Goal: Task Accomplishment & Management: Complete application form

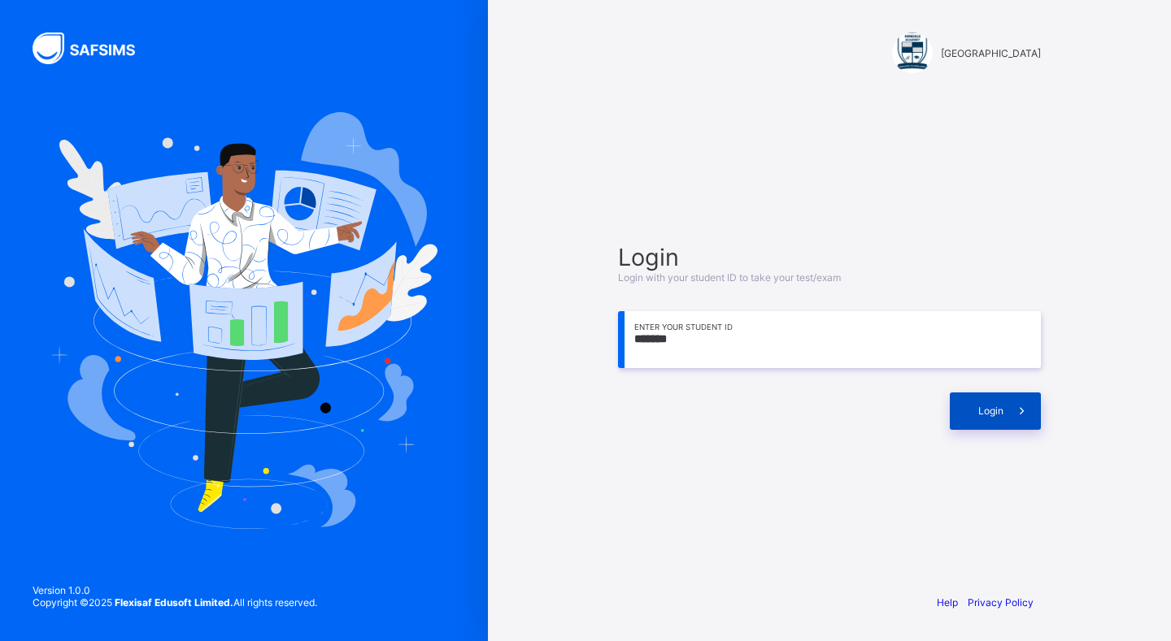
type input "*******"
click at [984, 406] on span "Login" at bounding box center [990, 411] width 25 height 12
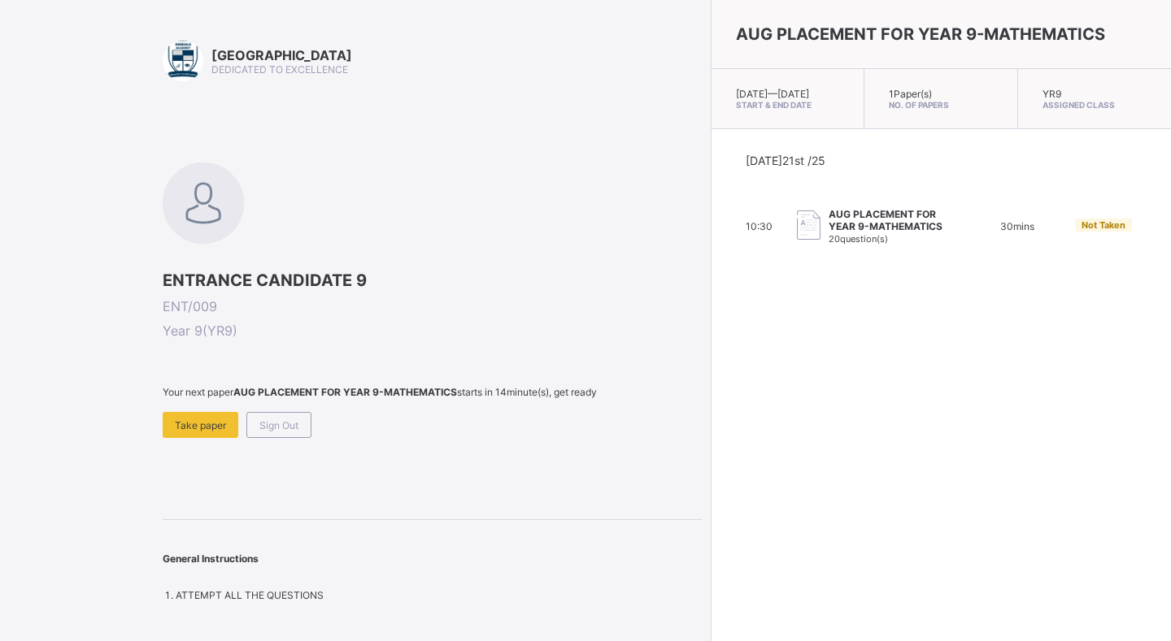
click at [411, 77] on div "Arndale Academy DEDICATED TO EXCELLENCE" at bounding box center [433, 61] width 540 height 41
click at [180, 428] on div "Take paper" at bounding box center [201, 425] width 76 height 26
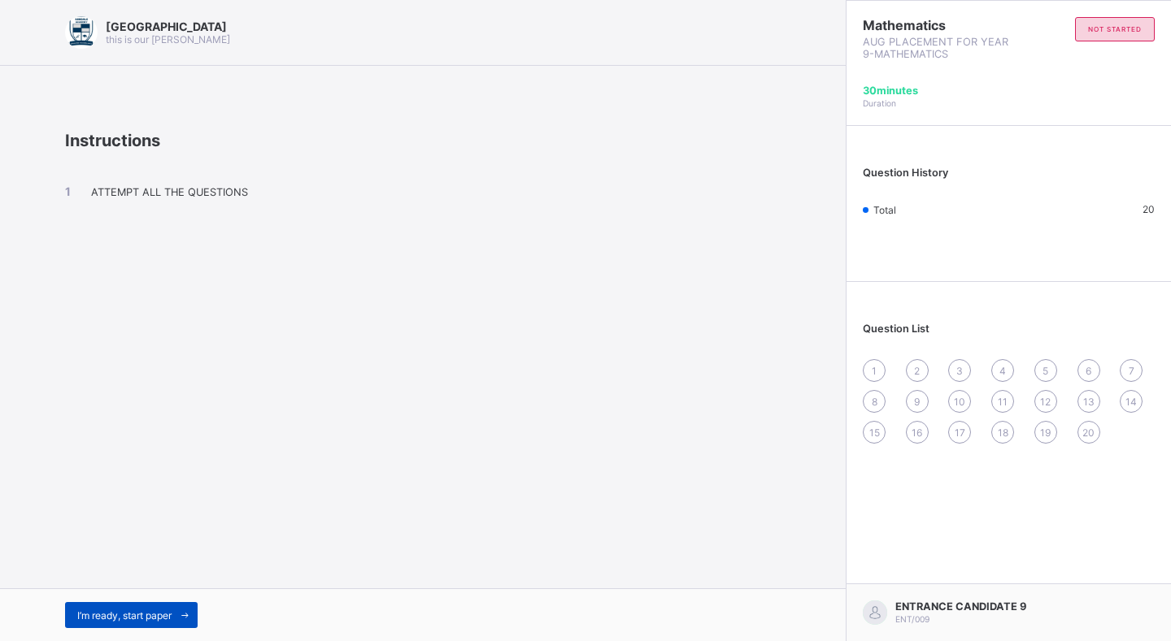
click at [139, 604] on div "I’m ready, start paper" at bounding box center [131, 615] width 133 height 26
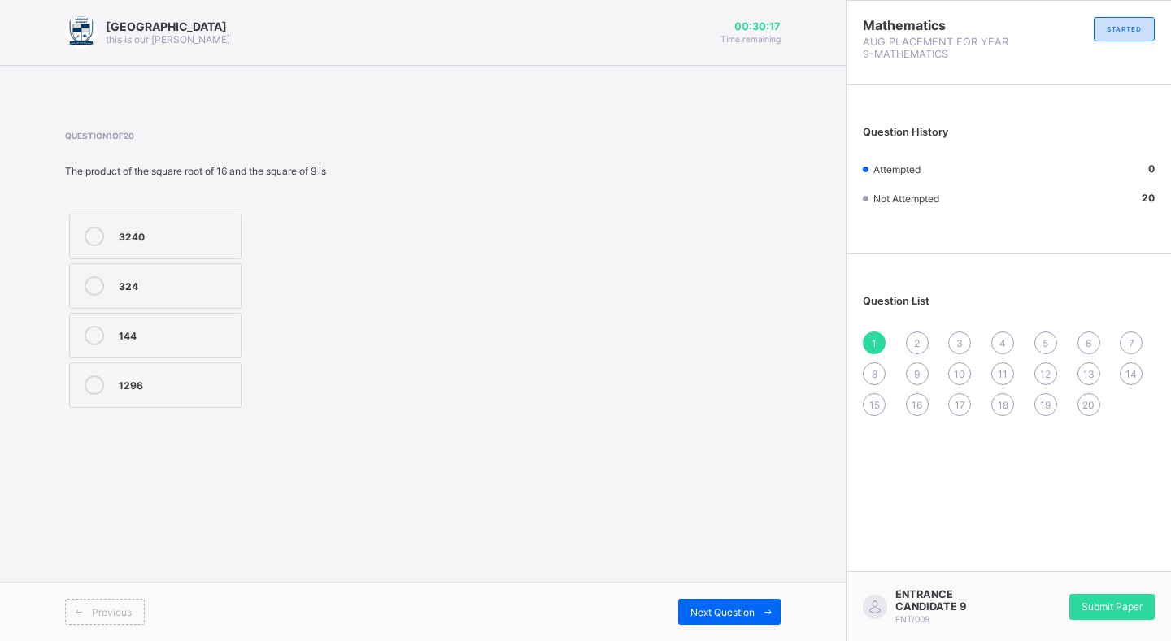
click at [168, 276] on label "324" at bounding box center [155, 286] width 172 height 46
click at [716, 611] on span "Next Question" at bounding box center [722, 612] width 64 height 12
click at [176, 335] on div "p-7q" at bounding box center [176, 334] width 114 height 16
click at [221, 267] on label "7q + p" at bounding box center [155, 286] width 172 height 46
click at [721, 605] on div "Next Question" at bounding box center [729, 612] width 102 height 26
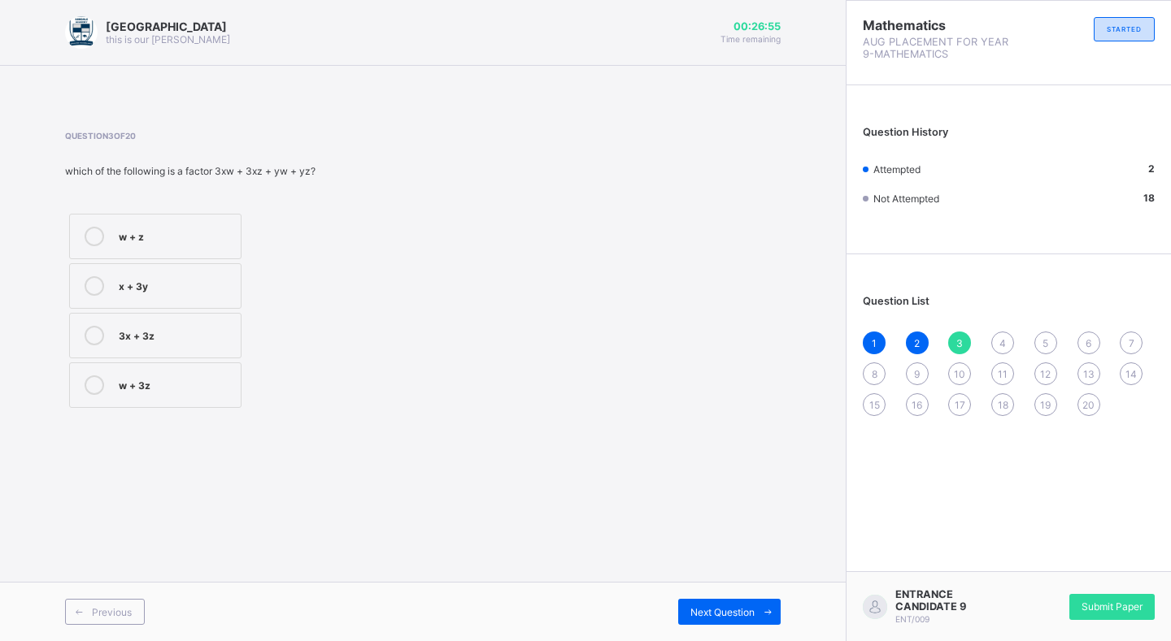
click at [160, 294] on label "x + 3y" at bounding box center [155, 286] width 172 height 46
click at [708, 606] on span "Next Question" at bounding box center [722, 612] width 64 height 12
click at [167, 312] on div "600 0.25 -600 -4" at bounding box center [155, 311] width 180 height 202
drag, startPoint x: 213, startPoint y: 324, endPoint x: 384, endPoint y: 484, distance: 234.1
click at [213, 326] on label "-600" at bounding box center [155, 336] width 172 height 46
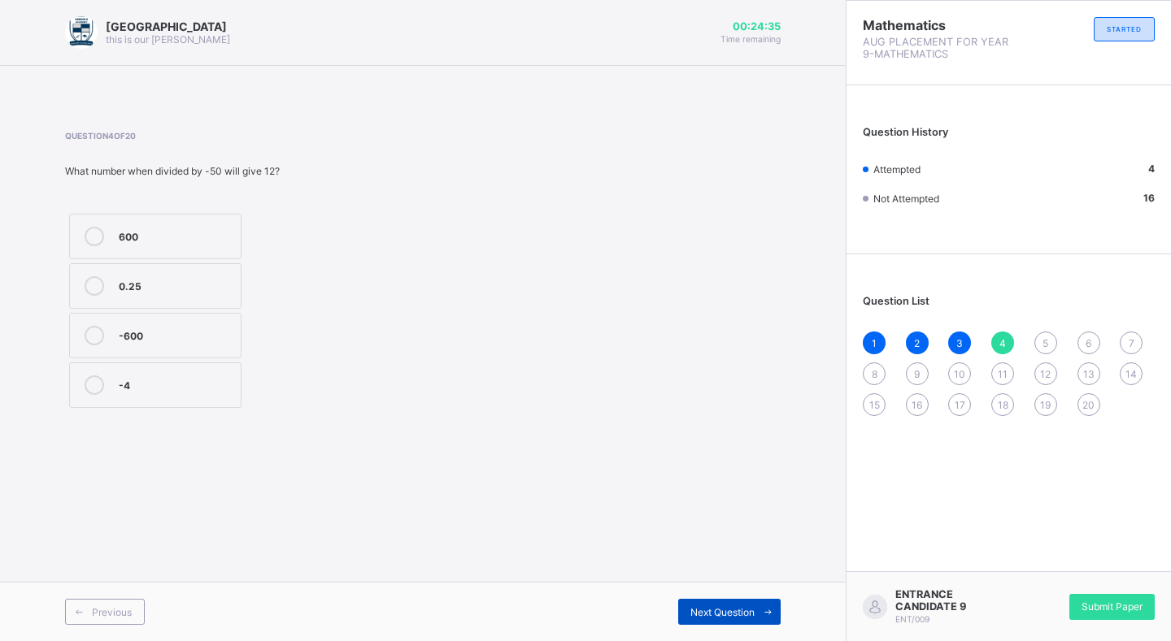
click at [762, 611] on icon at bounding box center [768, 612] width 12 height 11
click at [171, 285] on div "-17" at bounding box center [176, 284] width 114 height 16
click at [737, 606] on span "Next Question" at bounding box center [722, 612] width 64 height 12
click at [170, 301] on label "72" at bounding box center [155, 286] width 172 height 46
click at [133, 254] on label "127" at bounding box center [155, 237] width 172 height 46
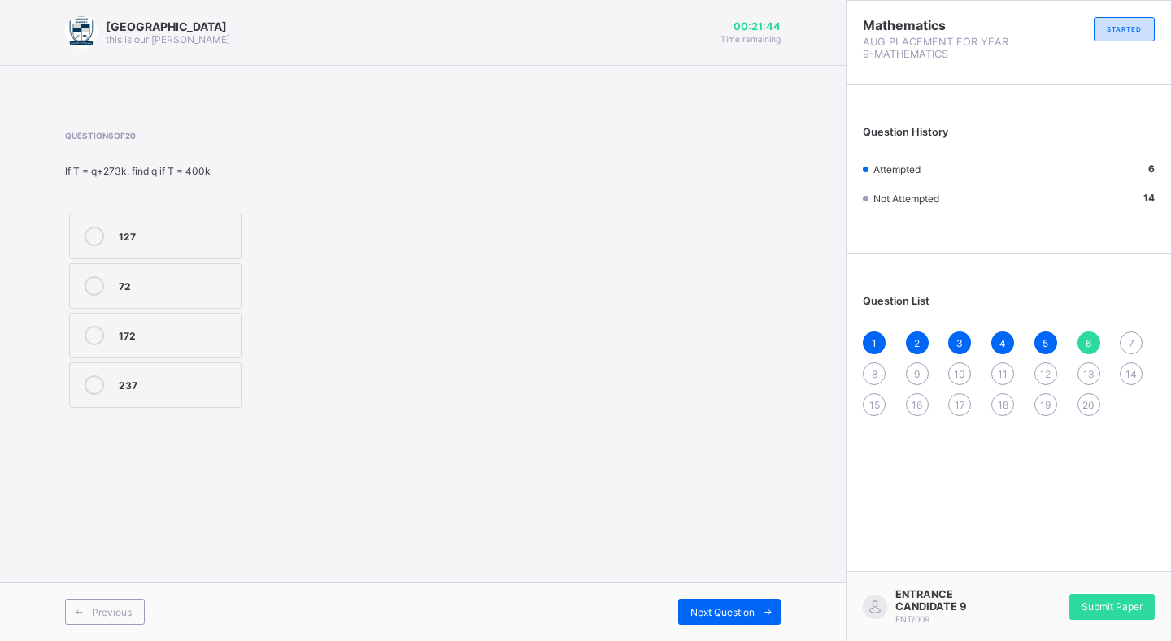
drag, startPoint x: 130, startPoint y: 290, endPoint x: 147, endPoint y: 325, distance: 38.9
click at [131, 297] on label "72" at bounding box center [155, 286] width 172 height 46
click at [725, 608] on span "Next Question" at bounding box center [722, 612] width 64 height 12
click at [154, 230] on div "4900" at bounding box center [176, 235] width 114 height 16
click at [697, 599] on div "Next Question" at bounding box center [729, 612] width 102 height 26
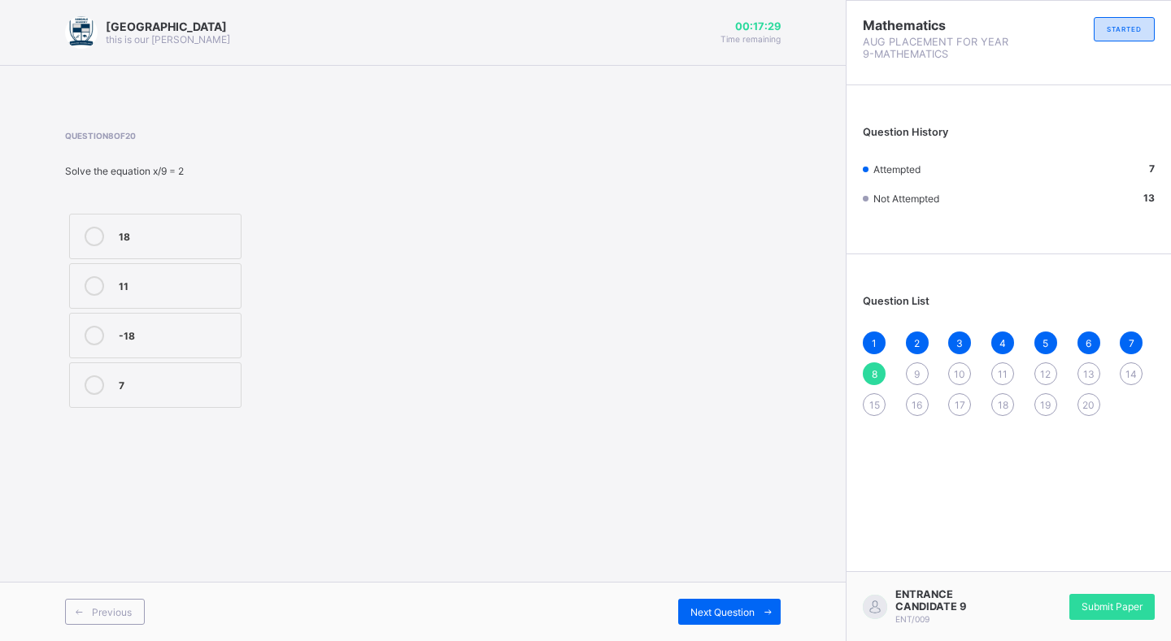
click at [169, 355] on label "-18" at bounding box center [155, 336] width 172 height 46
click at [154, 395] on label "7" at bounding box center [155, 386] width 172 height 46
click at [732, 611] on span "Next Question" at bounding box center [722, 612] width 64 height 12
click at [172, 325] on label "±9" at bounding box center [155, 336] width 172 height 46
click at [141, 389] on div "±18" at bounding box center [176, 384] width 114 height 16
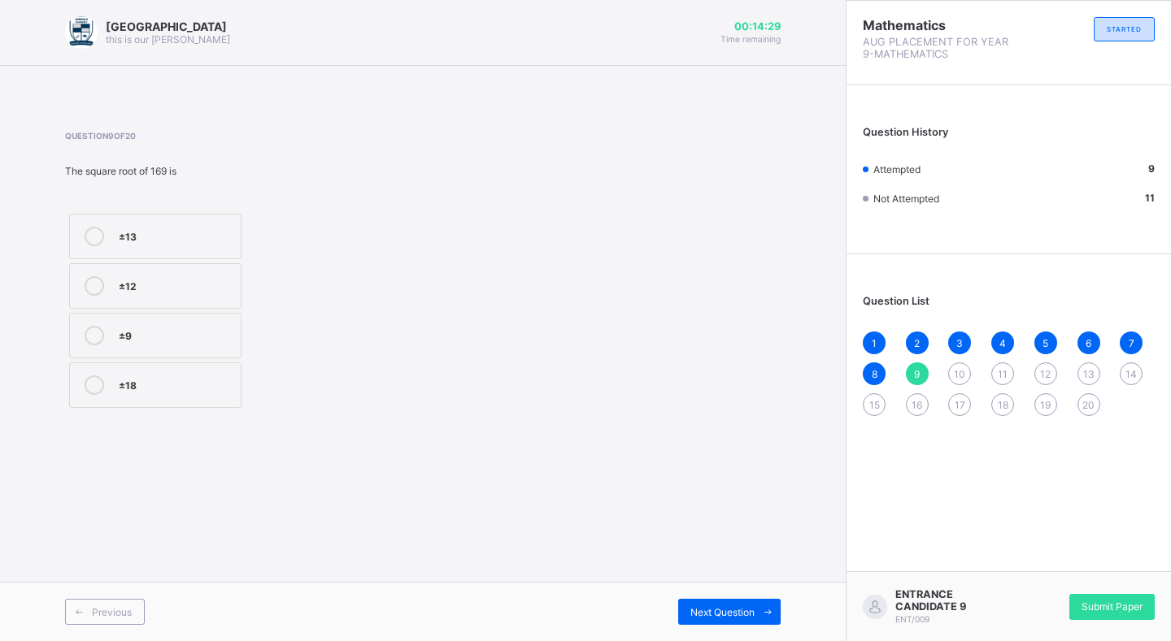
click at [765, 589] on div "Previous Next Question" at bounding box center [423, 611] width 846 height 59
click at [753, 604] on div "Next Question" at bounding box center [729, 612] width 102 height 26
drag, startPoint x: 131, startPoint y: 332, endPoint x: 198, endPoint y: 364, distance: 74.2
click at [133, 332] on div "-5" at bounding box center [176, 334] width 114 height 16
click at [204, 298] on label "5" at bounding box center [155, 286] width 172 height 46
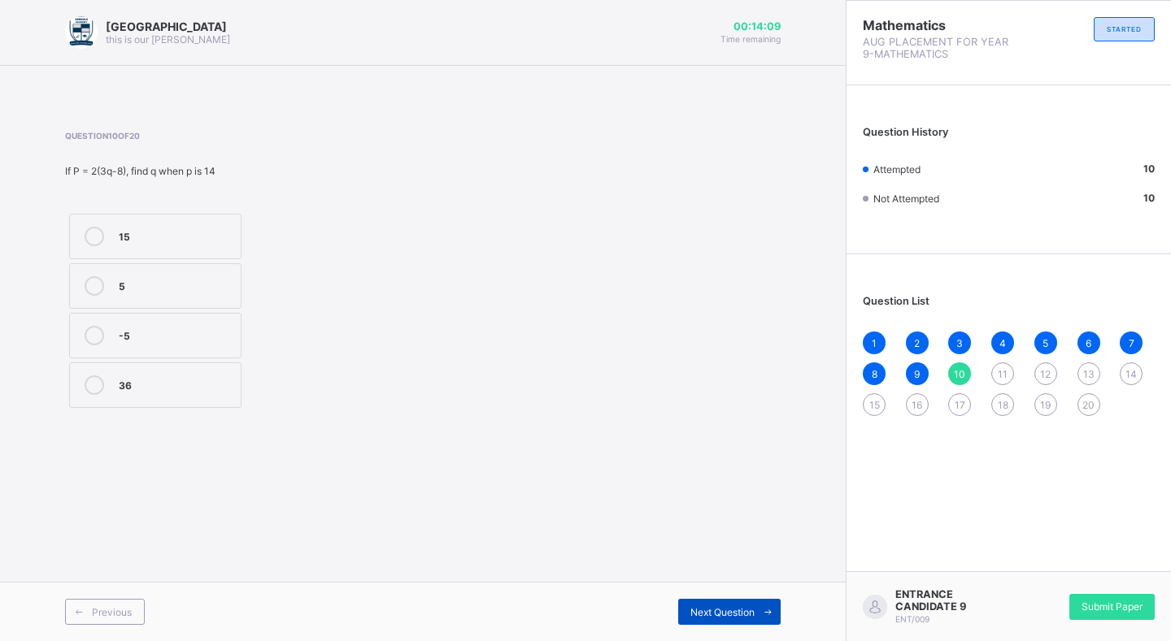
click at [699, 606] on span "Next Question" at bounding box center [722, 612] width 64 height 12
click at [206, 285] on div "13a + b" at bounding box center [176, 284] width 114 height 16
click at [750, 610] on span "Next Question" at bounding box center [722, 612] width 64 height 12
click at [160, 386] on div "23" at bounding box center [176, 384] width 114 height 16
click at [753, 608] on span "Next Question" at bounding box center [722, 612] width 64 height 12
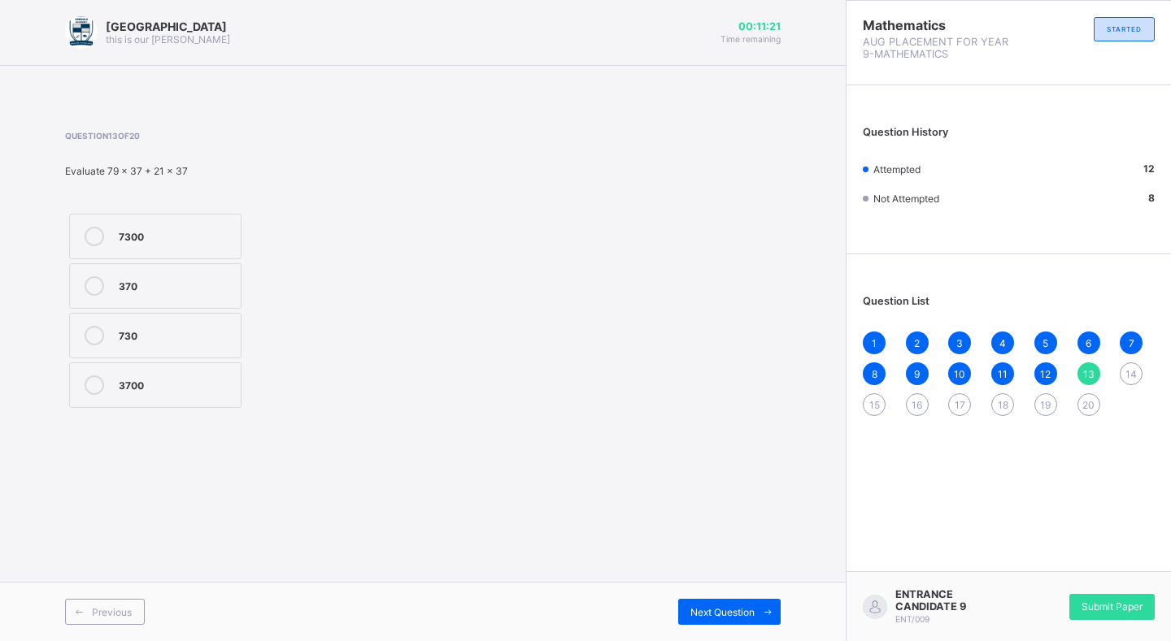
drag, startPoint x: 131, startPoint y: 381, endPoint x: 146, endPoint y: 393, distance: 19.7
click at [133, 382] on div "3700" at bounding box center [176, 384] width 114 height 16
click at [702, 615] on span "Next Question" at bounding box center [722, 612] width 64 height 12
click at [212, 241] on div "6x" at bounding box center [176, 237] width 114 height 20
click at [742, 600] on div "Next Question" at bounding box center [729, 612] width 102 height 26
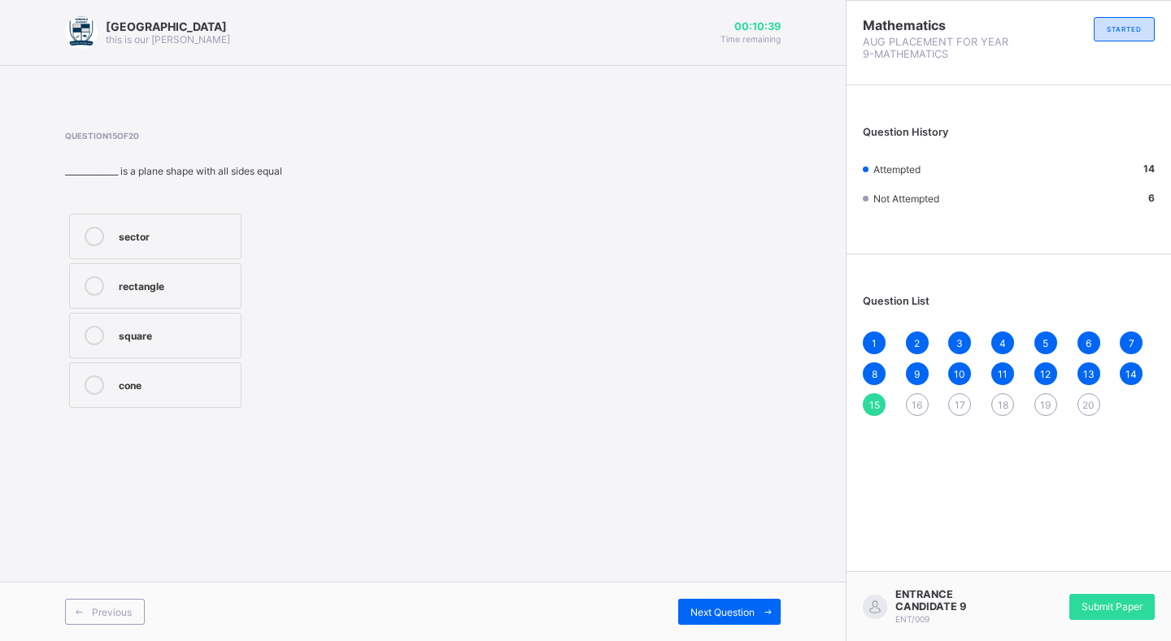
click at [134, 224] on label "sector" at bounding box center [155, 237] width 172 height 46
click at [733, 610] on span "Next Question" at bounding box center [722, 612] width 64 height 12
click at [181, 278] on div "1800" at bounding box center [176, 284] width 114 height 16
click at [733, 609] on span "Next Question" at bounding box center [722, 612] width 64 height 12
click at [174, 328] on div "2x-y+z" at bounding box center [176, 334] width 114 height 16
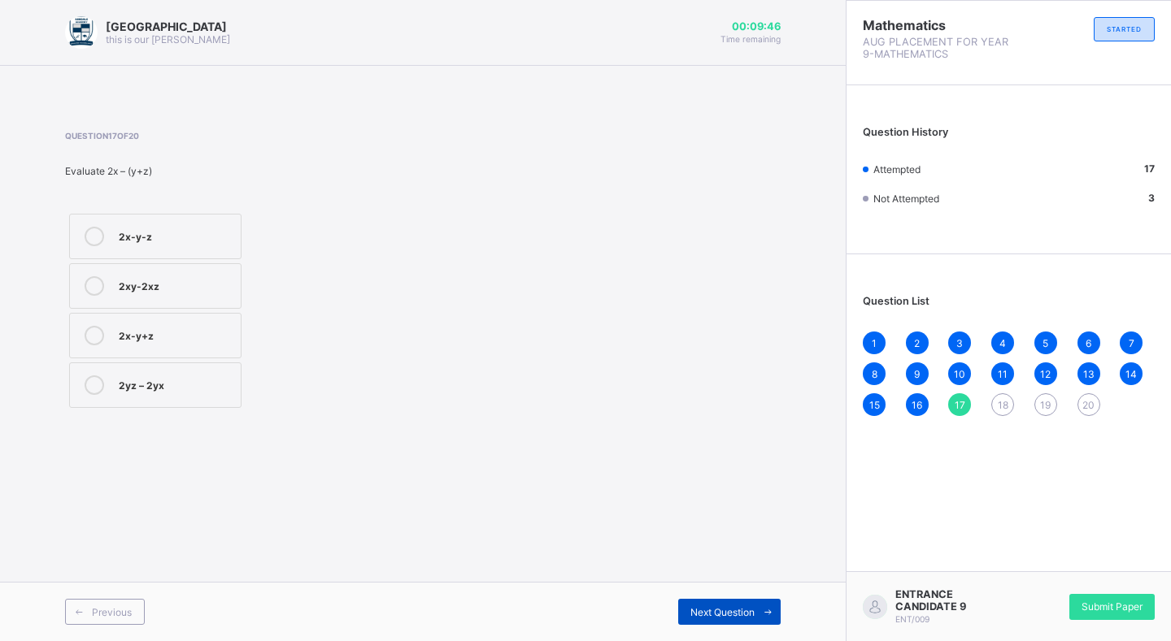
click at [716, 612] on span "Next Question" at bounding box center [722, 612] width 64 height 12
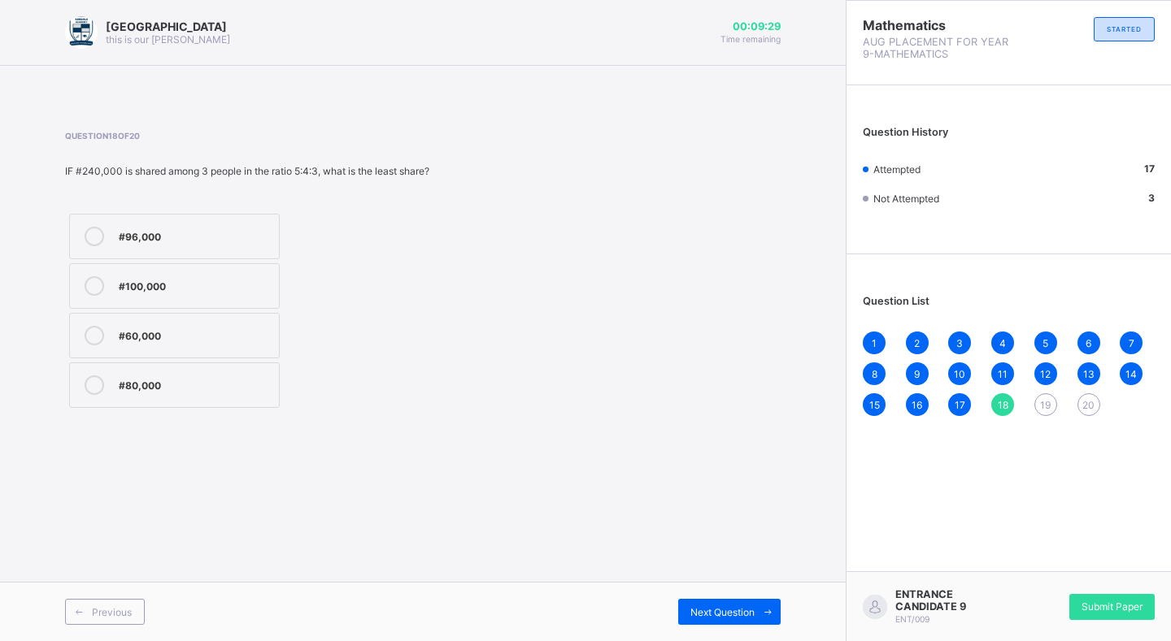
drag, startPoint x: 141, startPoint y: 233, endPoint x: 152, endPoint y: 252, distance: 21.9
click at [142, 233] on div "#96,000" at bounding box center [195, 235] width 152 height 16
click at [698, 611] on span "Next Question" at bounding box center [722, 612] width 64 height 12
click at [133, 385] on label "22cm" at bounding box center [185, 398] width 233 height 46
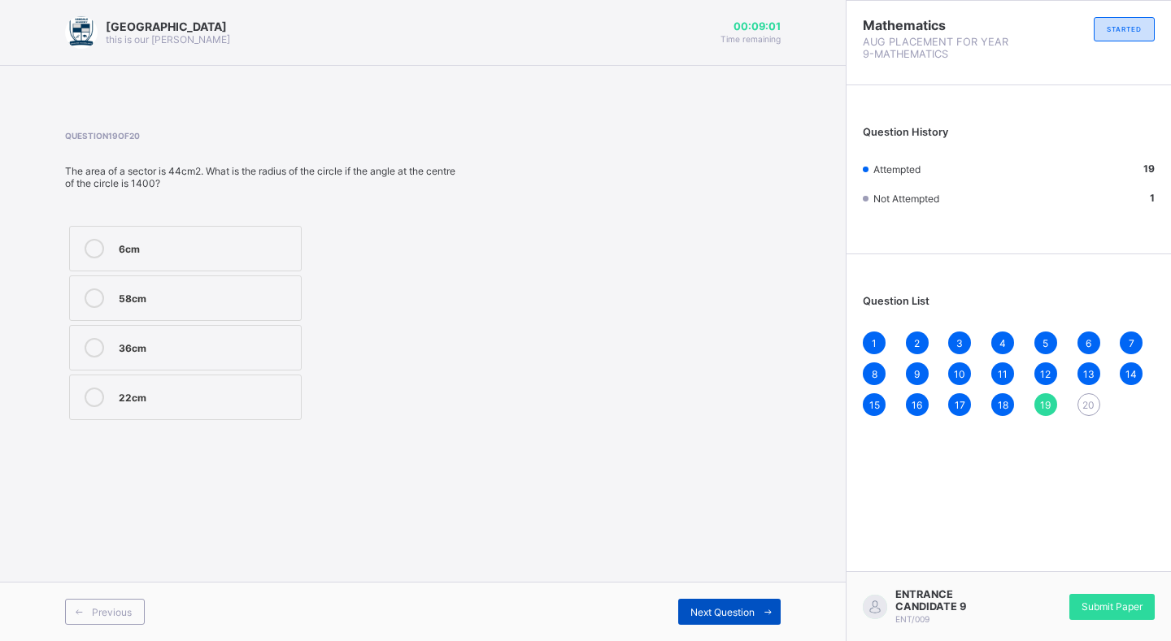
click at [703, 609] on span "Next Question" at bounding box center [722, 612] width 64 height 12
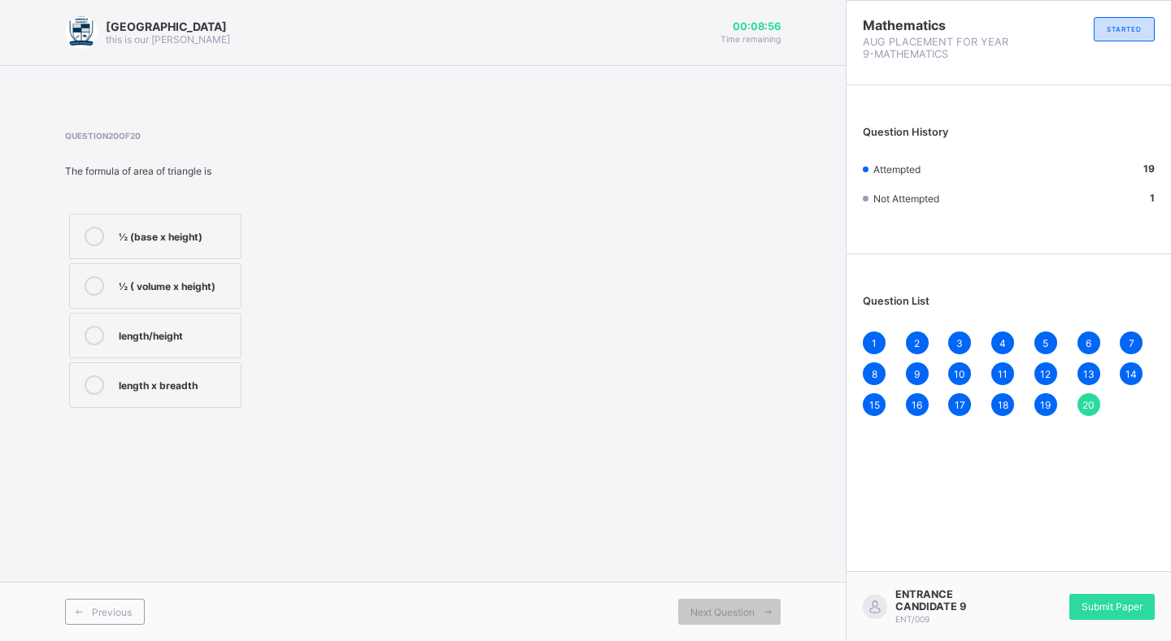
click at [134, 227] on div "½ (base x height)" at bounding box center [176, 235] width 114 height 16
click at [89, 609] on span at bounding box center [79, 612] width 26 height 26
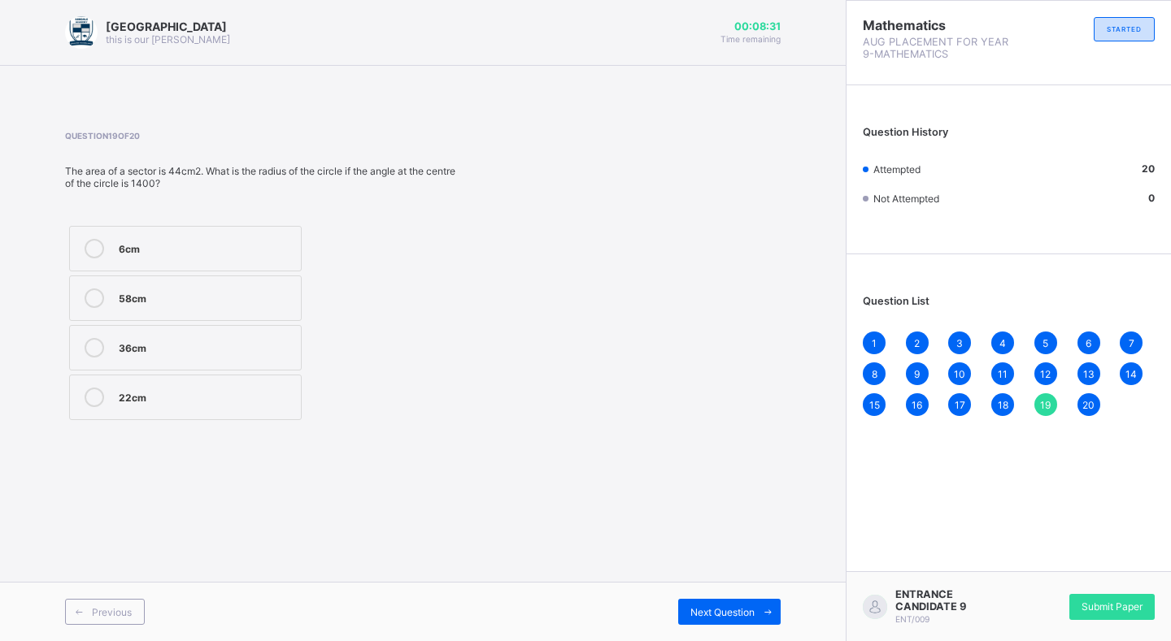
click at [109, 587] on div "Previous Next Question" at bounding box center [423, 611] width 846 height 59
click at [75, 608] on icon at bounding box center [79, 612] width 12 height 11
click at [93, 608] on span "Previous" at bounding box center [112, 612] width 40 height 12
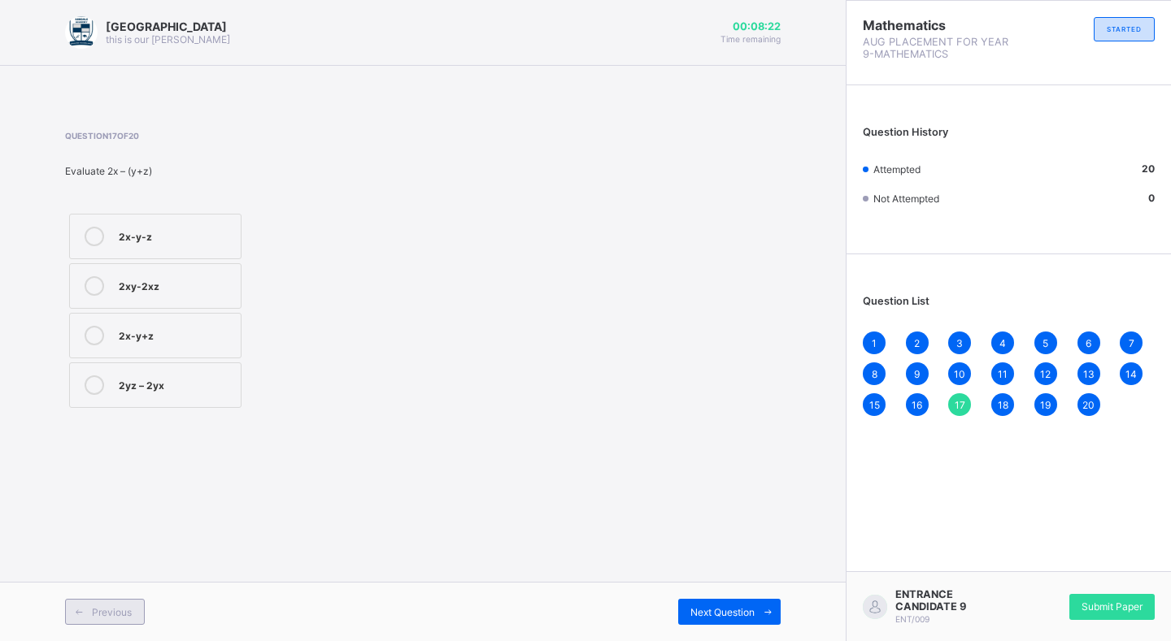
click at [93, 608] on span "Previous" at bounding box center [112, 612] width 40 height 12
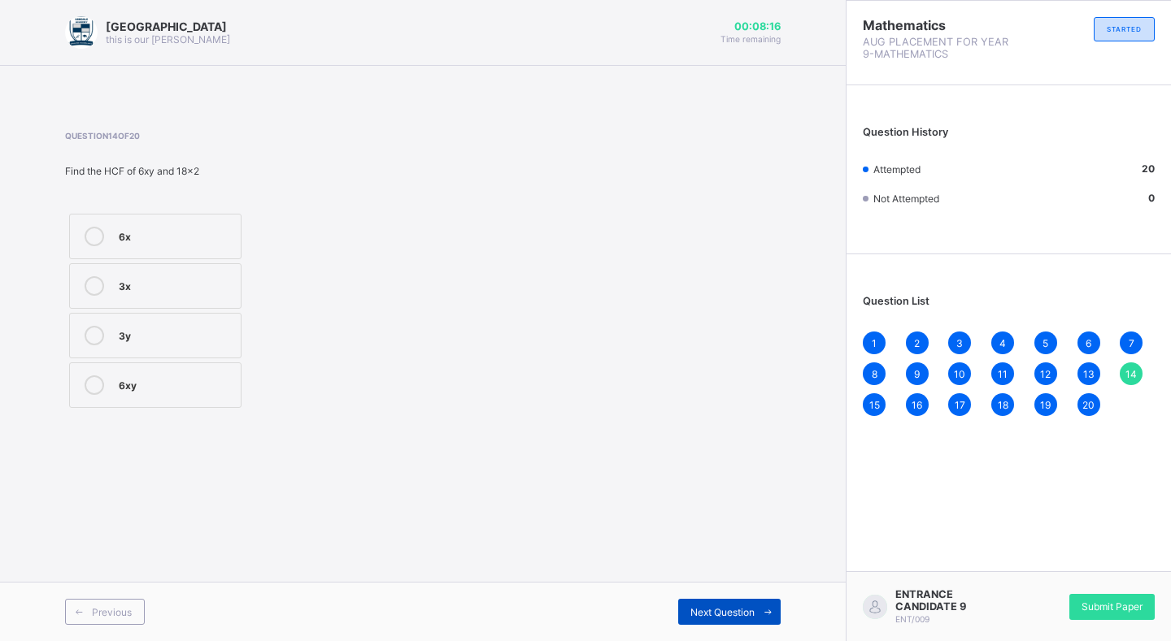
click at [756, 611] on span at bounding box center [767, 612] width 26 height 26
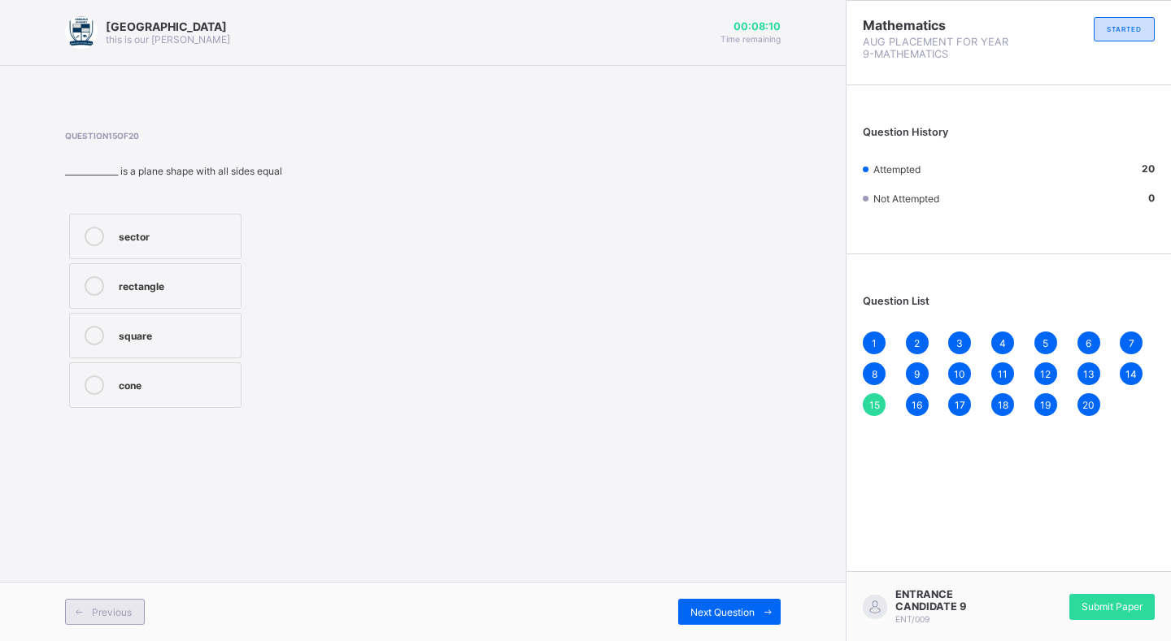
click at [105, 610] on span "Previous" at bounding box center [112, 612] width 40 height 12
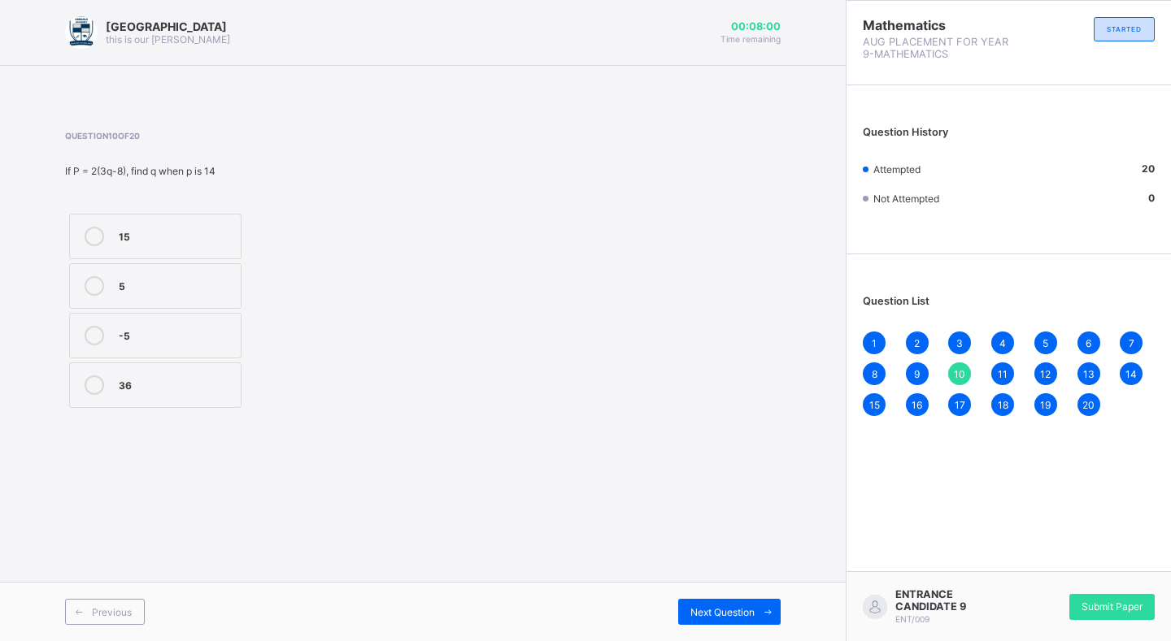
click at [107, 598] on div "Previous Next Question" at bounding box center [423, 611] width 846 height 59
click at [86, 613] on span at bounding box center [79, 612] width 26 height 26
click at [92, 602] on div "Previous" at bounding box center [105, 612] width 80 height 26
click at [107, 589] on div "Previous Next Question" at bounding box center [423, 611] width 846 height 59
click at [95, 601] on div "Previous" at bounding box center [105, 612] width 80 height 26
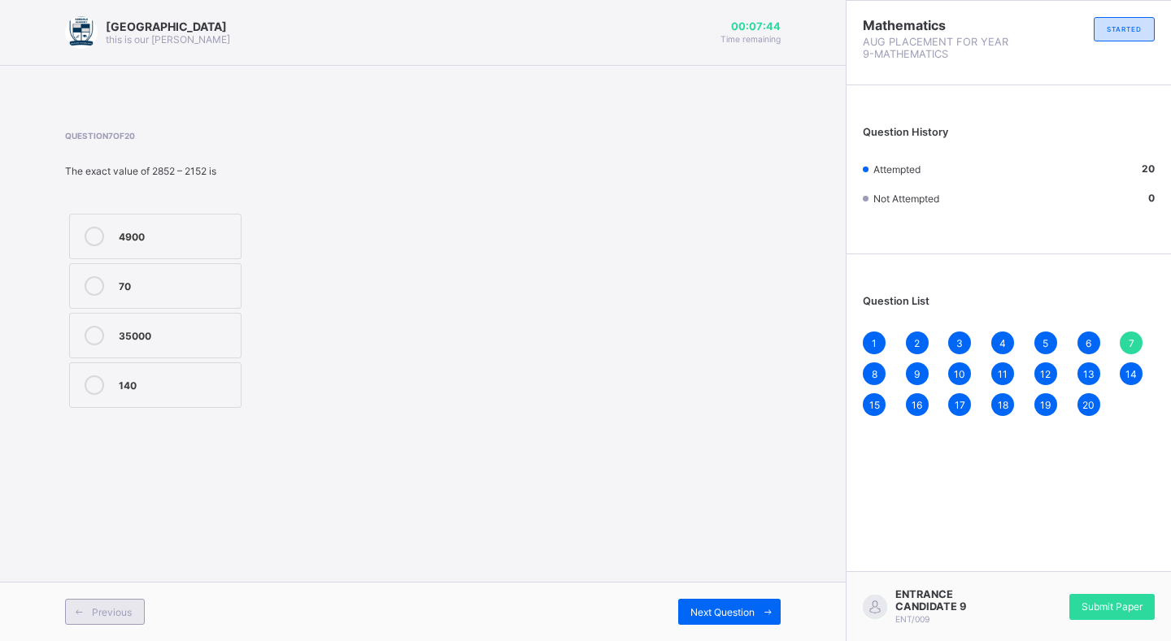
click at [93, 602] on div "Previous" at bounding box center [105, 612] width 80 height 26
click at [84, 608] on icon at bounding box center [79, 612] width 12 height 11
click at [684, 603] on div "Next Question" at bounding box center [729, 612] width 102 height 26
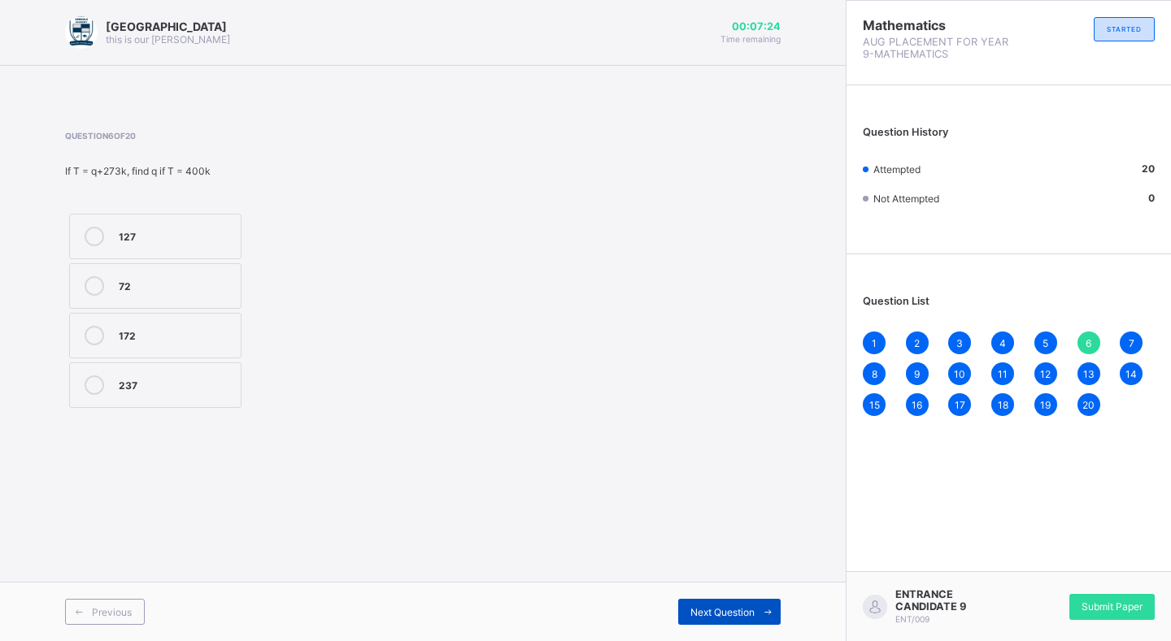
click at [716, 617] on span "Next Question" at bounding box center [722, 612] width 64 height 12
click at [715, 615] on span "Next Question" at bounding box center [722, 612] width 64 height 12
click at [715, 613] on span "Next Question" at bounding box center [722, 612] width 64 height 12
click at [715, 611] on span "Next Question" at bounding box center [722, 612] width 64 height 12
click at [653, 625] on div "Previous Next Question" at bounding box center [423, 611] width 846 height 59
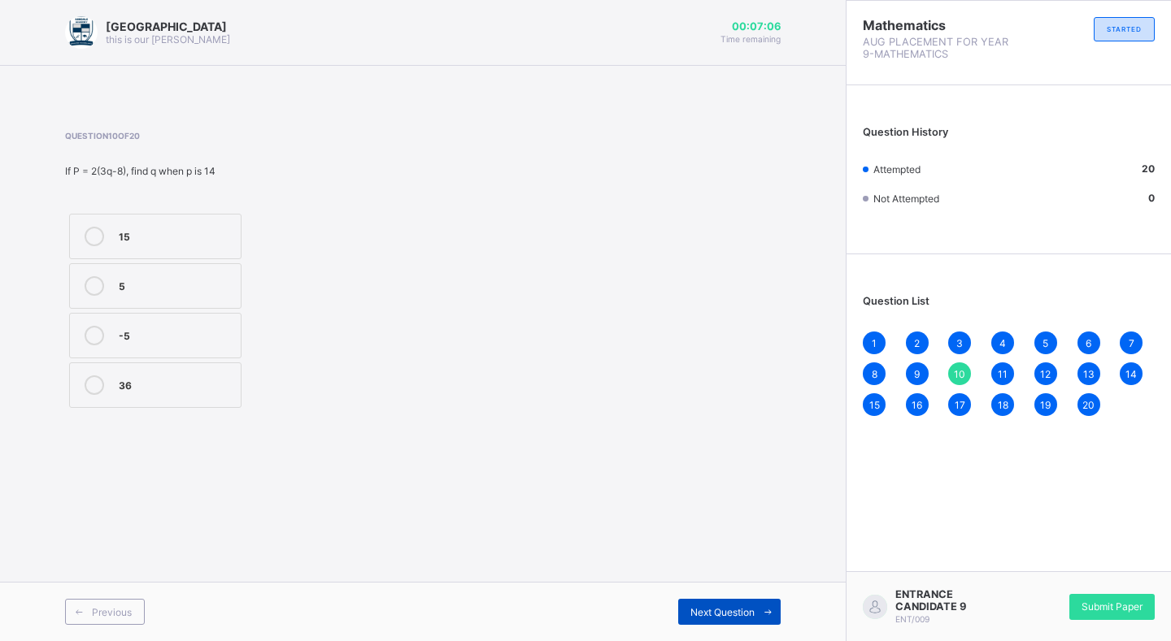
click at [693, 611] on span "Next Question" at bounding box center [722, 612] width 64 height 12
click at [693, 608] on span "Next Question" at bounding box center [722, 612] width 64 height 12
drag, startPoint x: 102, startPoint y: 611, endPoint x: 141, endPoint y: 543, distance: 77.5
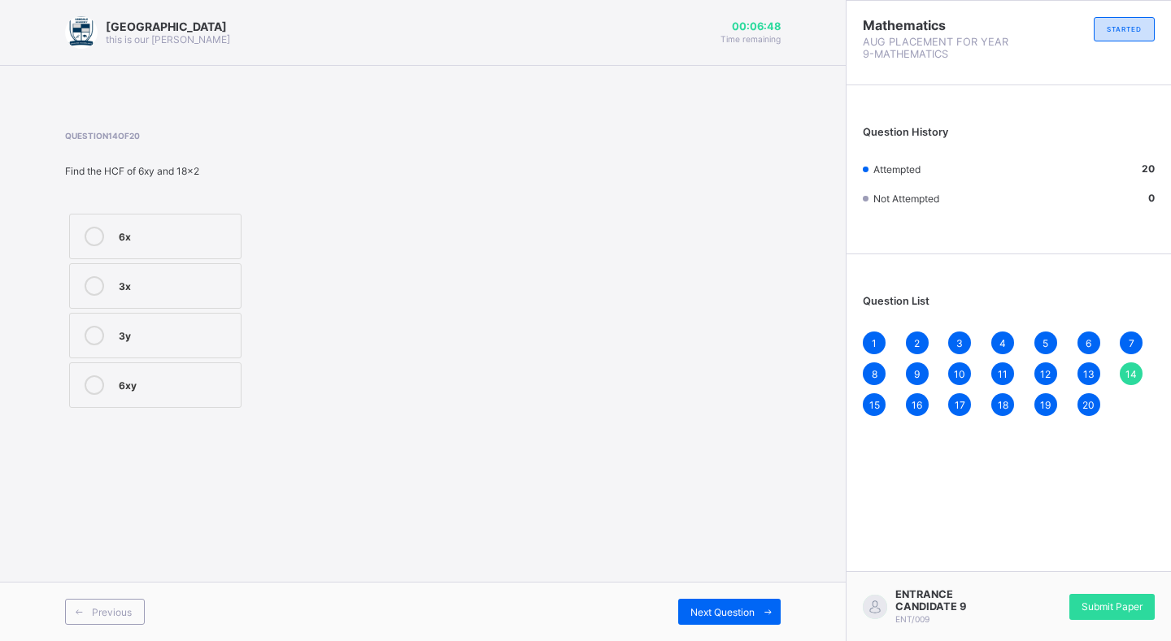
click at [105, 605] on div "Previous" at bounding box center [105, 612] width 80 height 26
click at [179, 386] on div "3700" at bounding box center [176, 384] width 114 height 16
click at [180, 382] on div "3700" at bounding box center [176, 384] width 114 height 16
click at [709, 608] on span "Next Question" at bounding box center [722, 612] width 64 height 12
click at [700, 615] on span "Next Question" at bounding box center [722, 612] width 64 height 12
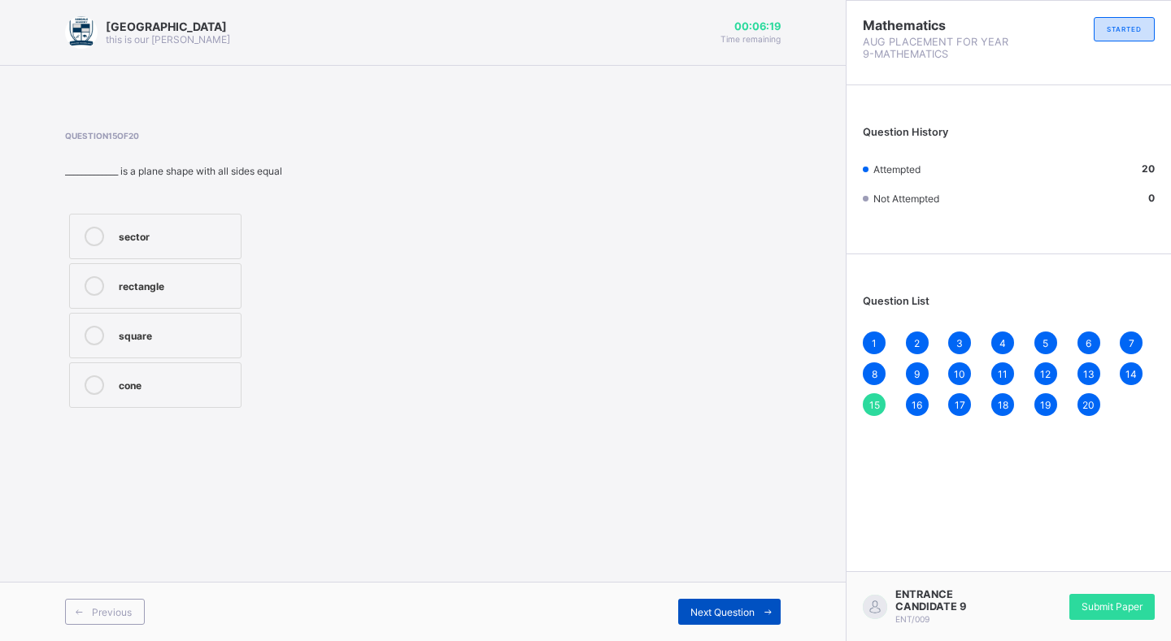
click at [709, 607] on span "Next Question" at bounding box center [722, 612] width 64 height 12
click at [719, 592] on div "Previous Next Question" at bounding box center [423, 611] width 846 height 59
click at [719, 602] on div "Next Question" at bounding box center [729, 612] width 102 height 26
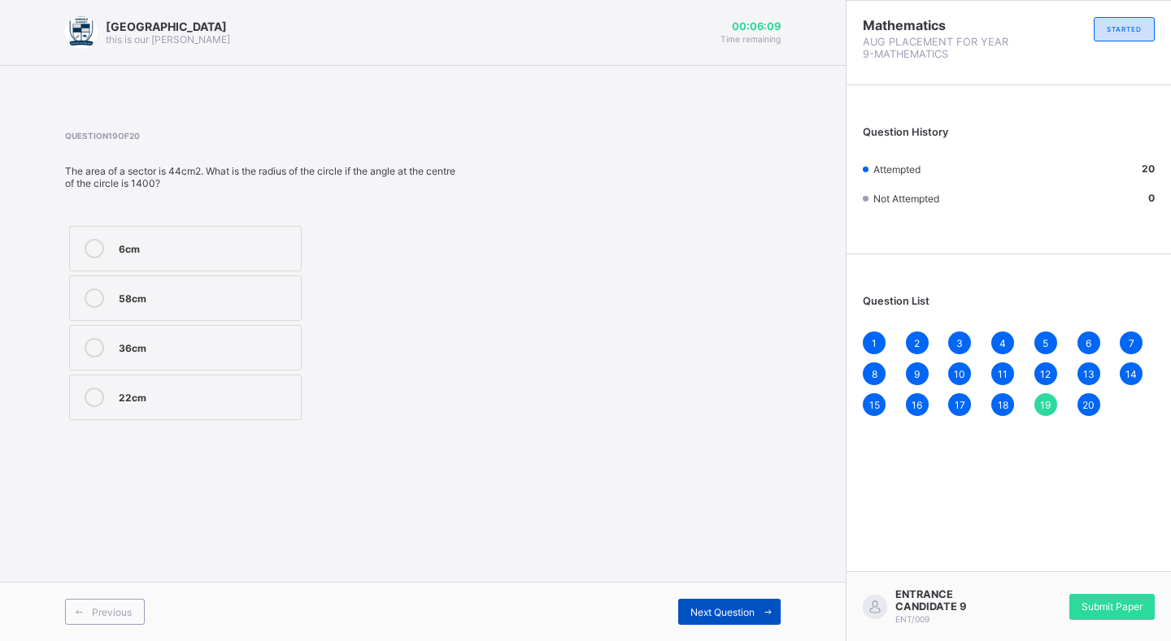
click at [719, 602] on div "Next Question" at bounding box center [729, 612] width 102 height 26
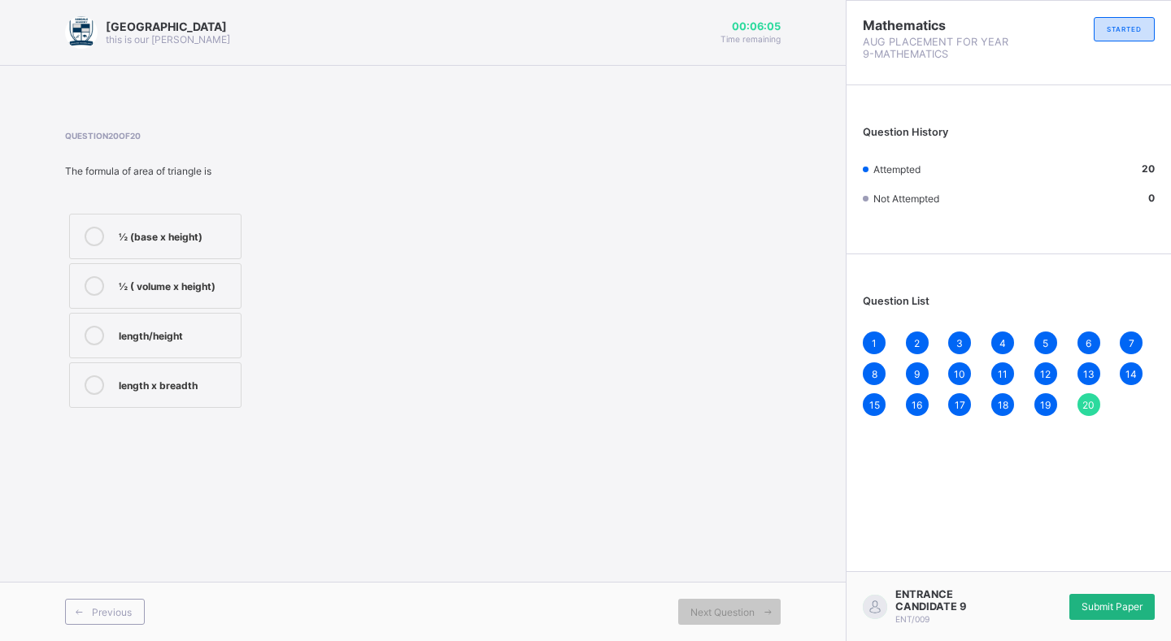
click at [1123, 602] on span "Submit Paper" at bounding box center [1111, 607] width 61 height 12
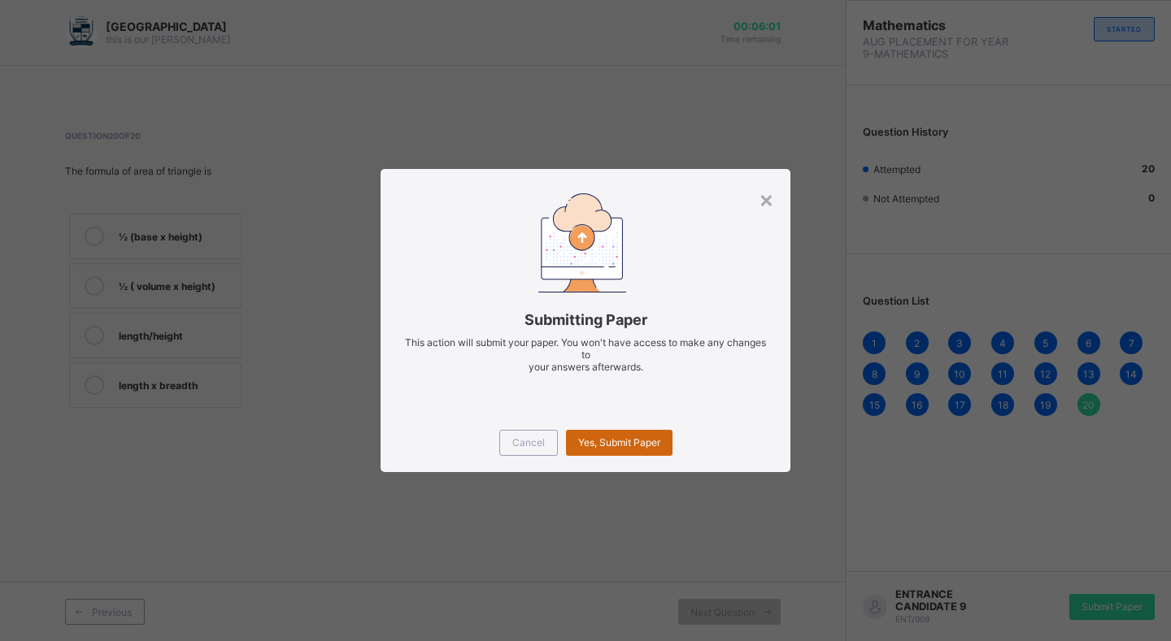
click at [609, 433] on div "Yes, Submit Paper" at bounding box center [619, 443] width 107 height 26
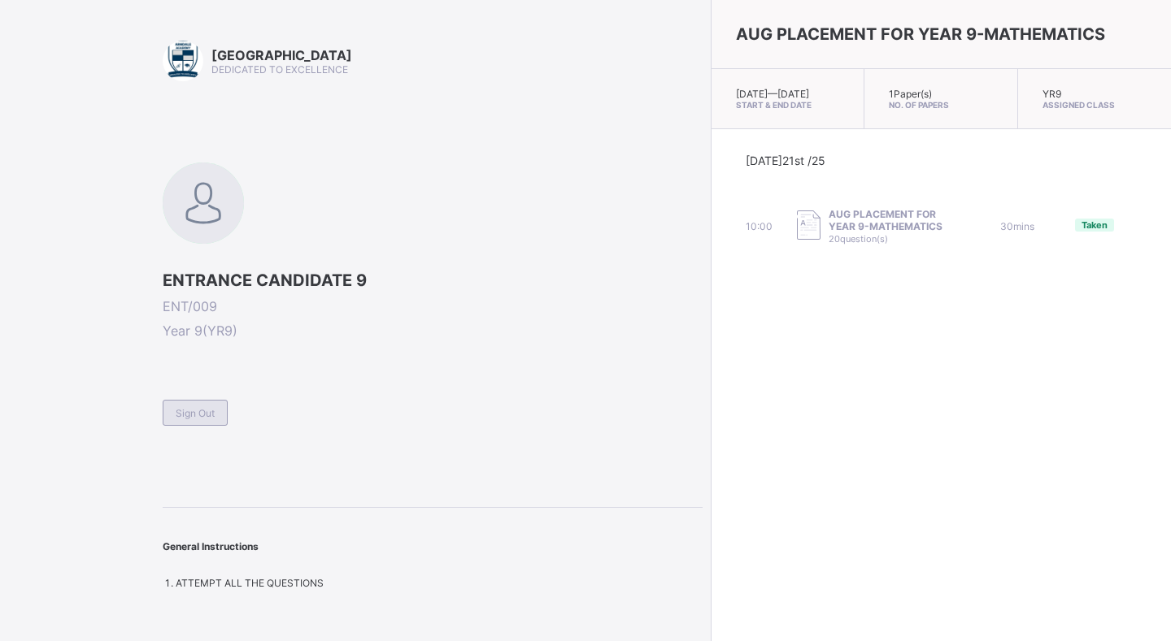
click at [215, 407] on div "Sign Out" at bounding box center [195, 413] width 65 height 26
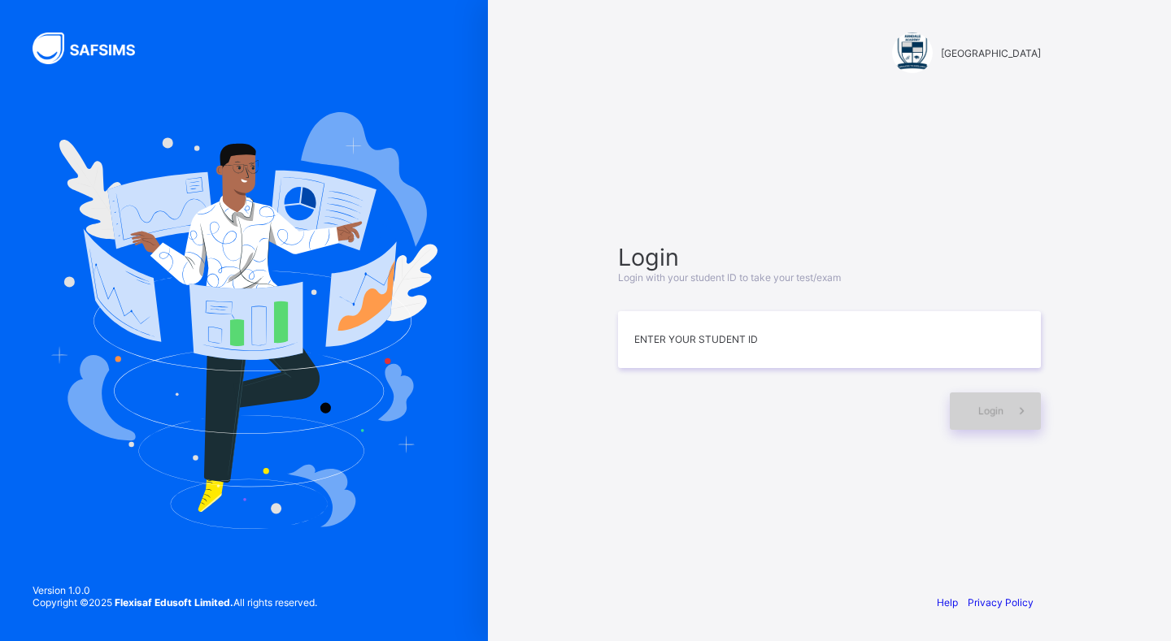
click at [1003, 408] on span at bounding box center [1021, 411] width 37 height 37
click at [734, 340] on input at bounding box center [829, 339] width 423 height 57
type input "*******"
click at [993, 408] on span "Login" at bounding box center [990, 411] width 25 height 12
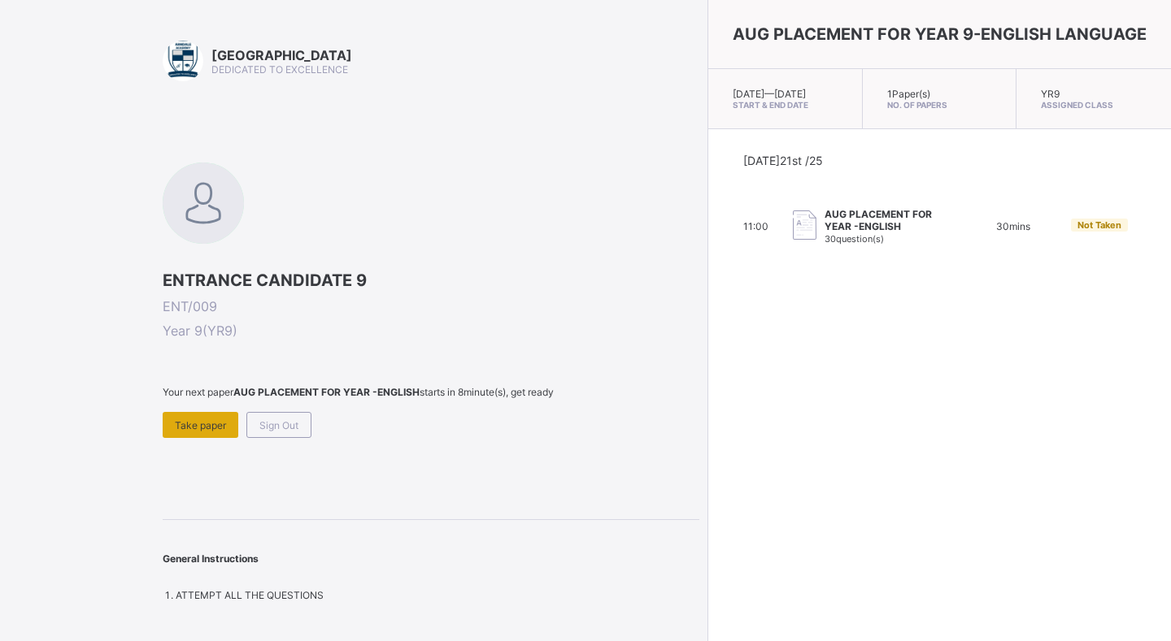
click at [201, 432] on span "Take paper" at bounding box center [200, 426] width 51 height 12
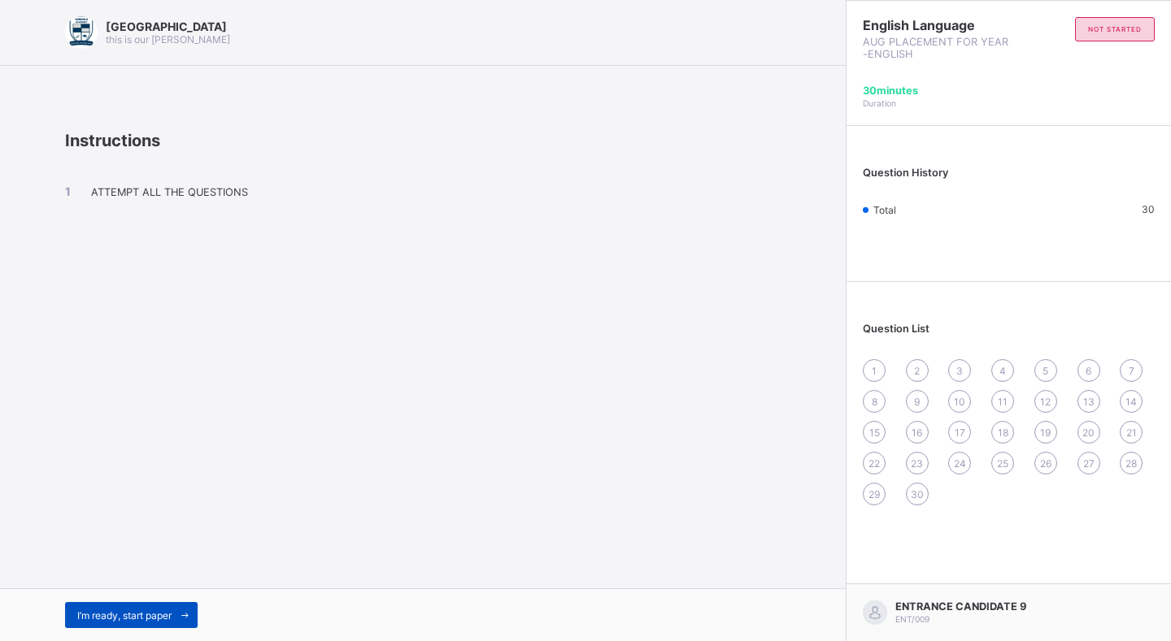
click at [133, 608] on div "I’m ready, start paper" at bounding box center [131, 615] width 133 height 26
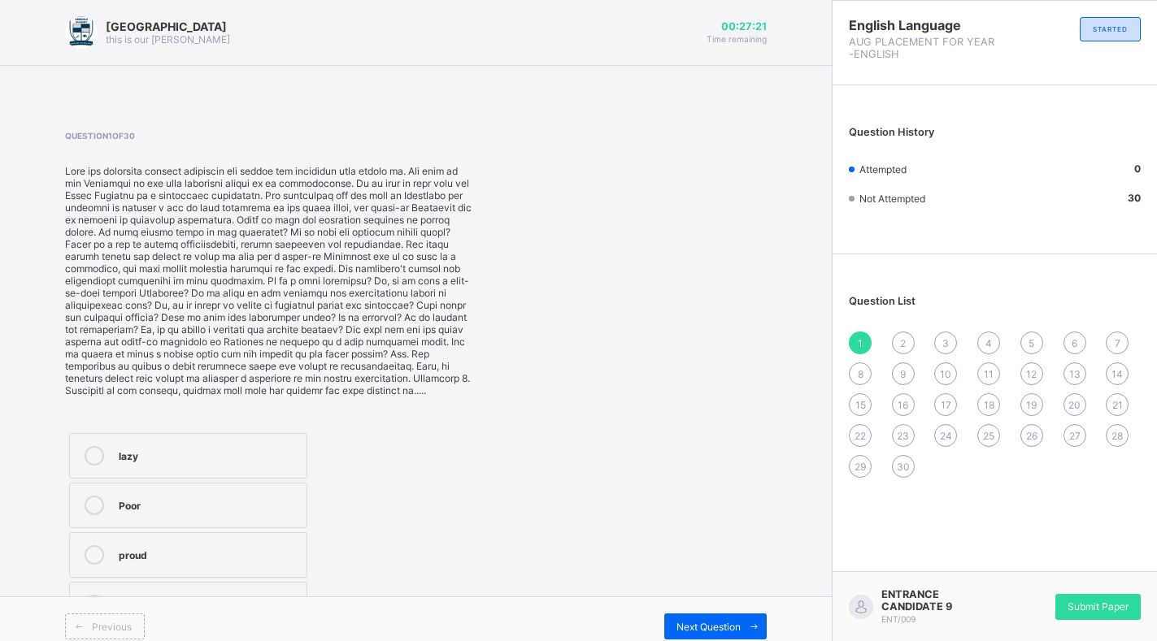
drag, startPoint x: 118, startPoint y: 589, endPoint x: 123, endPoint y: 579, distance: 11.6
click at [120, 586] on label "hardworking" at bounding box center [188, 605] width 238 height 46
click at [150, 476] on label "lazy" at bounding box center [188, 456] width 238 height 46
drag, startPoint x: 249, startPoint y: 562, endPoint x: 285, endPoint y: 567, distance: 36.9
click at [250, 561] on div "proud" at bounding box center [209, 556] width 180 height 20
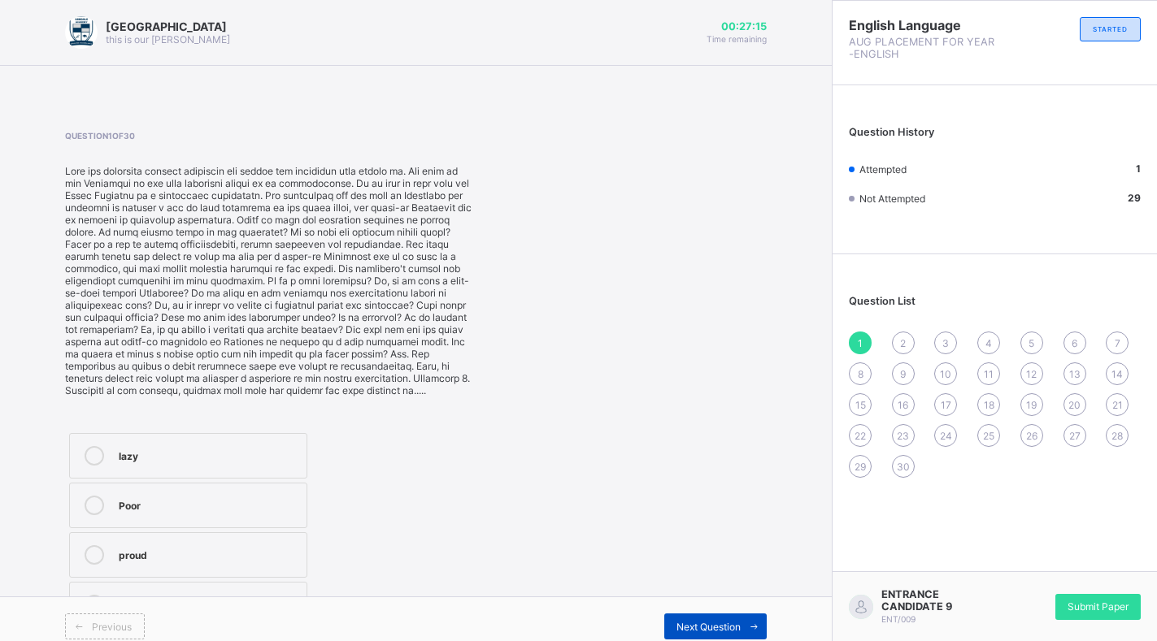
click at [741, 621] on span "Next Question" at bounding box center [708, 627] width 64 height 12
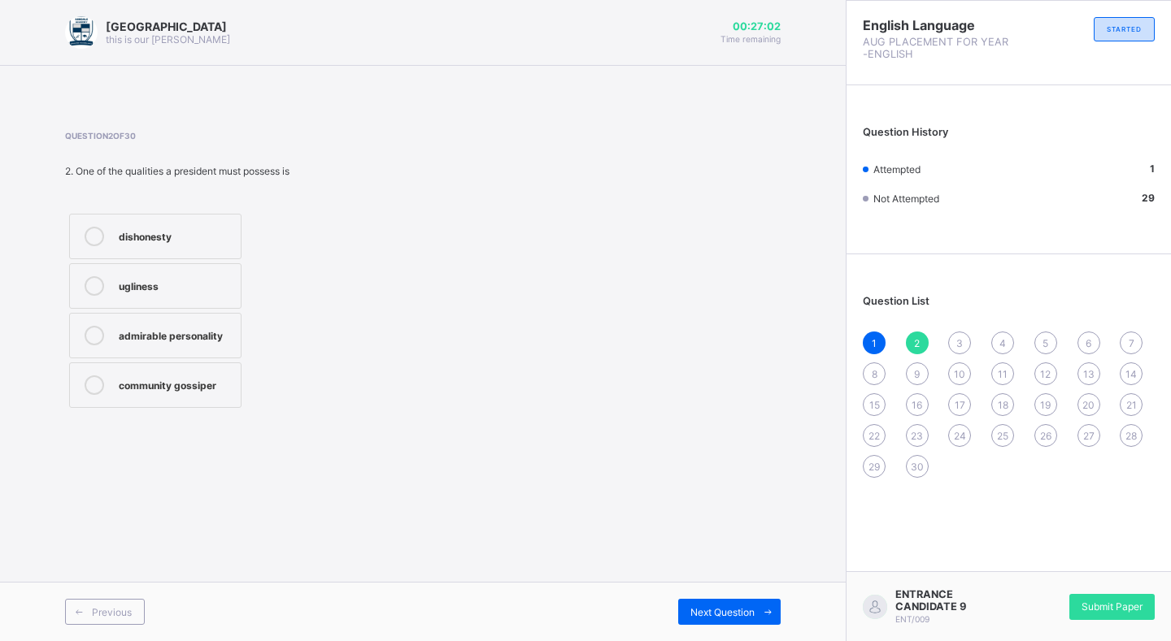
drag, startPoint x: 98, startPoint y: 337, endPoint x: 107, endPoint y: 324, distance: 15.8
click at [102, 331] on icon at bounding box center [95, 336] width 20 height 20
click at [734, 615] on span "Next Question" at bounding box center [722, 612] width 64 height 12
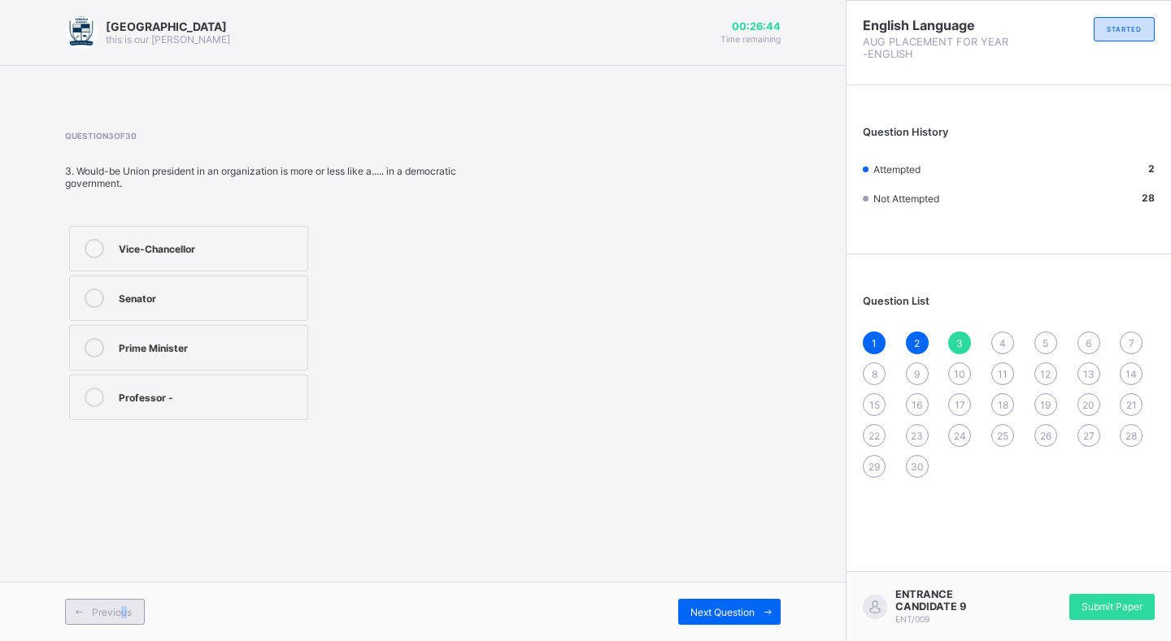
click at [124, 606] on span "Previous" at bounding box center [112, 612] width 40 height 12
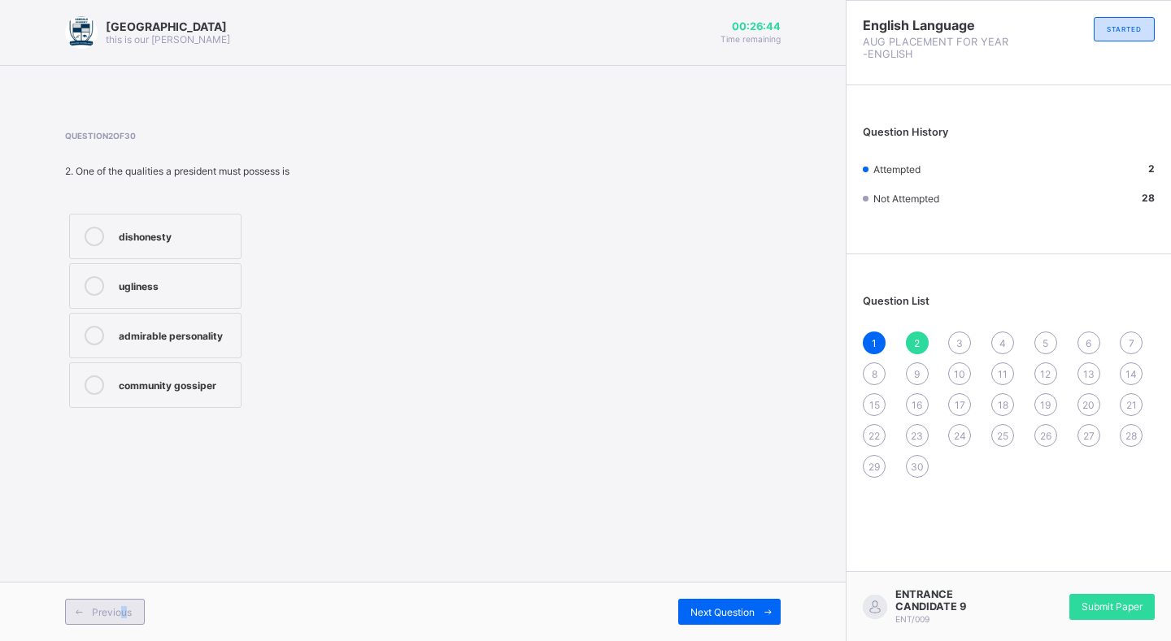
click at [124, 606] on span "Previous" at bounding box center [112, 612] width 40 height 12
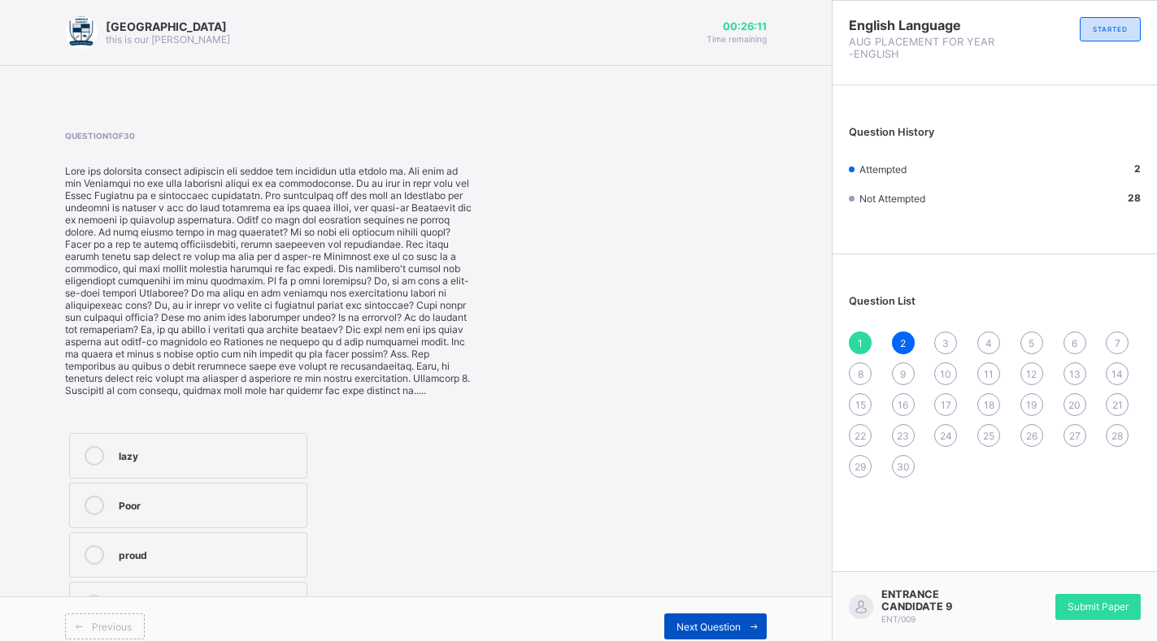
click at [741, 621] on span "Next Question" at bounding box center [708, 627] width 64 height 12
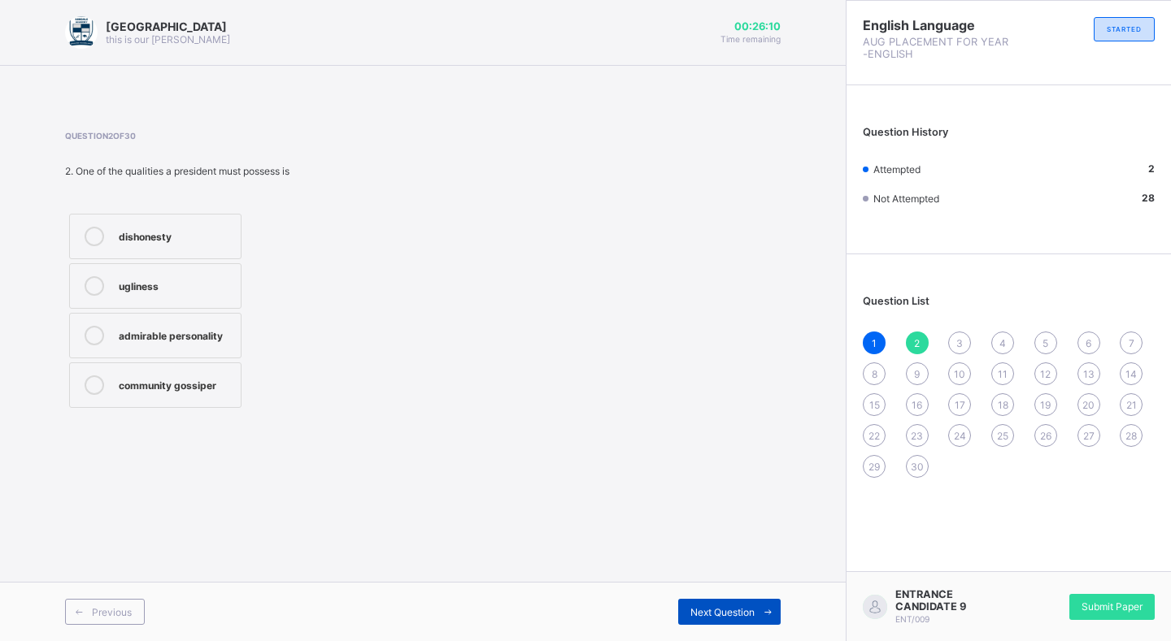
click at [746, 618] on span "Next Question" at bounding box center [722, 612] width 64 height 12
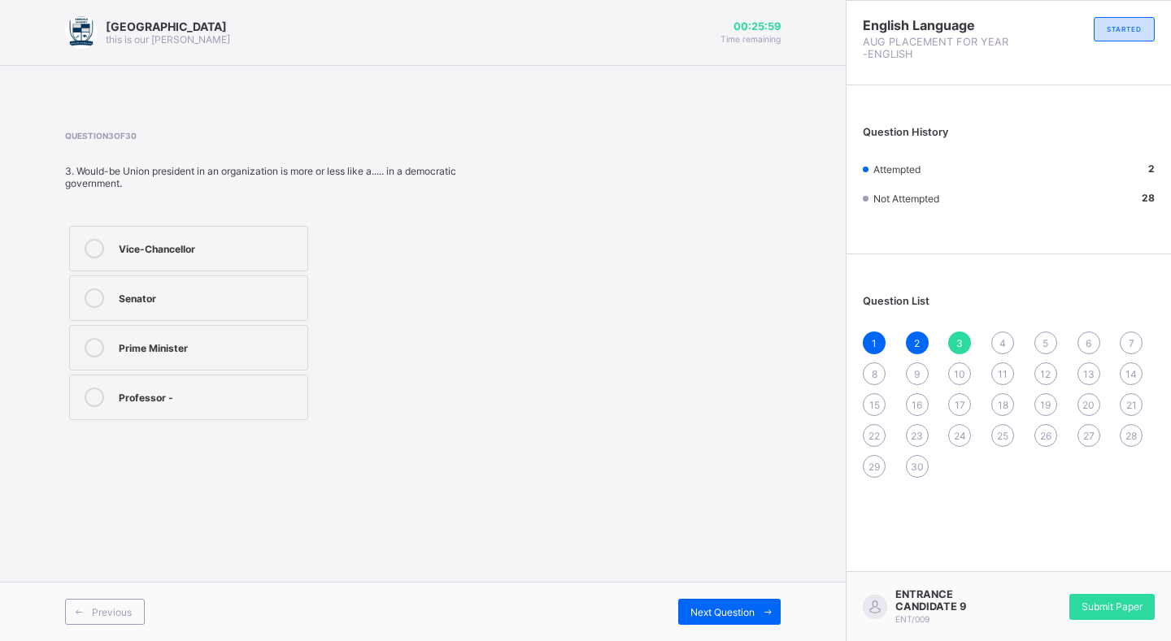
click at [228, 237] on label "Vice-Chancellor" at bounding box center [188, 249] width 239 height 46
click at [737, 615] on span "Next Question" at bounding box center [722, 612] width 64 height 12
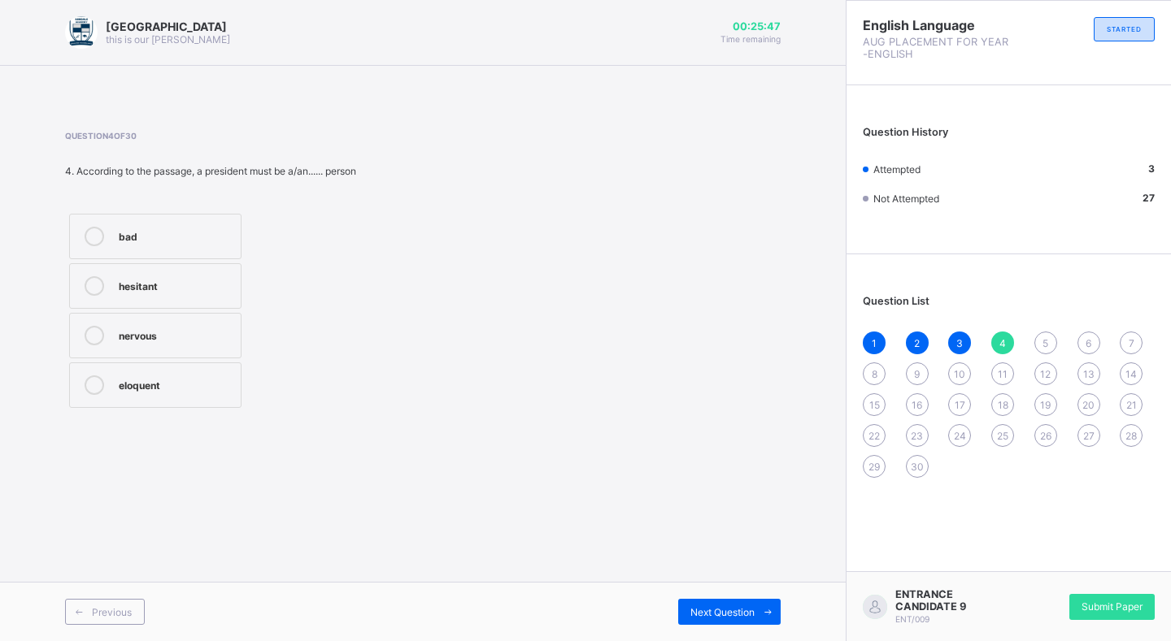
click at [162, 377] on div "eloquent" at bounding box center [176, 384] width 114 height 16
drag, startPoint x: 687, startPoint y: 582, endPoint x: 694, endPoint y: 597, distance: 16.4
click at [690, 593] on div "Arndale Academy this is our motton 00:25:45 Time remaining Question 4 of 30 4. …" at bounding box center [423, 320] width 846 height 641
click at [725, 605] on div "Next Question" at bounding box center [729, 612] width 102 height 26
click at [268, 276] on label "Adjective" at bounding box center [168, 286] width 199 height 46
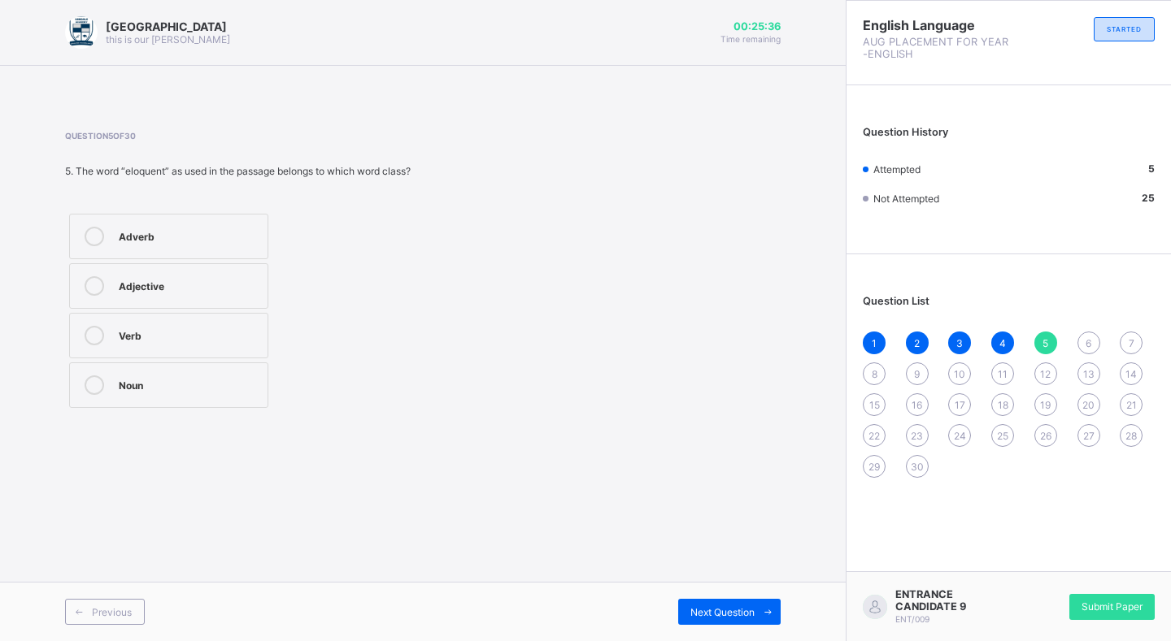
click at [268, 276] on label "Adjective" at bounding box center [168, 286] width 199 height 46
click at [159, 351] on label "Verb" at bounding box center [168, 336] width 199 height 46
click at [201, 299] on label "Adjective" at bounding box center [168, 286] width 199 height 46
click at [711, 601] on div "Next Question" at bounding box center [729, 612] width 102 height 26
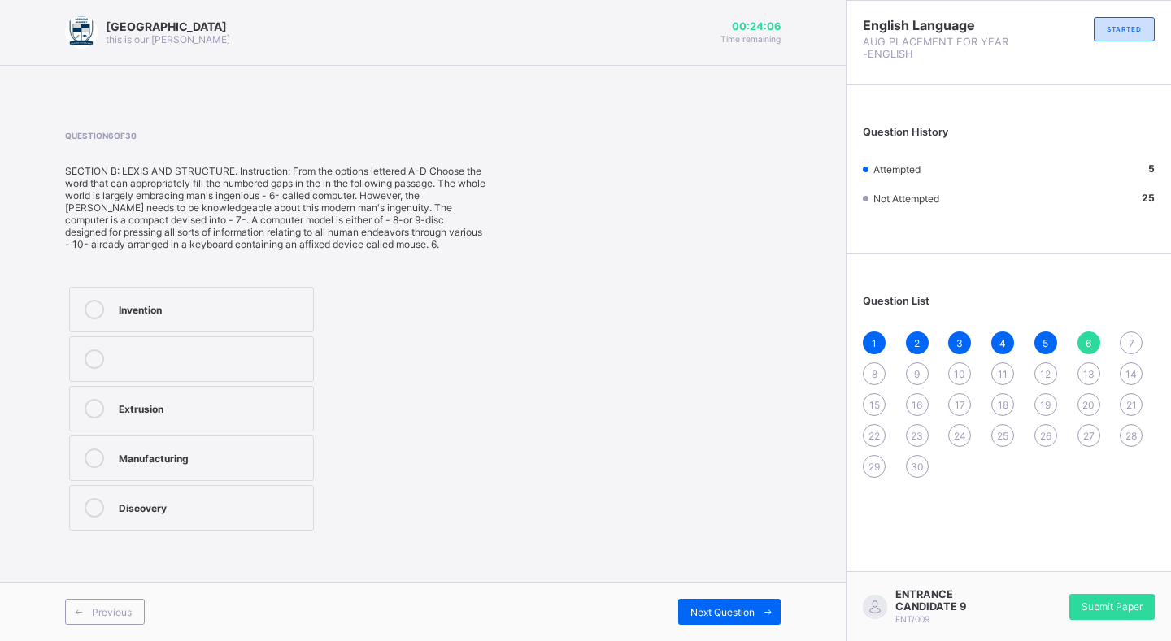
drag, startPoint x: 180, startPoint y: 361, endPoint x: 106, endPoint y: 390, distance: 80.3
drag, startPoint x: 106, startPoint y: 390, endPoint x: 94, endPoint y: 392, distance: 11.5
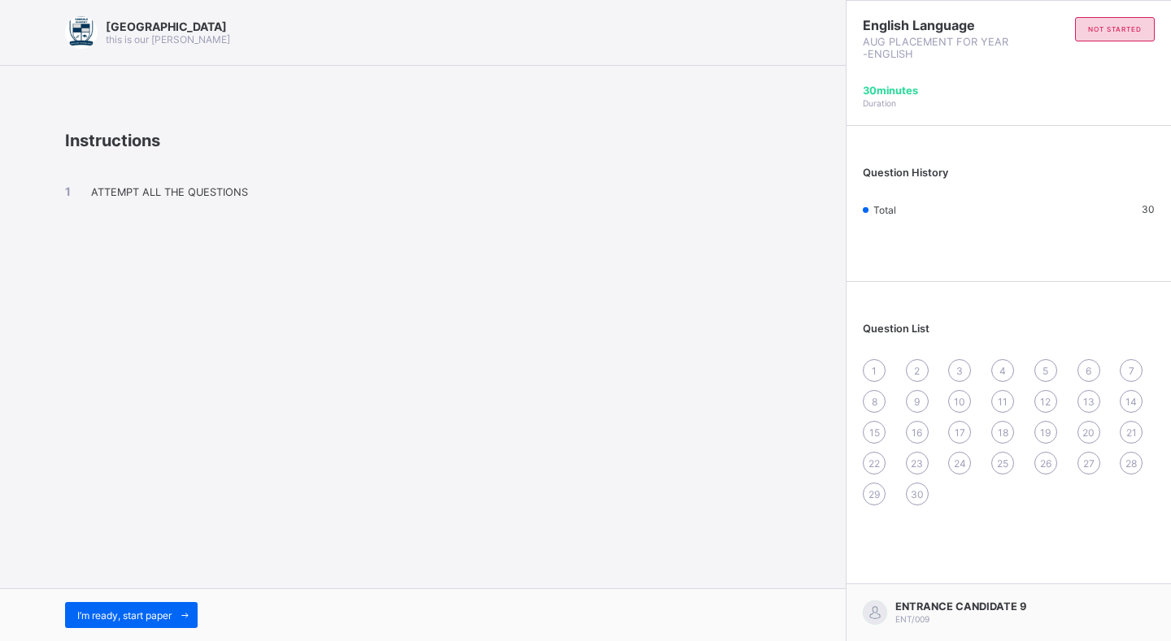
drag, startPoint x: 830, startPoint y: 393, endPoint x: 688, endPoint y: 376, distance: 143.3
drag, startPoint x: 688, startPoint y: 376, endPoint x: 551, endPoint y: 346, distance: 139.7
drag, startPoint x: 551, startPoint y: 346, endPoint x: 142, endPoint y: 616, distance: 490.0
drag, startPoint x: 142, startPoint y: 616, endPoint x: 613, endPoint y: 207, distance: 623.5
click at [613, 207] on div "ATTEMPT ALL THE QUESTIONS" at bounding box center [422, 205] width 715 height 111
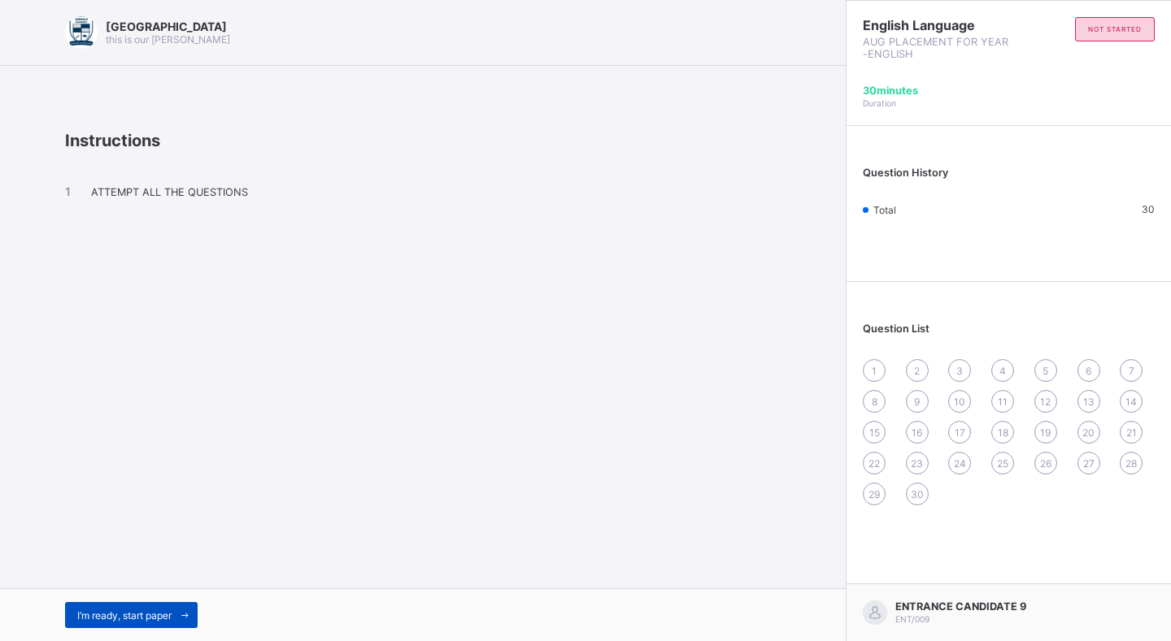
click at [159, 619] on span "I’m ready, start paper" at bounding box center [124, 616] width 94 height 12
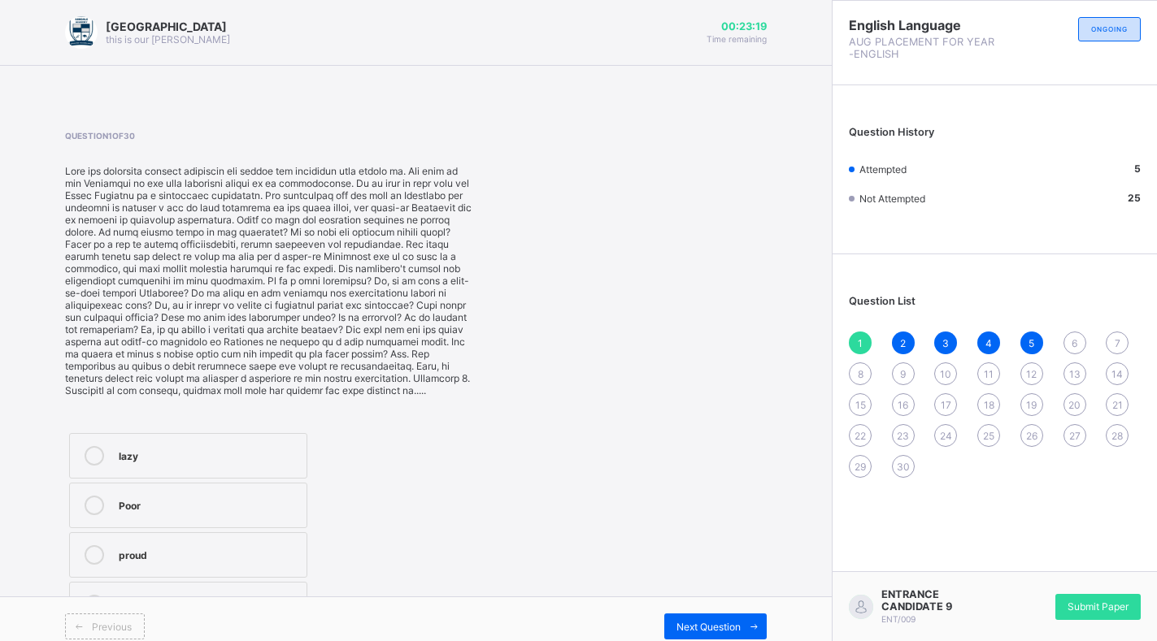
click at [220, 519] on label "Poor" at bounding box center [188, 506] width 238 height 46
click at [230, 587] on label "hardworking" at bounding box center [188, 605] width 238 height 46
drag, startPoint x: 240, startPoint y: 552, endPoint x: 244, endPoint y: 567, distance: 15.2
click at [241, 561] on label "proud" at bounding box center [188, 556] width 238 height 46
click at [719, 618] on div "Next Question" at bounding box center [715, 627] width 102 height 26
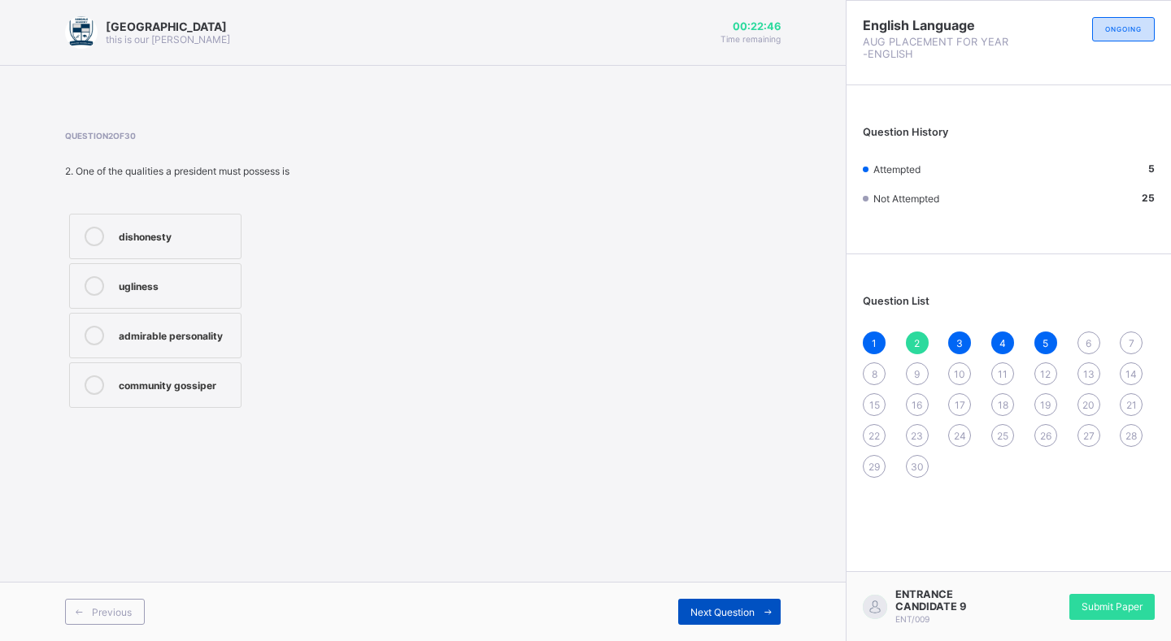
click at [726, 611] on span "Next Question" at bounding box center [722, 612] width 64 height 12
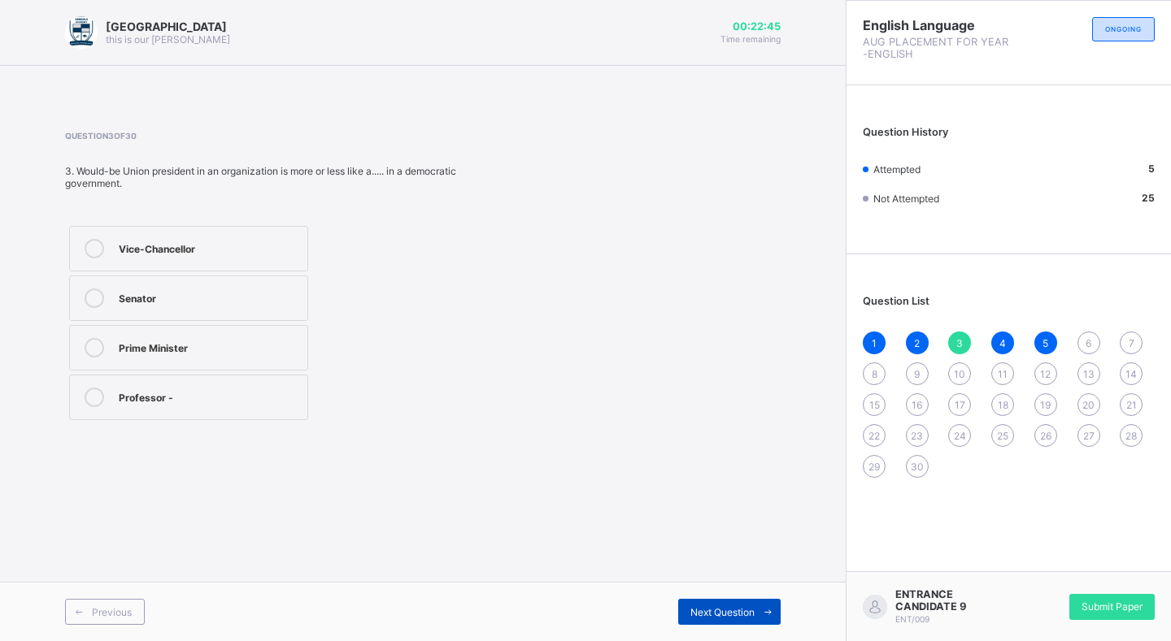
click at [727, 611] on span "Next Question" at bounding box center [722, 612] width 64 height 12
click at [728, 610] on span "Next Question" at bounding box center [722, 612] width 64 height 12
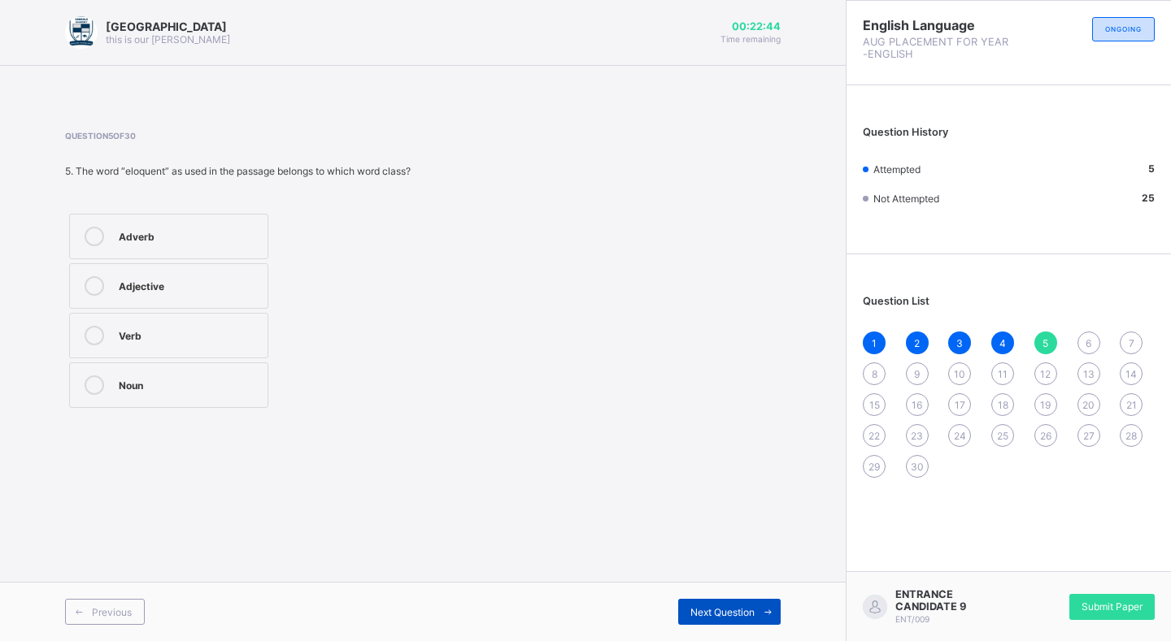
click at [728, 609] on span "Next Question" at bounding box center [722, 612] width 64 height 12
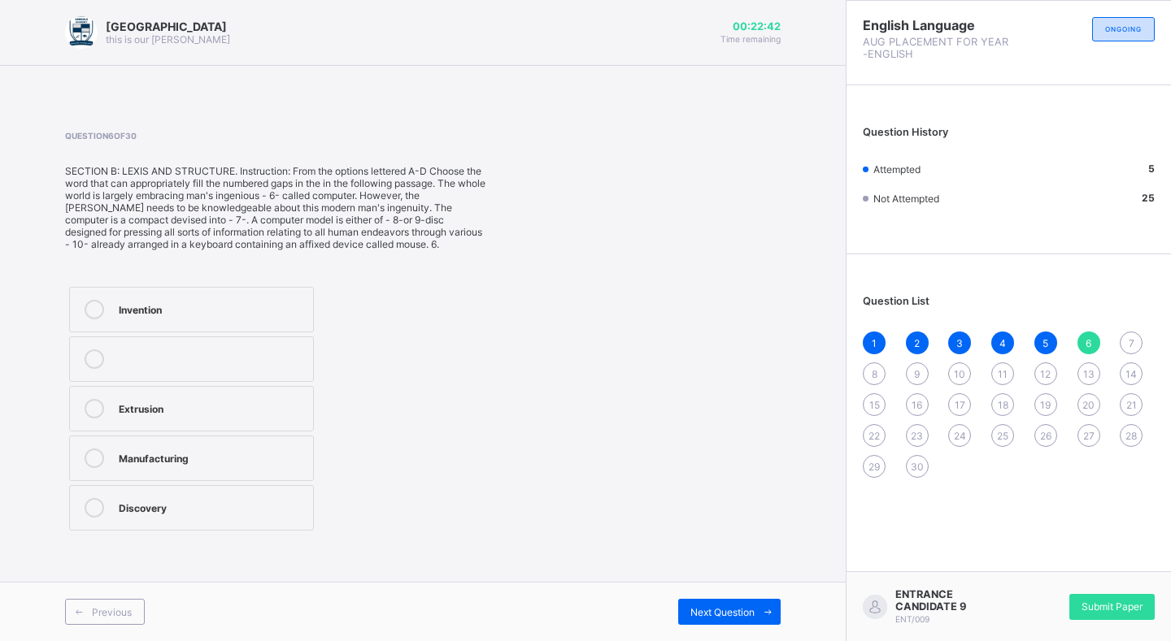
click at [224, 406] on div "Extrusion" at bounding box center [212, 407] width 186 height 16
click at [165, 457] on div "Manufacturing" at bounding box center [212, 457] width 186 height 16
click at [246, 491] on label "Discovery" at bounding box center [191, 508] width 245 height 46
click at [285, 473] on label "Manufacturing" at bounding box center [191, 459] width 245 height 46
click at [685, 615] on div "Next Question" at bounding box center [729, 612] width 102 height 26
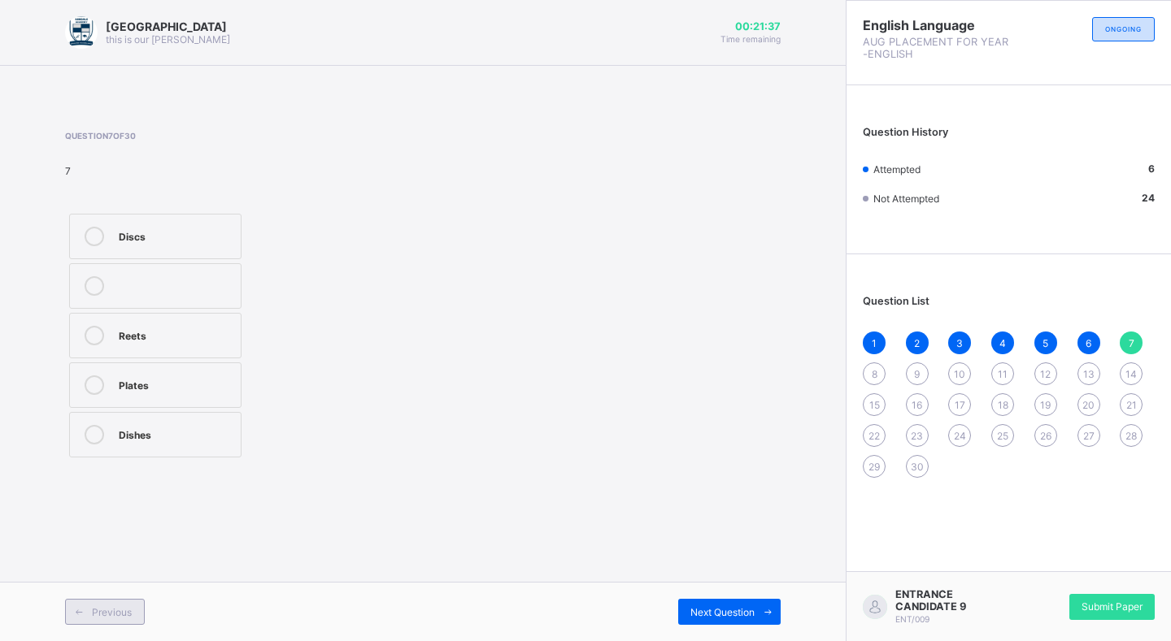
click at [85, 606] on span at bounding box center [79, 612] width 26 height 26
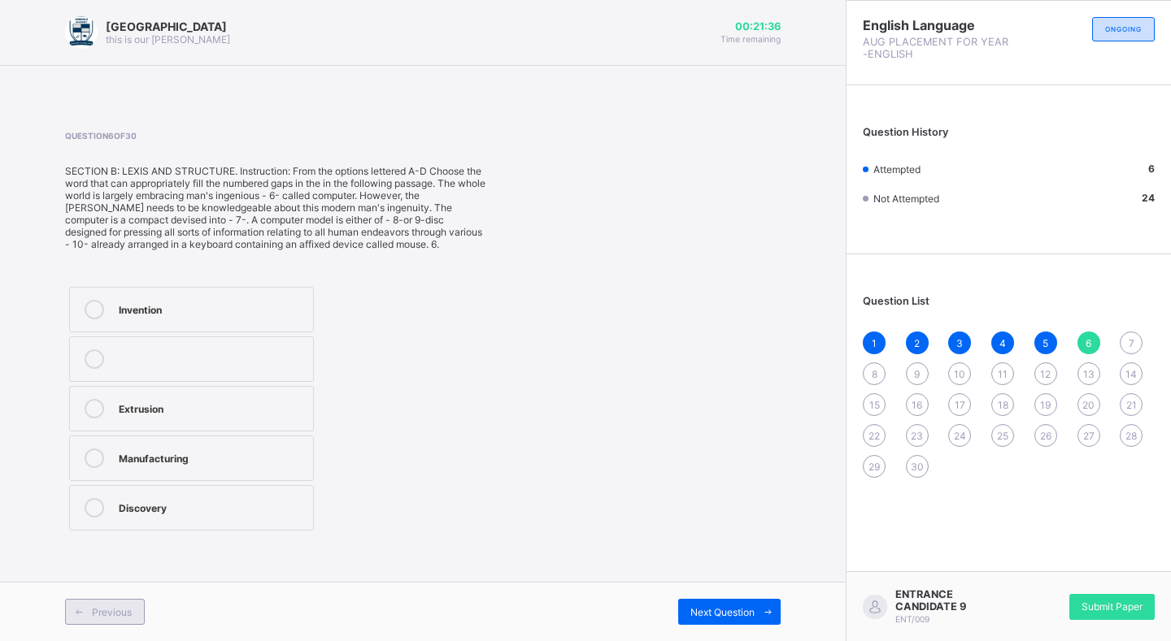
click at [85, 606] on span at bounding box center [79, 612] width 26 height 26
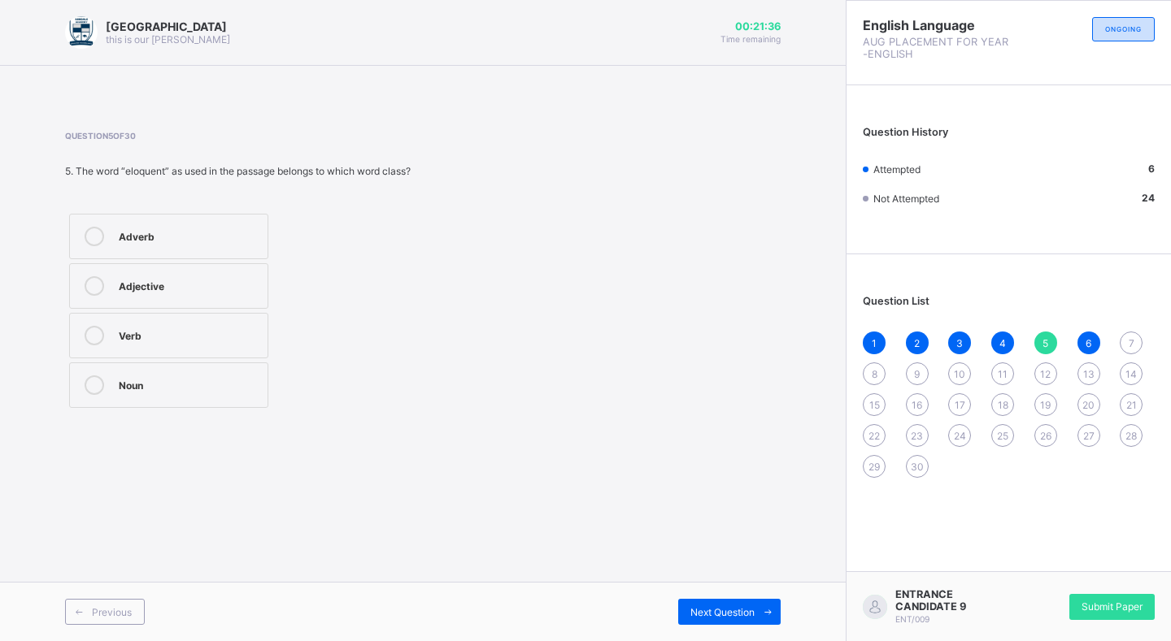
click at [85, 602] on span at bounding box center [79, 612] width 26 height 26
click at [85, 598] on div "Previous Next Question" at bounding box center [423, 611] width 846 height 59
click at [83, 595] on div "Previous Next Question" at bounding box center [423, 611] width 846 height 59
click at [77, 611] on icon at bounding box center [79, 612] width 12 height 11
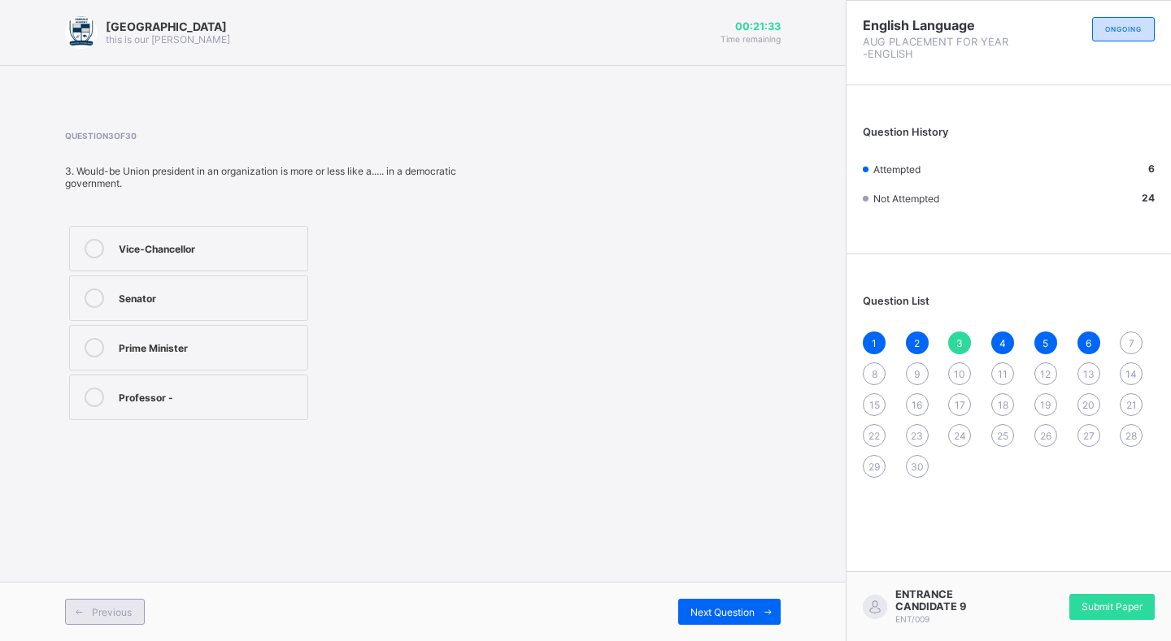
click at [77, 611] on icon at bounding box center [79, 612] width 12 height 11
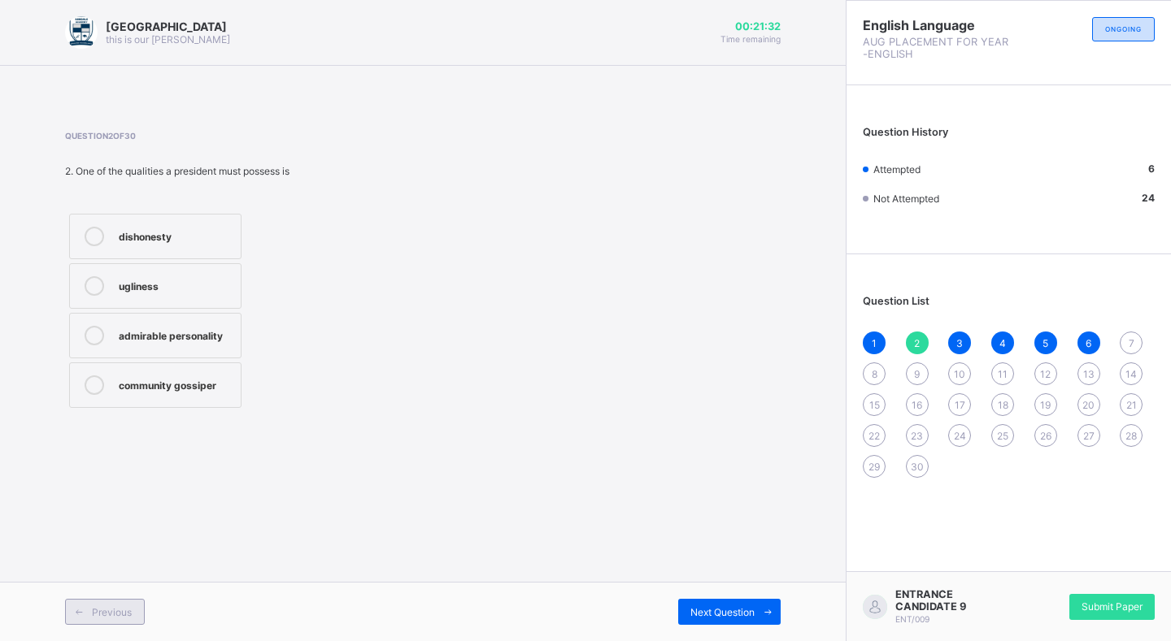
click at [77, 611] on icon at bounding box center [79, 612] width 12 height 11
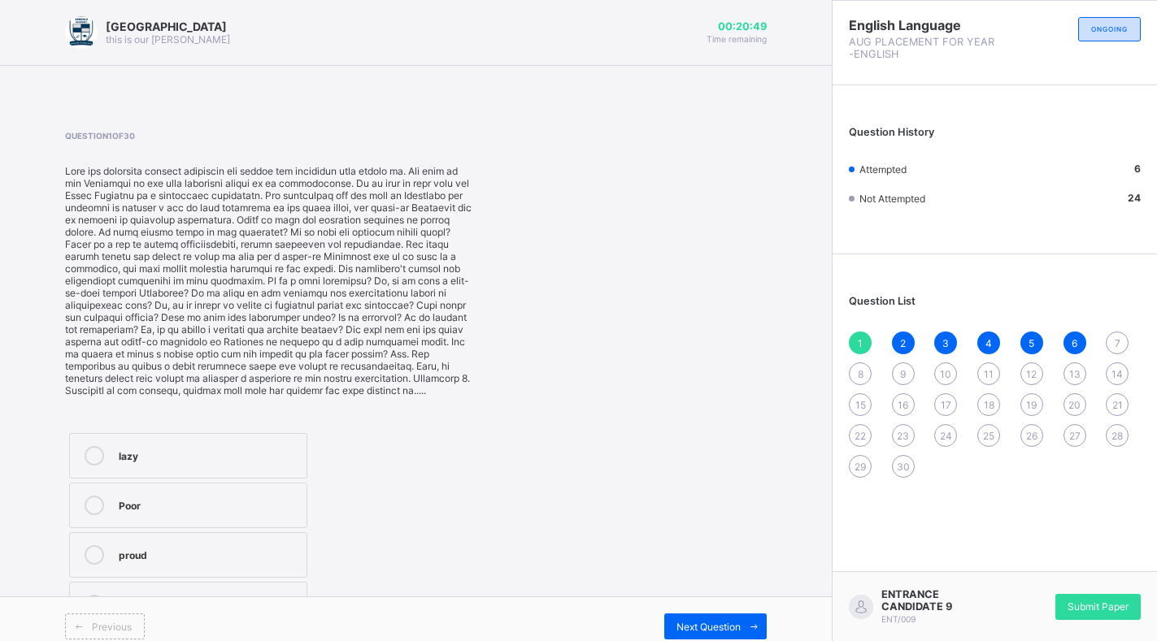
click at [265, 494] on label "Poor" at bounding box center [188, 506] width 238 height 46
click at [202, 456] on div "lazy" at bounding box center [209, 454] width 180 height 16
click at [251, 542] on label "proud" at bounding box center [188, 556] width 238 height 46
click at [700, 617] on div "Next Question" at bounding box center [715, 627] width 102 height 26
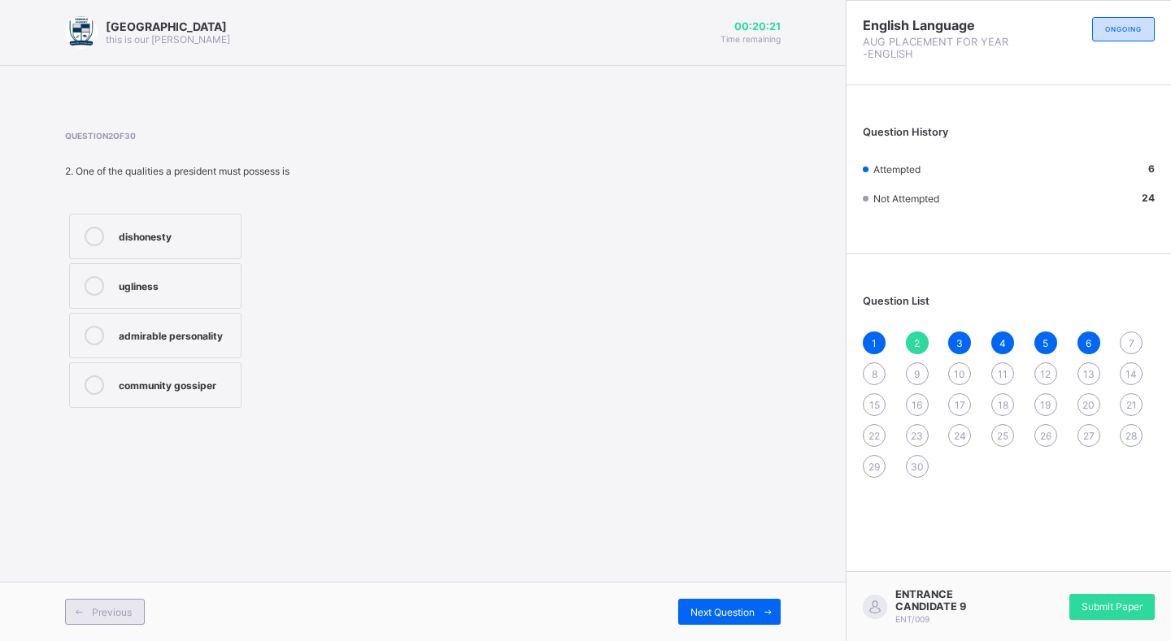
click at [136, 606] on div "Previous" at bounding box center [105, 612] width 80 height 26
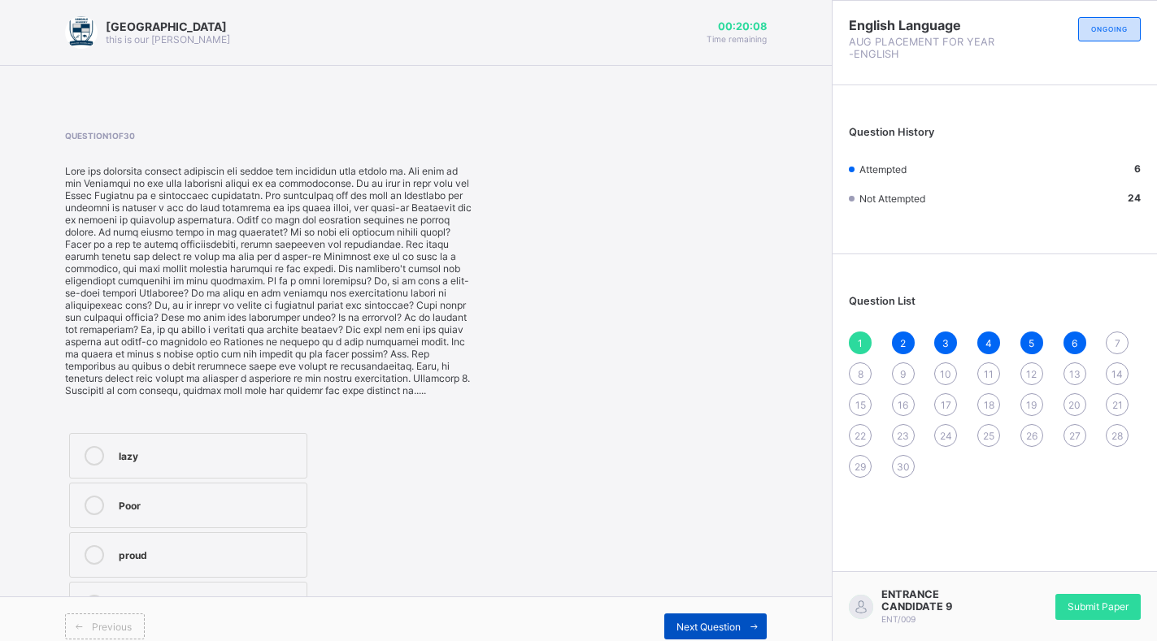
drag, startPoint x: 752, startPoint y: 624, endPoint x: 759, endPoint y: 615, distance: 11.1
click at [741, 623] on span "Next Question" at bounding box center [708, 627] width 64 height 12
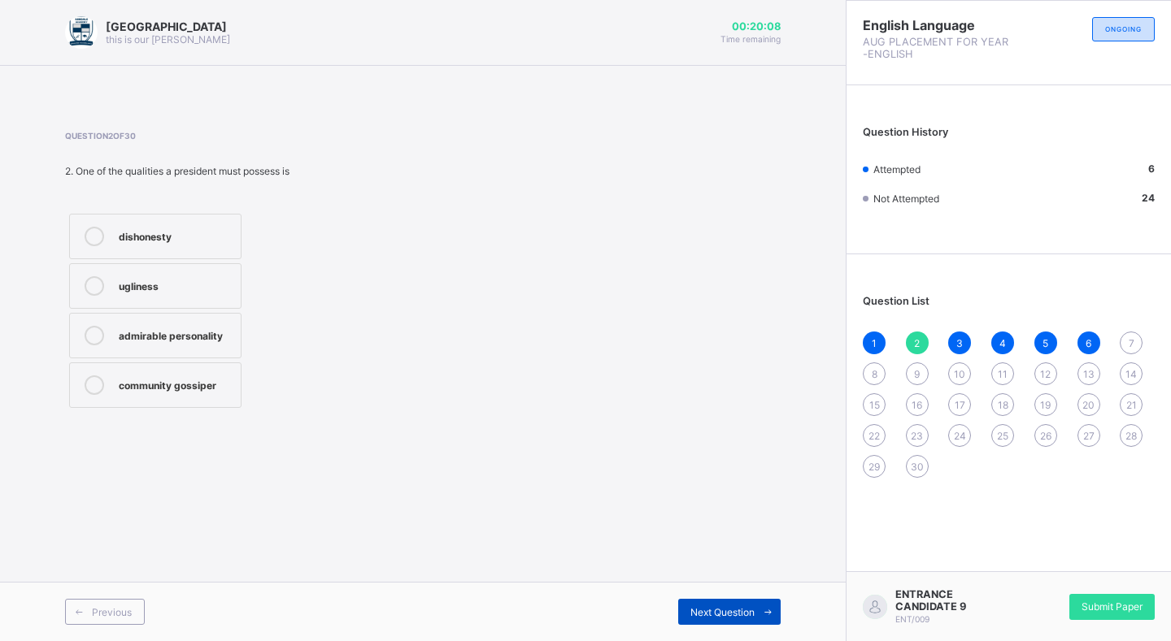
click at [763, 607] on icon at bounding box center [768, 612] width 12 height 11
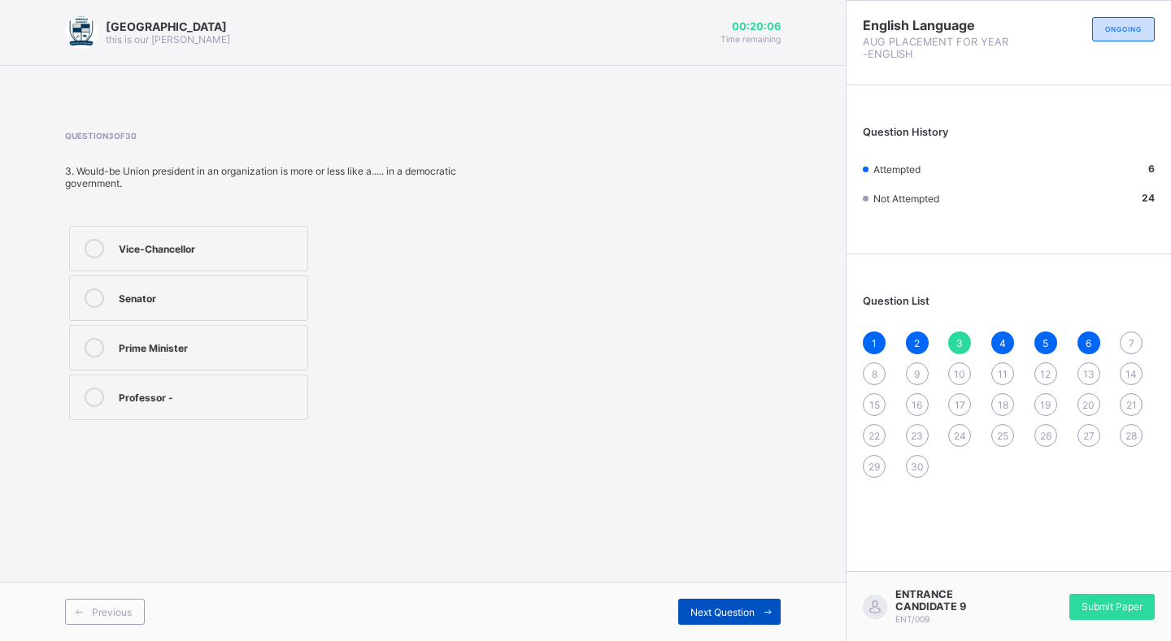
click at [767, 603] on span at bounding box center [767, 612] width 26 height 26
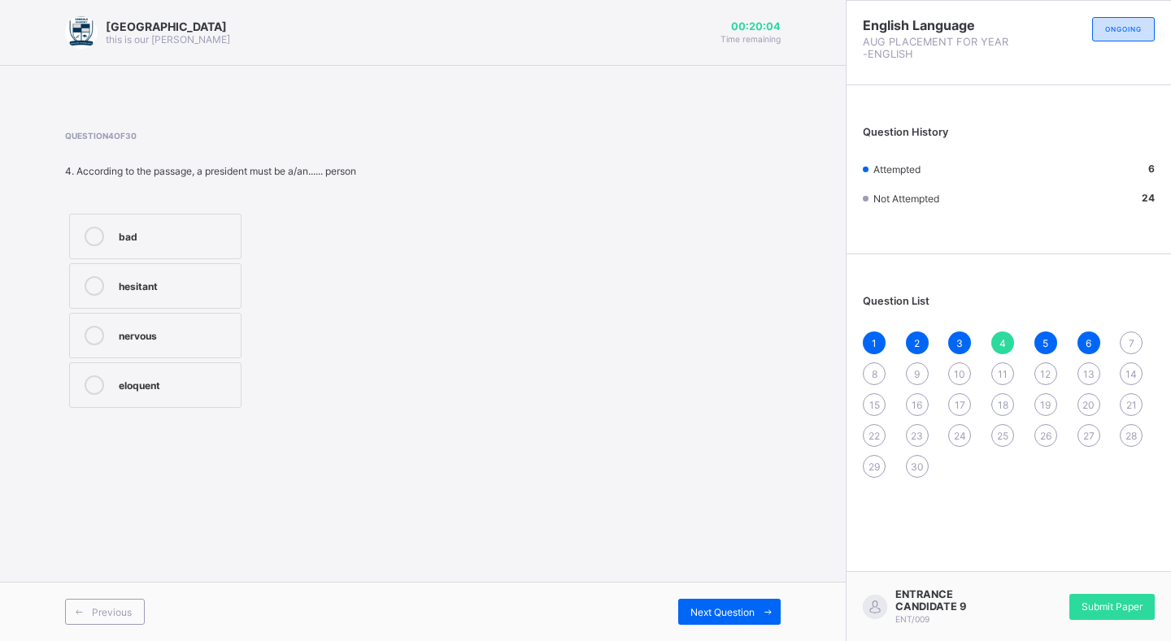
click at [768, 598] on div "Previous Next Question" at bounding box center [423, 611] width 846 height 59
click at [759, 608] on span at bounding box center [767, 612] width 26 height 26
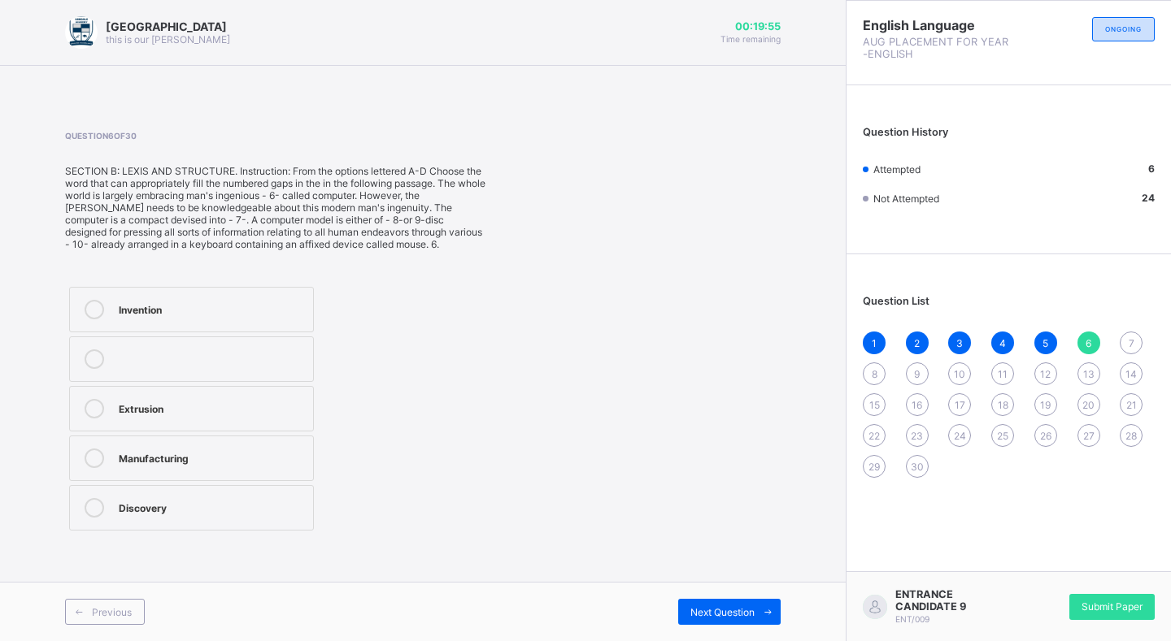
click at [602, 258] on div "Question 6 of 30 SECTION B: LEXIS AND STRUCTURE. Instruction: From the options …" at bounding box center [422, 333] width 715 height 404
click at [241, 493] on label "Discovery" at bounding box center [191, 508] width 245 height 46
click at [725, 606] on span "Next Question" at bounding box center [722, 612] width 64 height 12
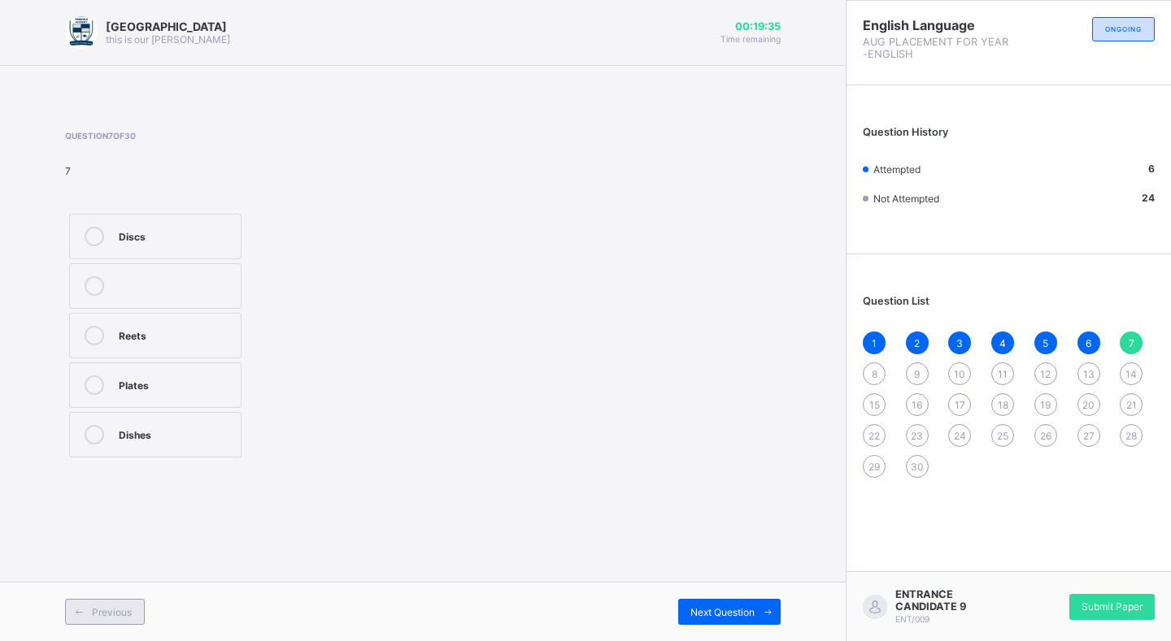
click at [109, 604] on div "Previous" at bounding box center [105, 612] width 80 height 26
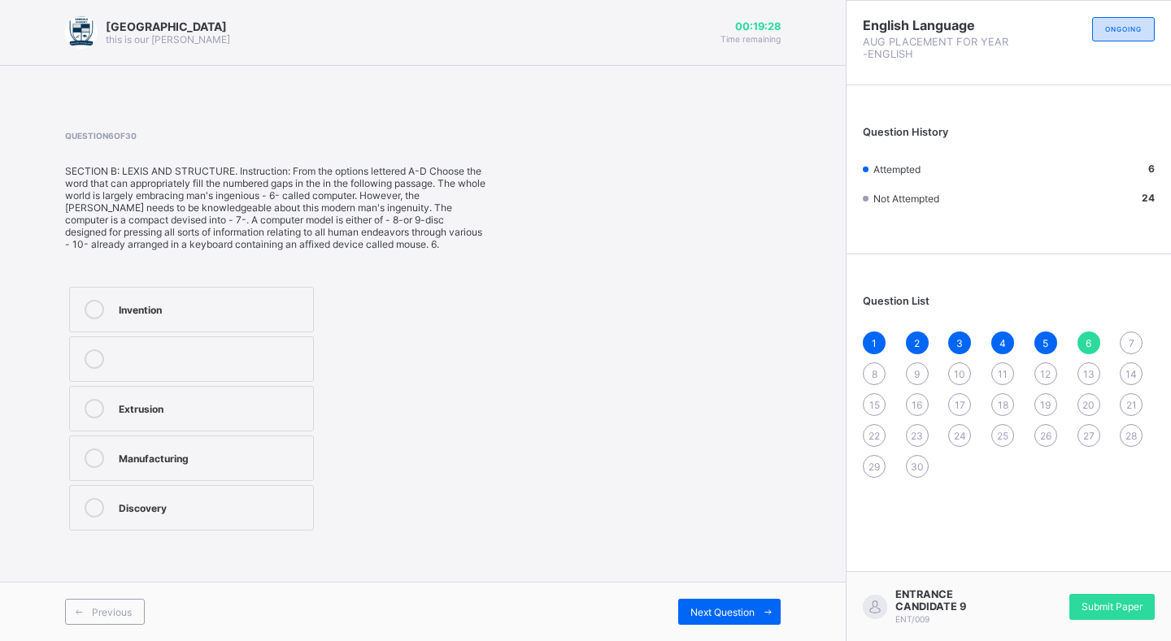
click at [280, 301] on div "Invention" at bounding box center [212, 308] width 186 height 16
click at [742, 608] on span "Next Question" at bounding box center [722, 612] width 64 height 12
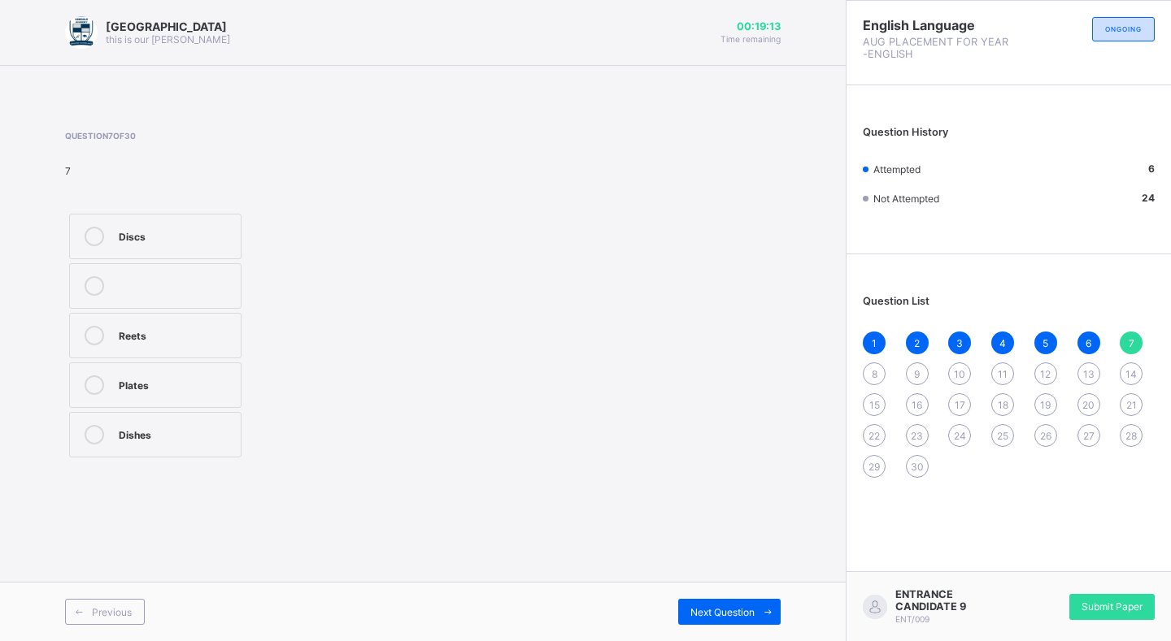
click at [135, 374] on label "Plates" at bounding box center [155, 386] width 172 height 46
click at [180, 236] on div "Discs" at bounding box center [176, 235] width 114 height 16
click at [93, 616] on span "Previous" at bounding box center [112, 612] width 40 height 12
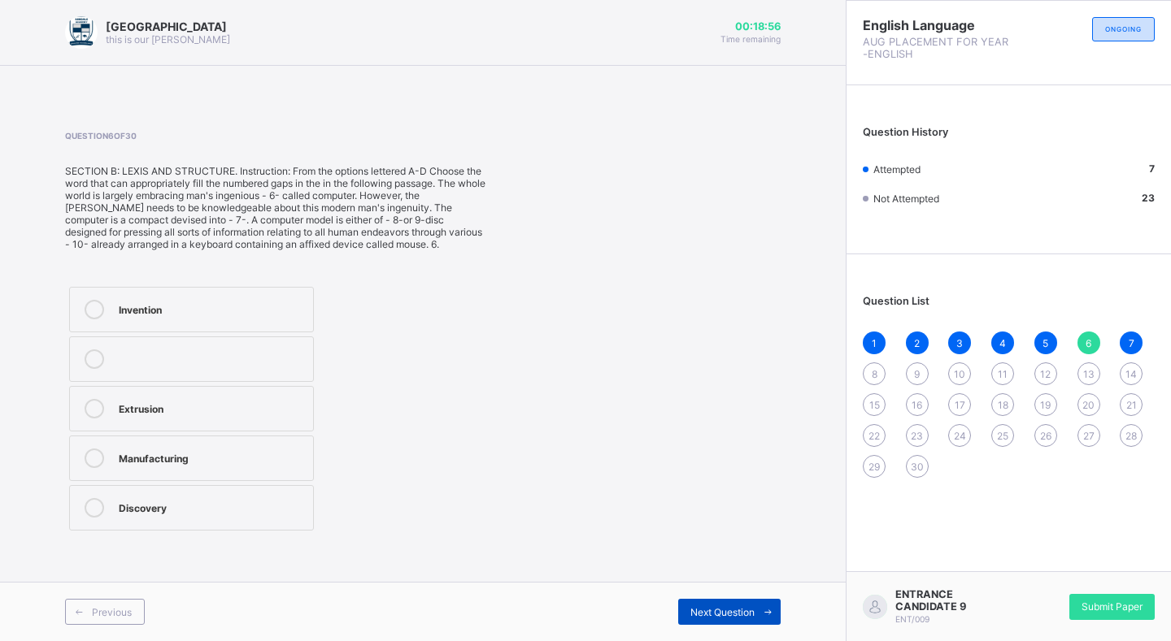
click at [750, 605] on div "Next Question" at bounding box center [729, 612] width 102 height 26
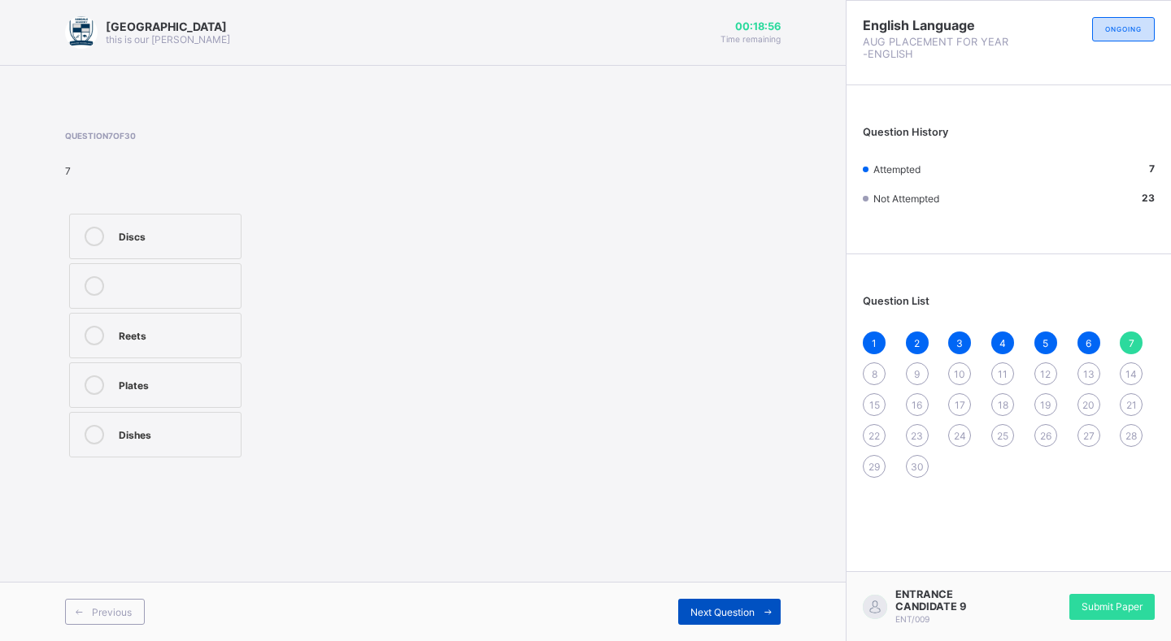
click at [749, 605] on div "Next Question" at bounding box center [729, 612] width 102 height 26
click at [185, 287] on div "Hardware" at bounding box center [176, 284] width 114 height 16
click at [728, 619] on div "Next Question" at bounding box center [729, 612] width 102 height 26
click at [200, 315] on label "Software" at bounding box center [155, 336] width 172 height 46
click at [720, 595] on div "Previous Next Question" at bounding box center [423, 611] width 846 height 59
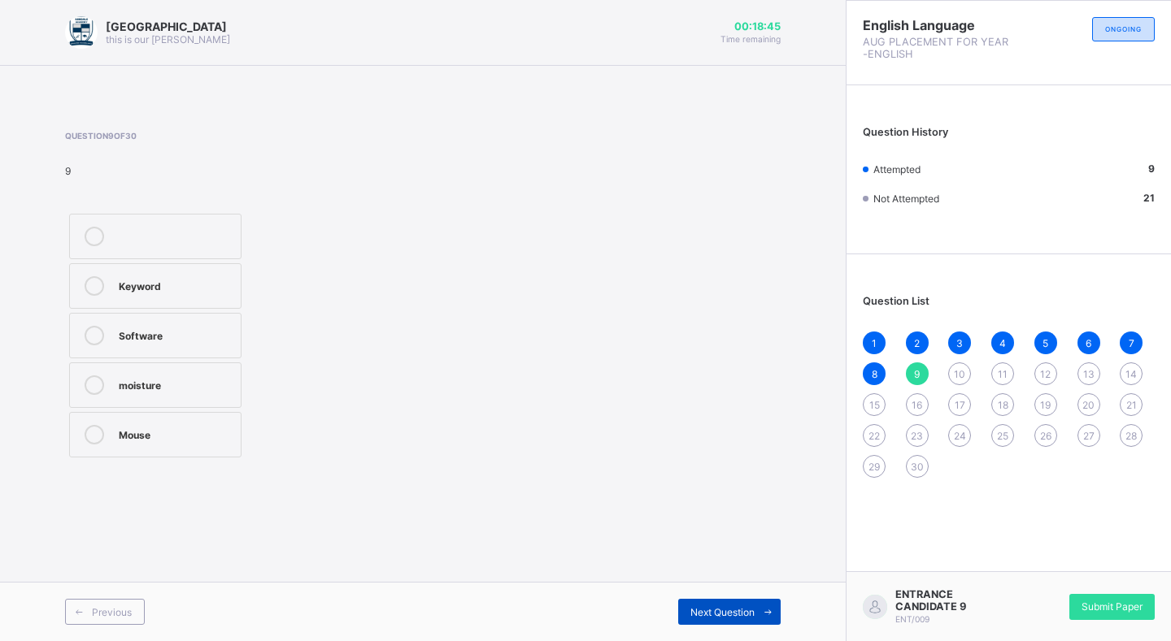
click at [719, 606] on span "Next Question" at bounding box center [722, 612] width 64 height 12
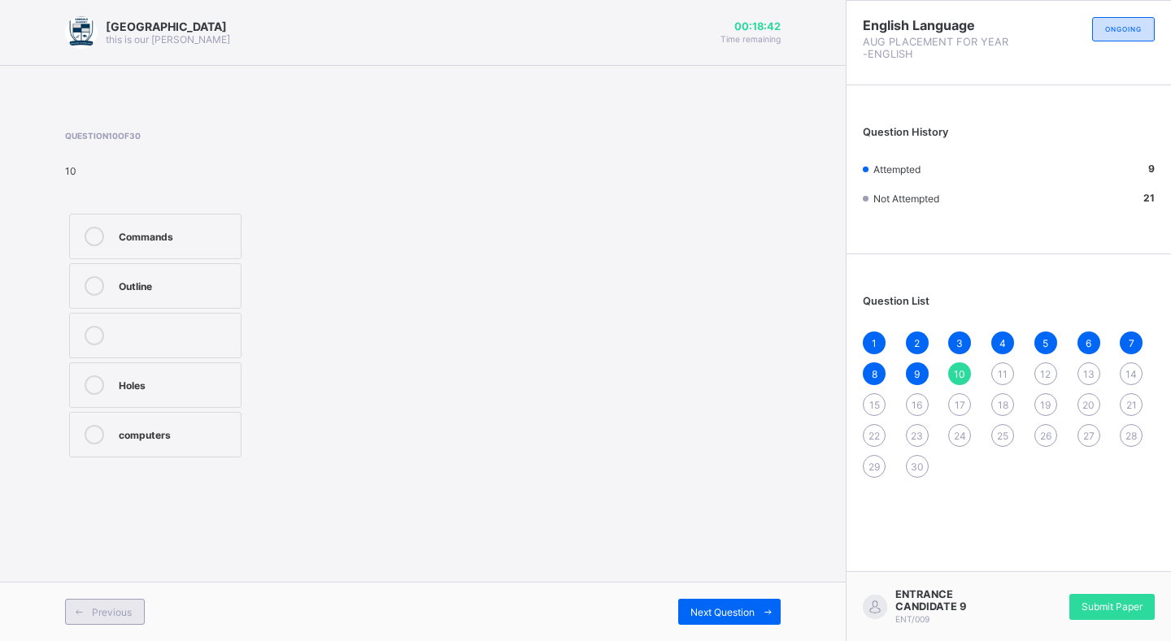
click at [93, 616] on span "Previous" at bounding box center [112, 612] width 40 height 12
click at [95, 616] on span "Previous" at bounding box center [112, 612] width 40 height 12
click at [95, 613] on span "Previous" at bounding box center [112, 612] width 40 height 12
click at [94, 611] on span "Previous" at bounding box center [112, 612] width 40 height 12
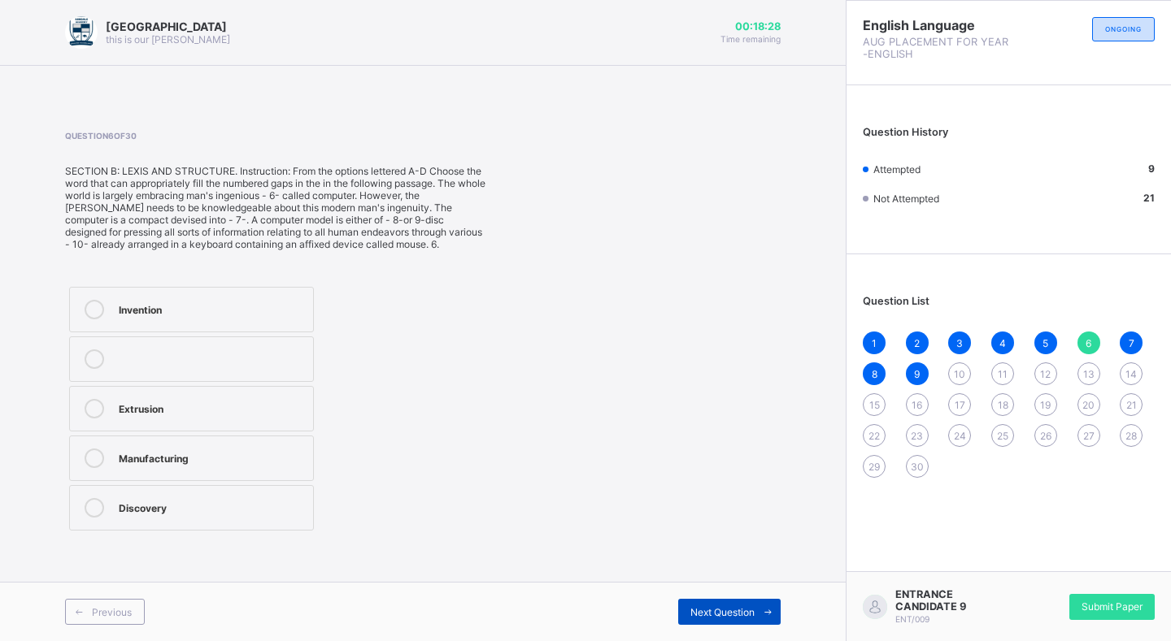
click at [724, 606] on span "Next Question" at bounding box center [722, 612] width 64 height 12
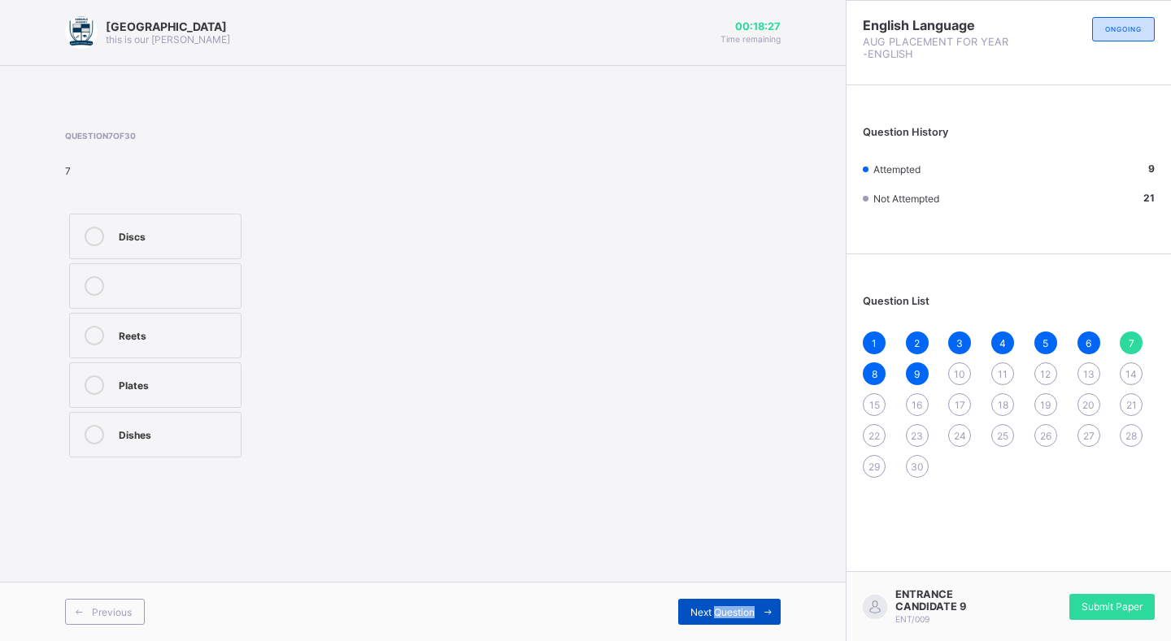
click at [724, 606] on span "Next Question" at bounding box center [722, 612] width 64 height 12
click at [170, 233] on div "Commands" at bounding box center [176, 235] width 114 height 16
click at [714, 611] on span "Next Question" at bounding box center [722, 612] width 64 height 12
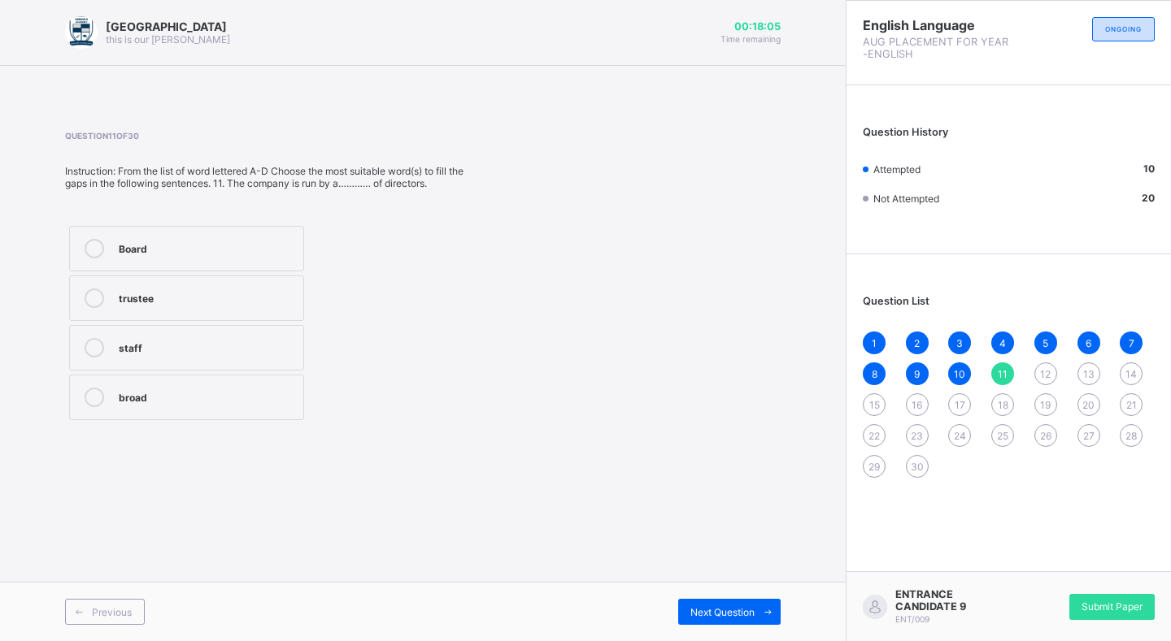
click at [250, 233] on label "Board" at bounding box center [186, 249] width 235 height 46
click at [729, 611] on span "Next Question" at bounding box center [722, 612] width 64 height 12
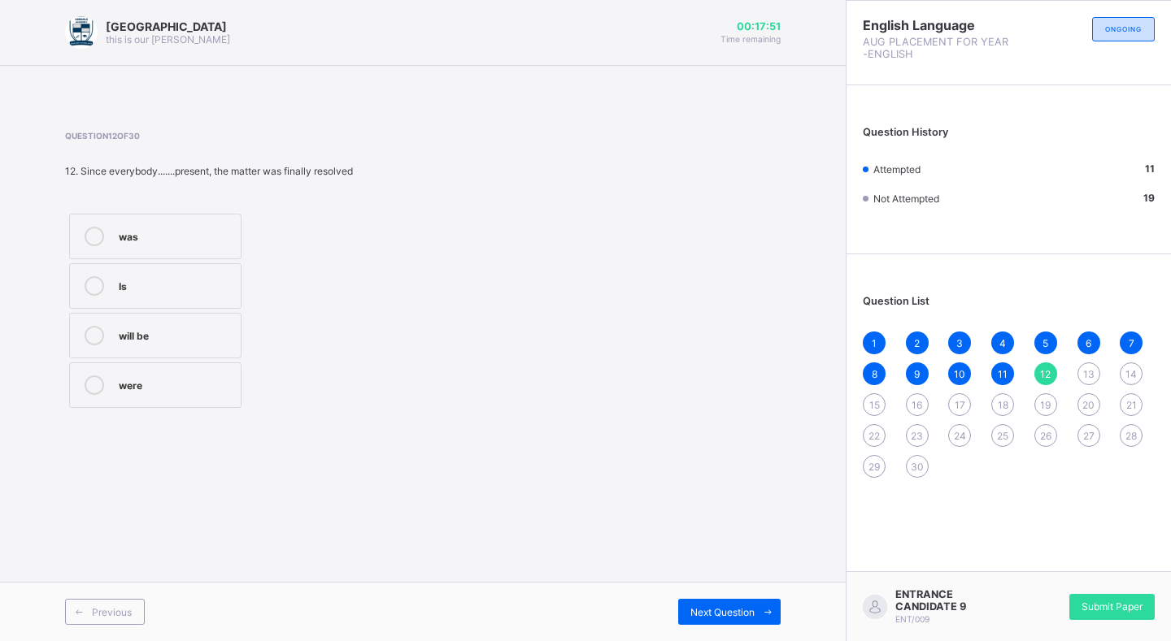
click at [202, 237] on div "was" at bounding box center [176, 235] width 114 height 16
click at [713, 602] on div "Next Question" at bounding box center [729, 612] width 102 height 26
click at [149, 375] on label ". each other" at bounding box center [155, 386] width 172 height 46
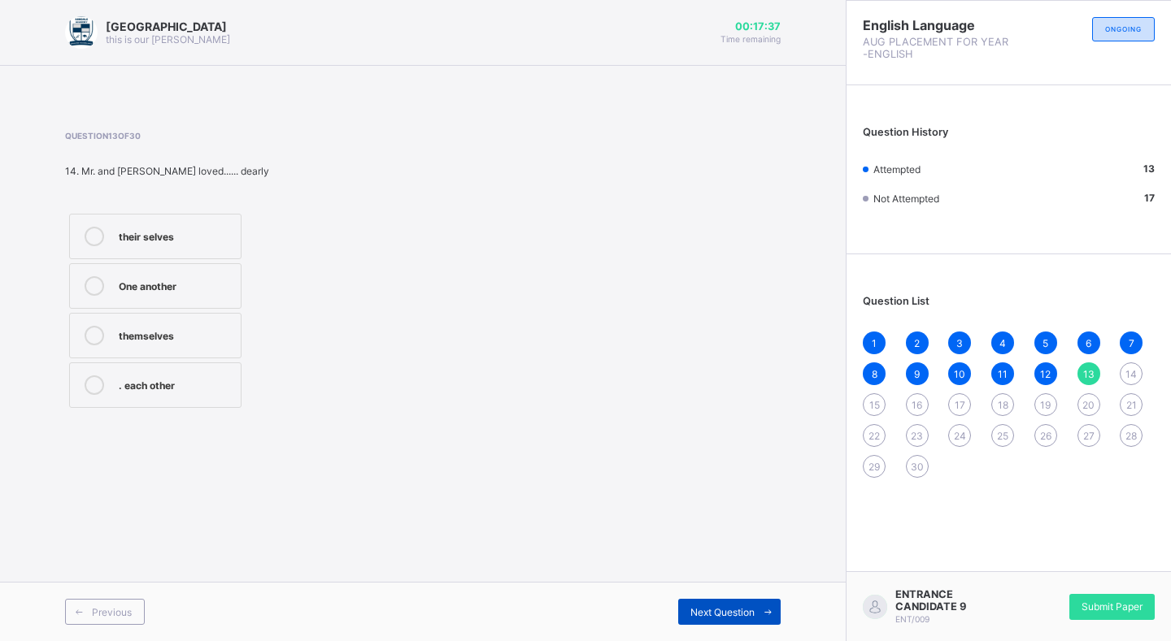
click at [716, 606] on span "Next Question" at bounding box center [722, 612] width 64 height 12
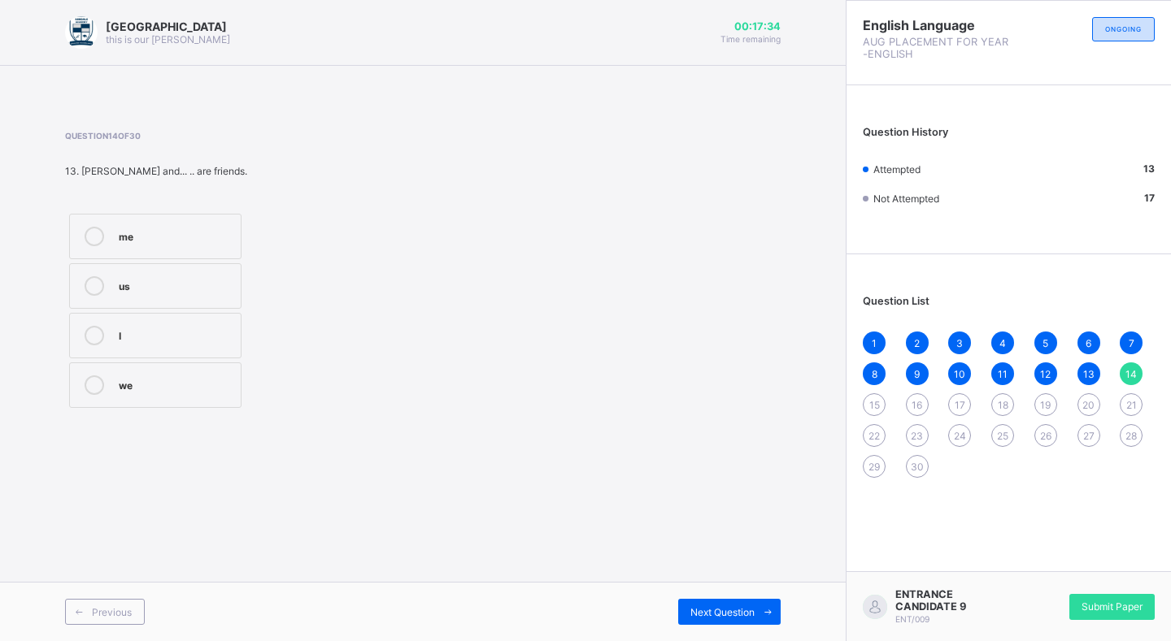
click at [186, 337] on div "I" at bounding box center [176, 334] width 114 height 16
click at [707, 602] on div "Next Question" at bounding box center [729, 612] width 102 height 26
drag, startPoint x: 158, startPoint y: 394, endPoint x: 373, endPoint y: 461, distance: 225.5
click at [172, 399] on label "sang" at bounding box center [155, 386] width 172 height 46
click at [762, 611] on icon at bounding box center [768, 612] width 12 height 11
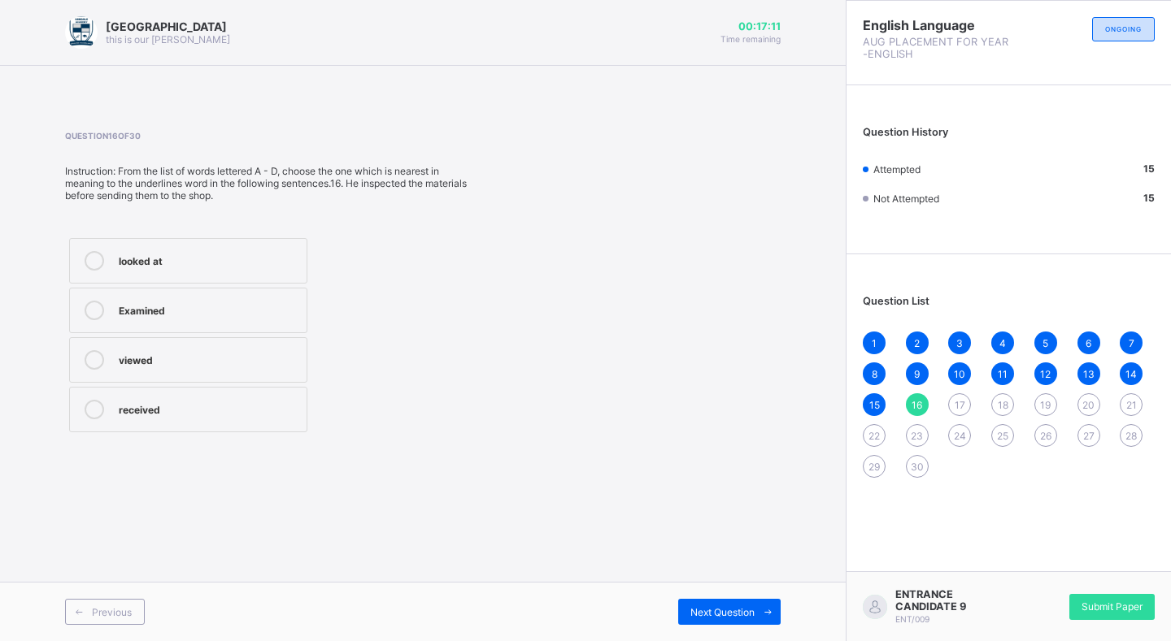
click at [205, 347] on label "viewed" at bounding box center [188, 360] width 238 height 46
click at [287, 315] on div "Examined" at bounding box center [209, 309] width 180 height 16
click at [754, 608] on span "Next Question" at bounding box center [722, 612] width 64 height 12
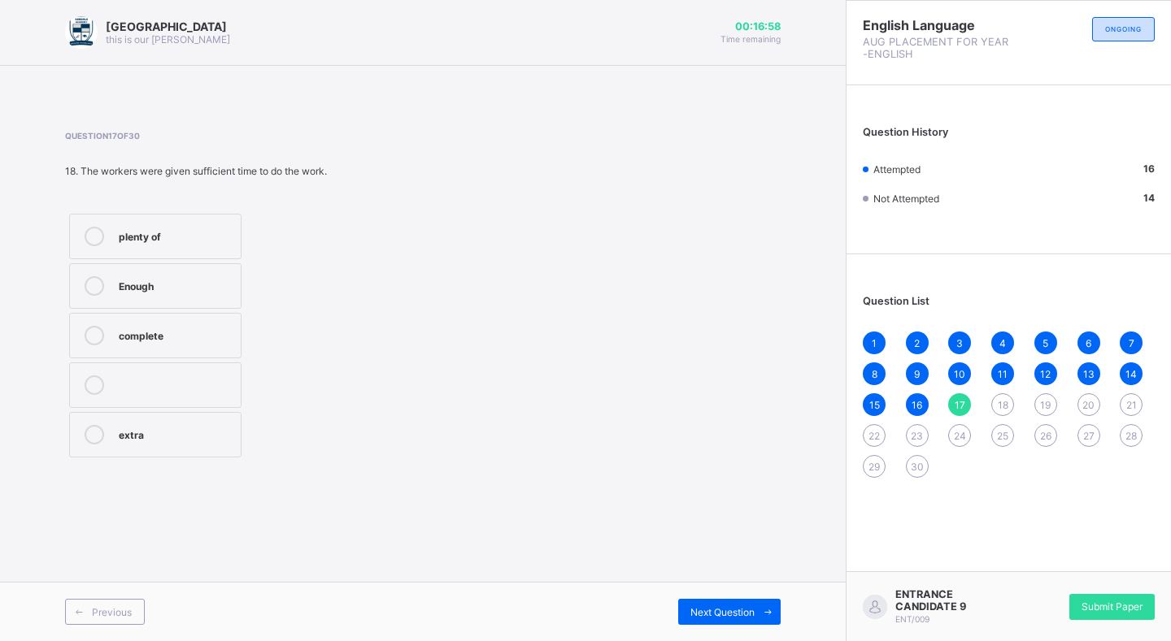
click at [154, 282] on div "Enough" at bounding box center [176, 284] width 114 height 16
click at [729, 607] on span "Next Question" at bounding box center [722, 612] width 64 height 12
drag, startPoint x: 183, startPoint y: 322, endPoint x: 226, endPoint y: 341, distance: 47.0
click at [183, 324] on label "Hide" at bounding box center [155, 336] width 172 height 46
click at [742, 605] on div "Next Question" at bounding box center [729, 612] width 102 height 26
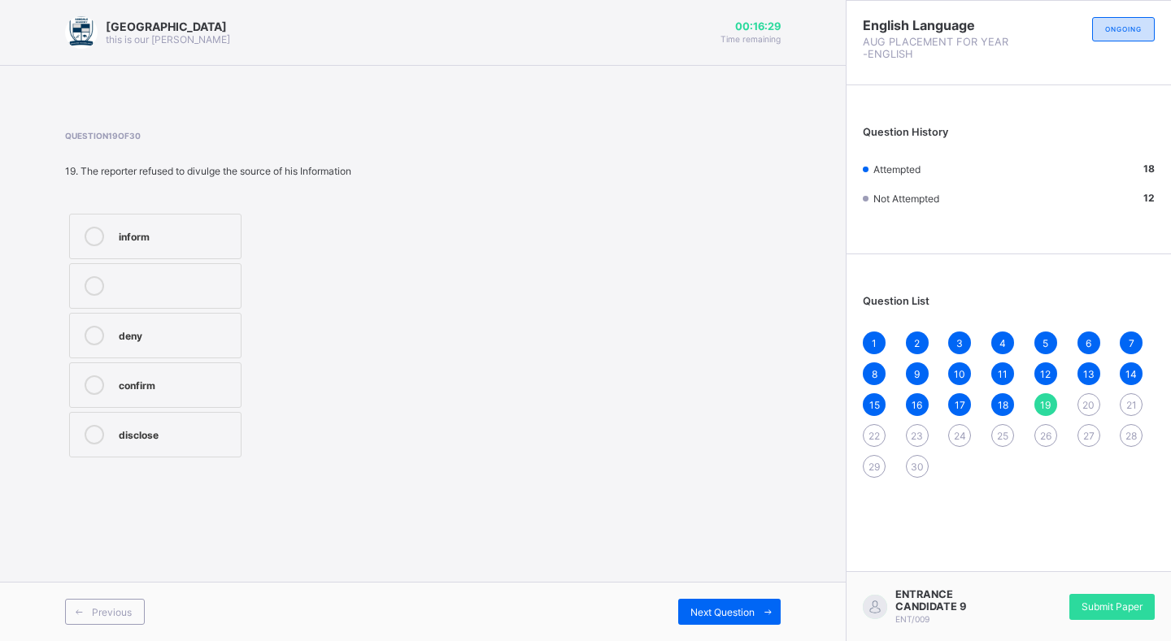
drag, startPoint x: 182, startPoint y: 379, endPoint x: 335, endPoint y: 504, distance: 197.6
click at [187, 388] on div "confirm" at bounding box center [176, 384] width 114 height 16
click at [756, 611] on span at bounding box center [767, 612] width 26 height 26
drag, startPoint x: 210, startPoint y: 272, endPoint x: 225, endPoint y: 305, distance: 36.7
click at [210, 272] on label "Doubtful" at bounding box center [163, 286] width 189 height 46
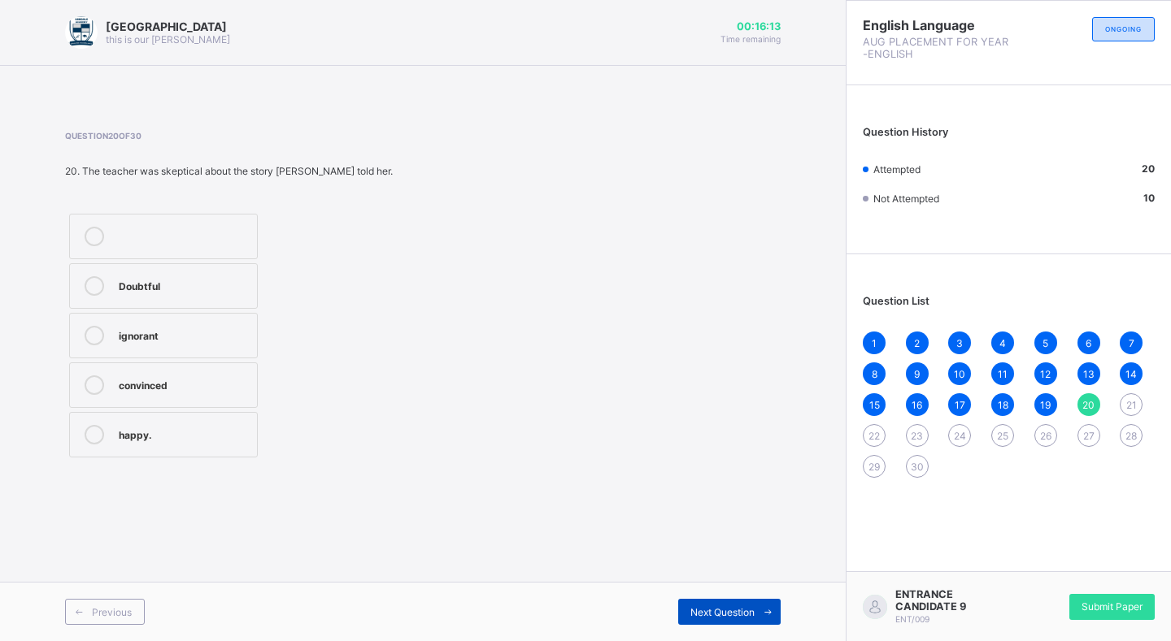
click at [759, 606] on span at bounding box center [767, 612] width 26 height 26
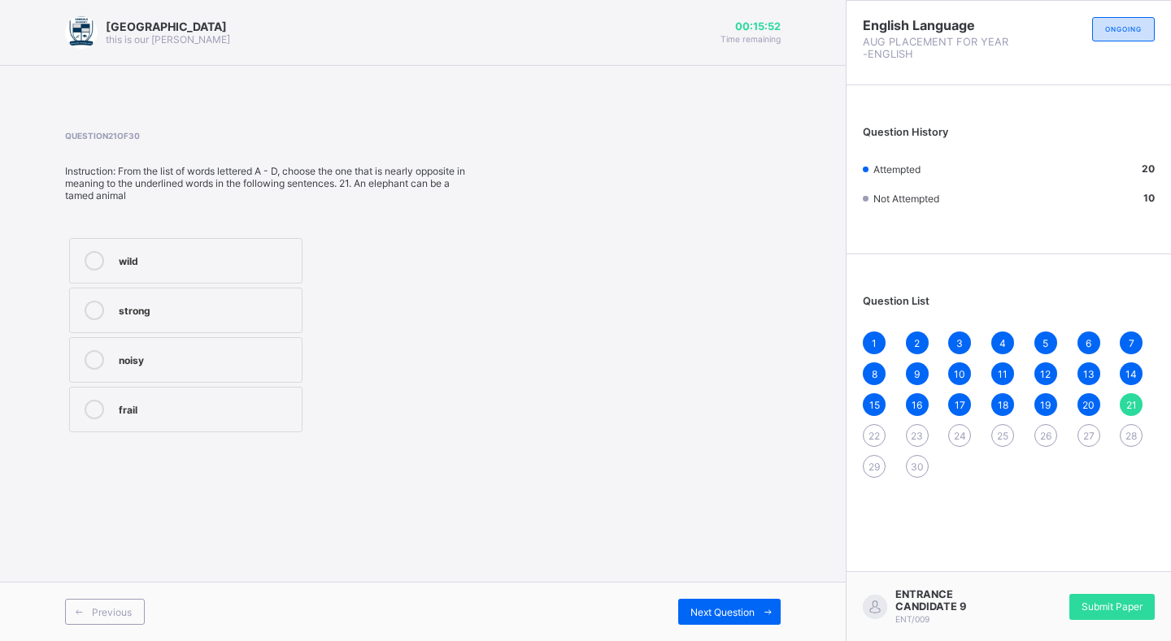
click at [149, 412] on div "frail" at bounding box center [206, 408] width 175 height 16
click at [770, 608] on icon at bounding box center [768, 612] width 12 height 11
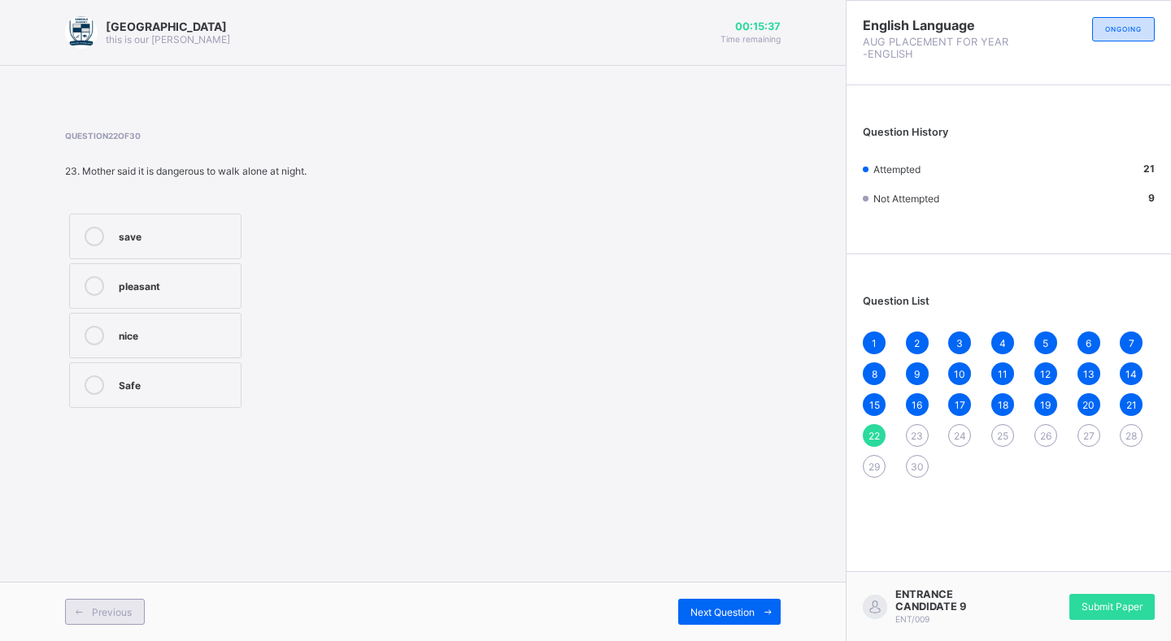
click at [88, 612] on span at bounding box center [79, 612] width 26 height 26
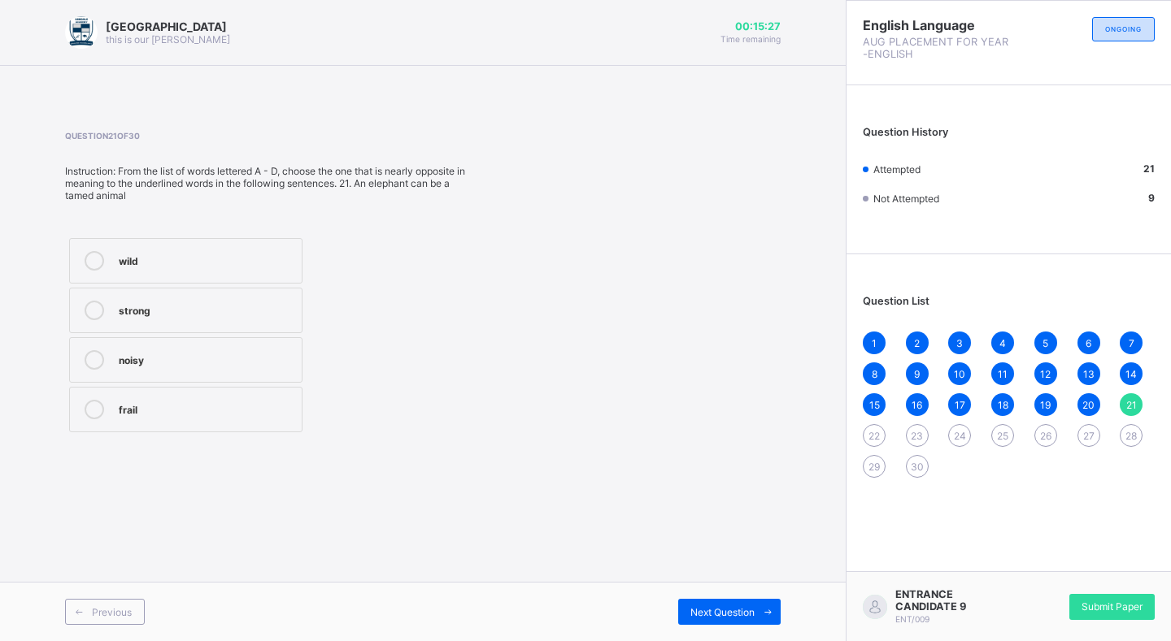
click at [281, 255] on div "wild" at bounding box center [206, 259] width 175 height 16
click at [723, 611] on span "Next Question" at bounding box center [722, 612] width 64 height 12
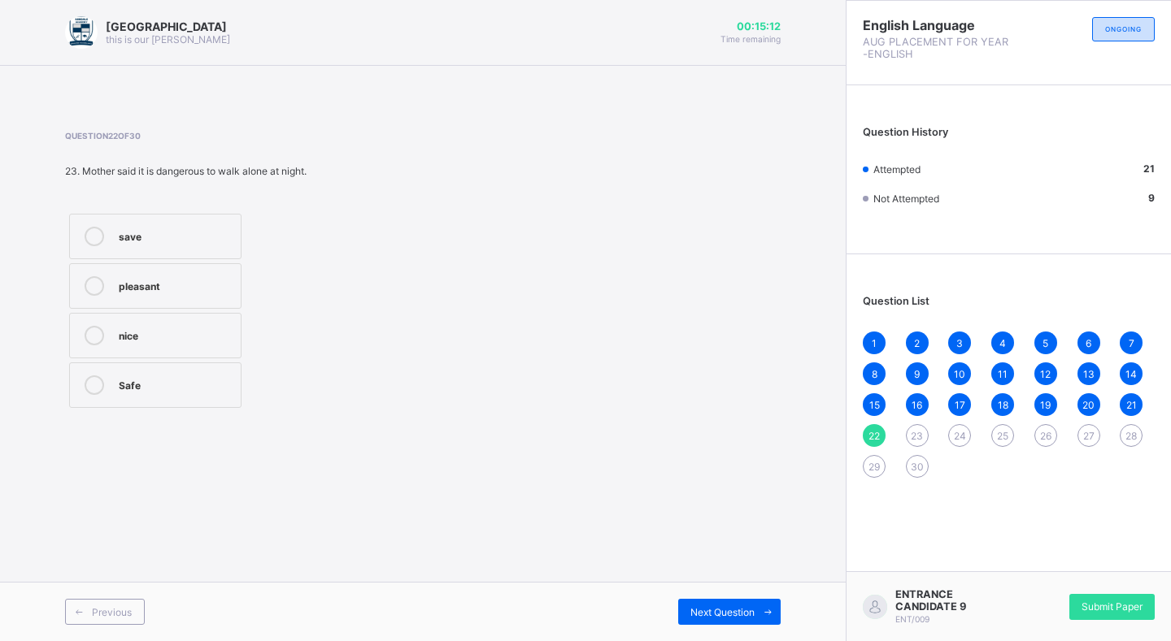
click at [160, 382] on div "Safe" at bounding box center [176, 384] width 114 height 16
click at [763, 611] on icon at bounding box center [768, 612] width 12 height 11
click at [200, 341] on div "Minor" at bounding box center [176, 334] width 114 height 16
click at [757, 614] on span at bounding box center [767, 612] width 26 height 26
click at [157, 326] on label "Detest" at bounding box center [155, 336] width 172 height 46
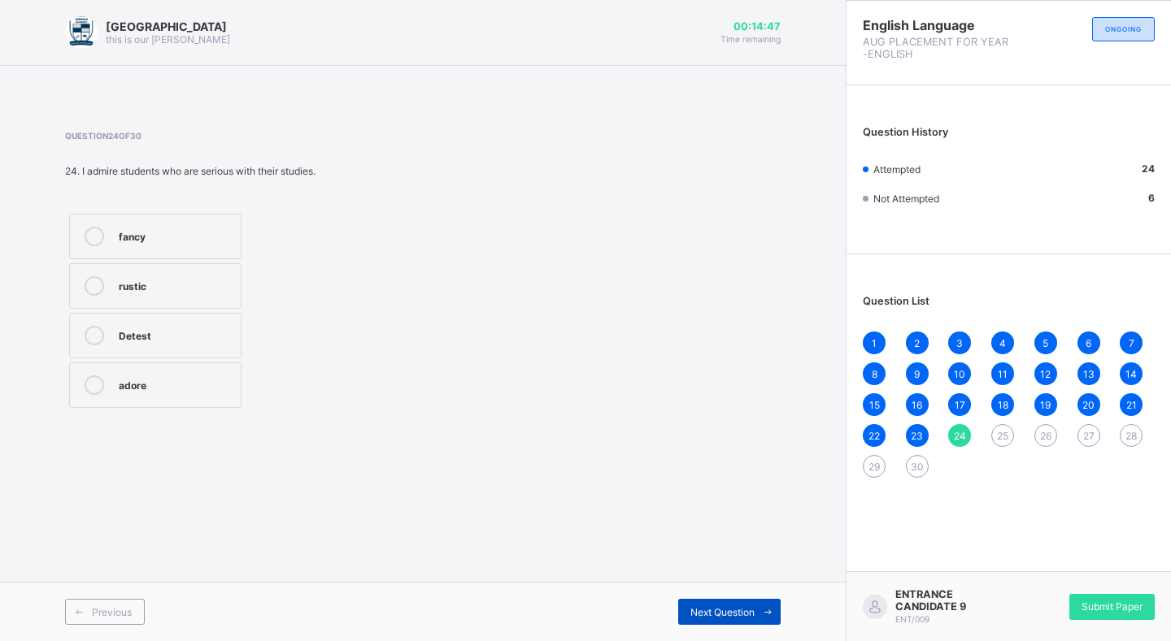
click at [742, 606] on span "Next Question" at bounding box center [722, 612] width 64 height 12
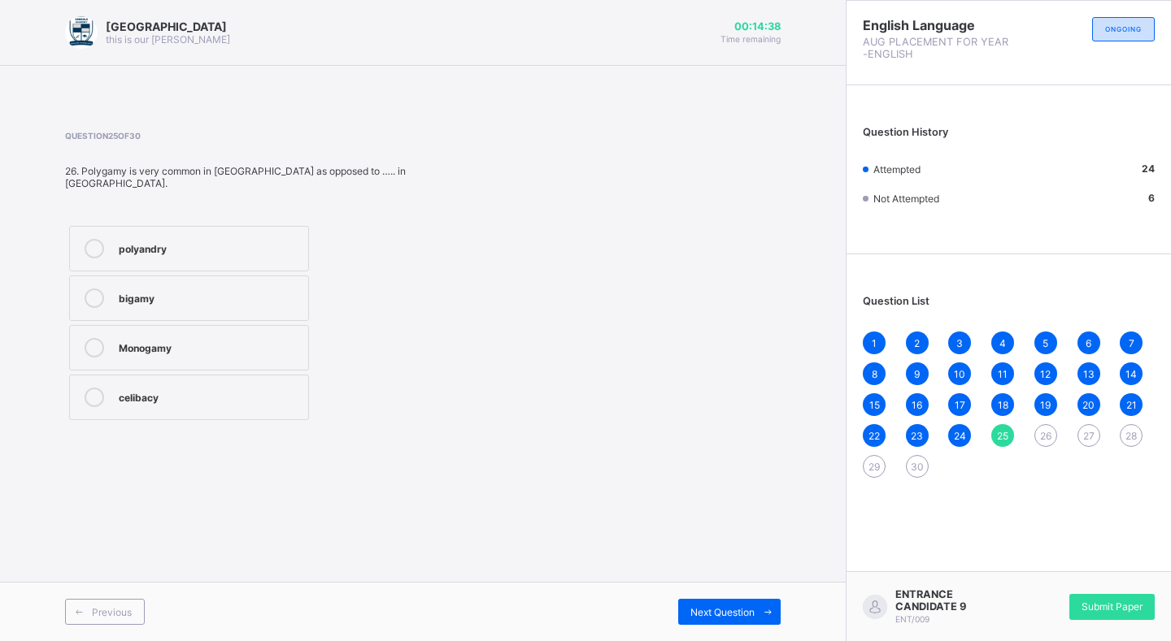
click at [224, 242] on div "polyandry" at bounding box center [209, 247] width 181 height 16
click at [732, 607] on span "Next Question" at bounding box center [722, 612] width 64 height 12
click at [266, 404] on div "modem" at bounding box center [207, 396] width 177 height 16
click at [249, 300] on label "urban" at bounding box center [187, 299] width 236 height 46
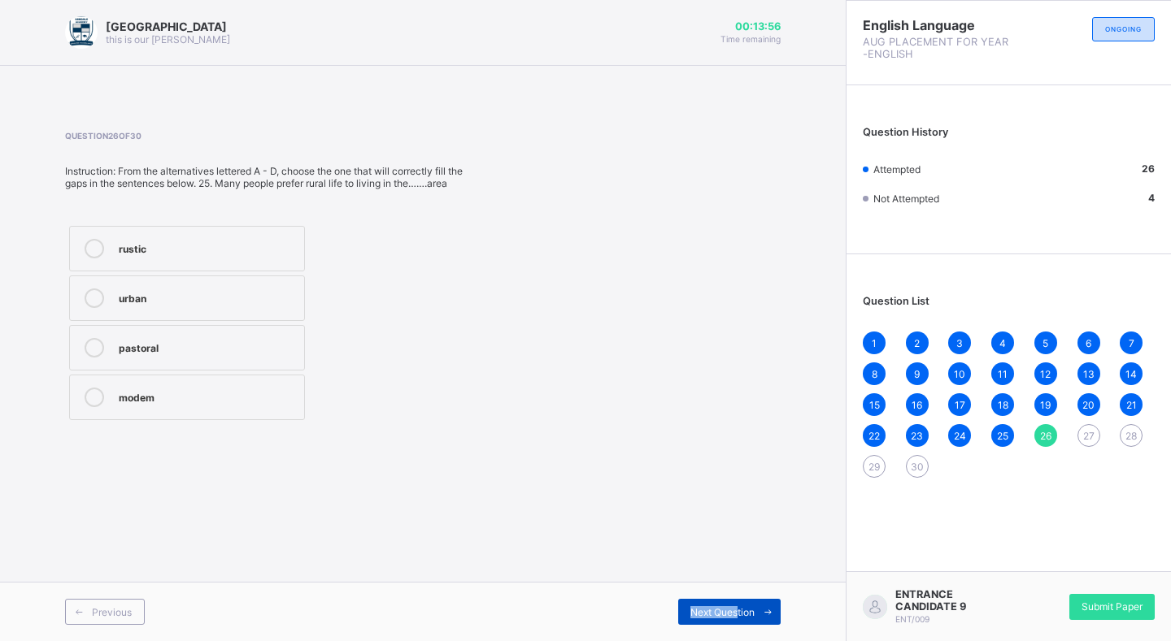
click at [737, 609] on div "Previous Next Question" at bounding box center [423, 611] width 846 height 59
drag, startPoint x: 746, startPoint y: 615, endPoint x: 758, endPoint y: 619, distance: 13.1
click at [758, 620] on div "Next Question" at bounding box center [729, 612] width 102 height 26
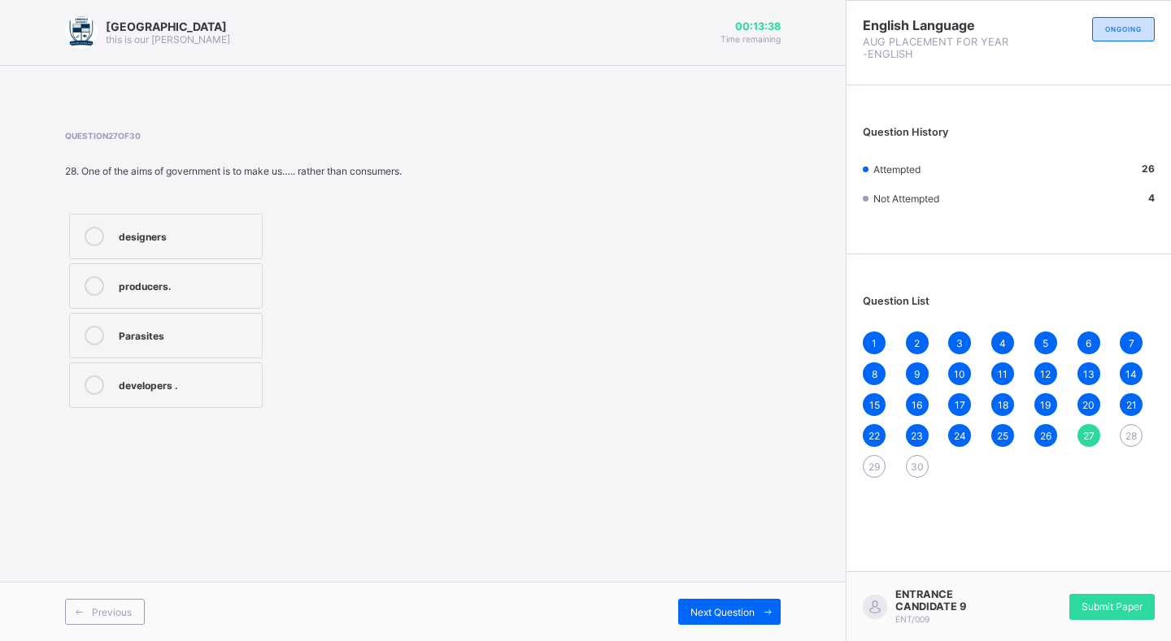
click at [215, 293] on div "producers." at bounding box center [186, 286] width 135 height 20
click at [172, 380] on div "developers ." at bounding box center [186, 384] width 135 height 16
click at [245, 285] on div "producers." at bounding box center [186, 284] width 135 height 16
click at [769, 611] on icon at bounding box center [768, 612] width 12 height 11
click at [153, 249] on label "love" at bounding box center [155, 237] width 172 height 46
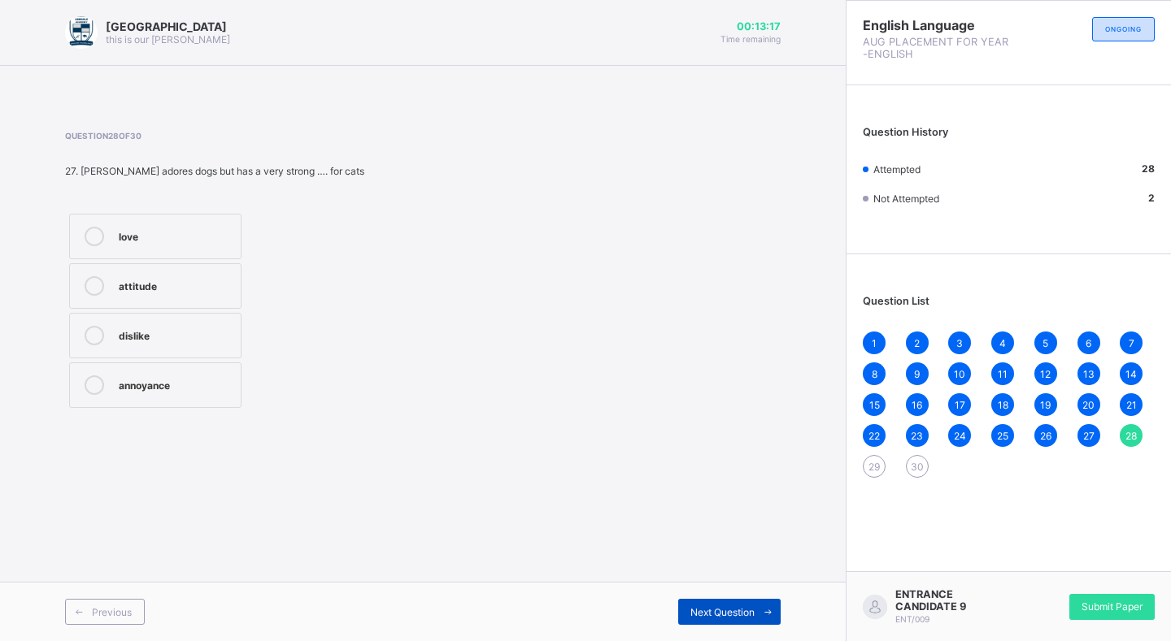
click at [747, 607] on span "Next Question" at bounding box center [722, 612] width 64 height 12
click at [208, 289] on div "restraint" at bounding box center [176, 284] width 114 height 16
click at [753, 611] on span "Next Question" at bounding box center [722, 612] width 64 height 12
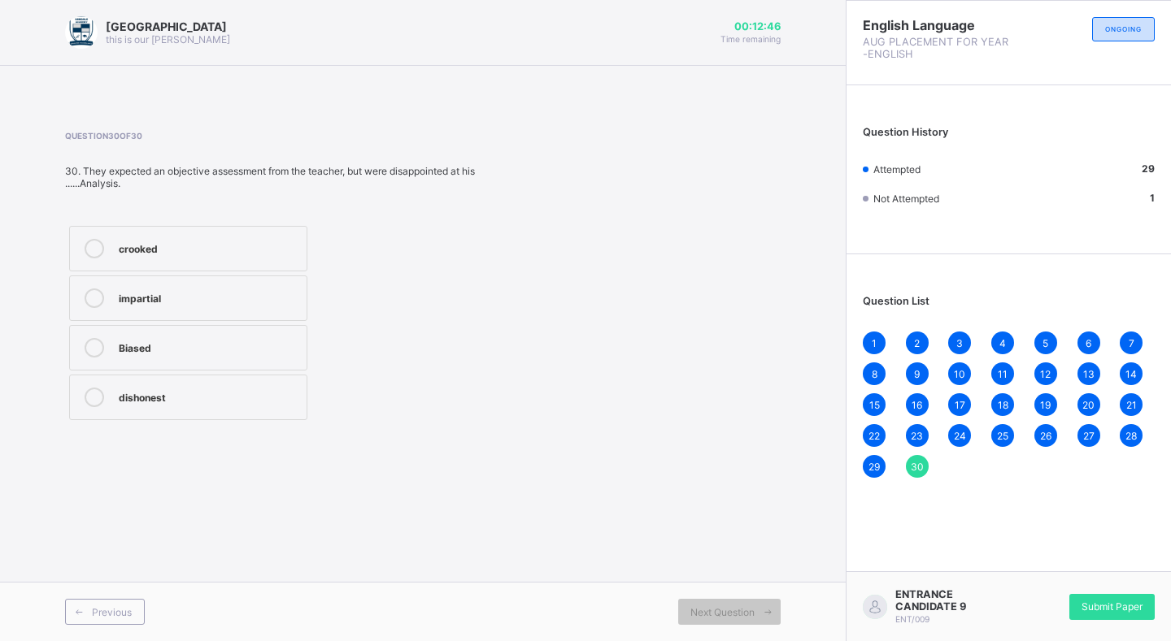
click at [193, 345] on div "Biased" at bounding box center [209, 346] width 180 height 16
click at [176, 302] on div "impartial" at bounding box center [209, 297] width 180 height 16
click at [208, 246] on div "crooked" at bounding box center [209, 247] width 180 height 16
click at [198, 296] on label "impartial" at bounding box center [188, 299] width 238 height 46
click at [119, 604] on div "Previous" at bounding box center [105, 612] width 80 height 26
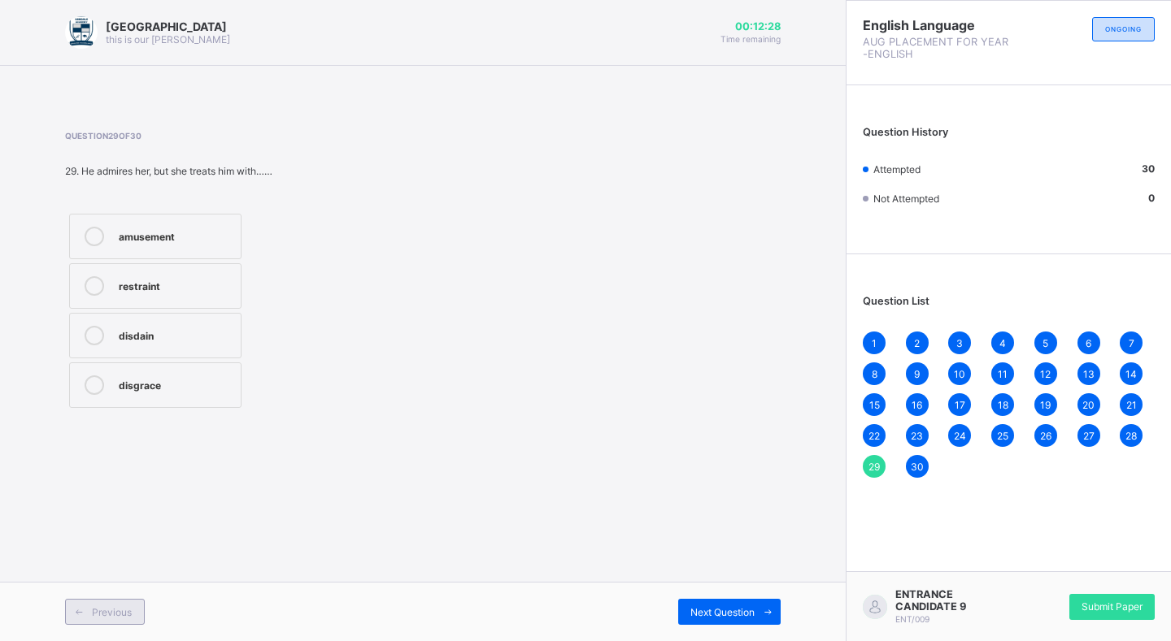
click at [114, 612] on span "Previous" at bounding box center [112, 612] width 40 height 12
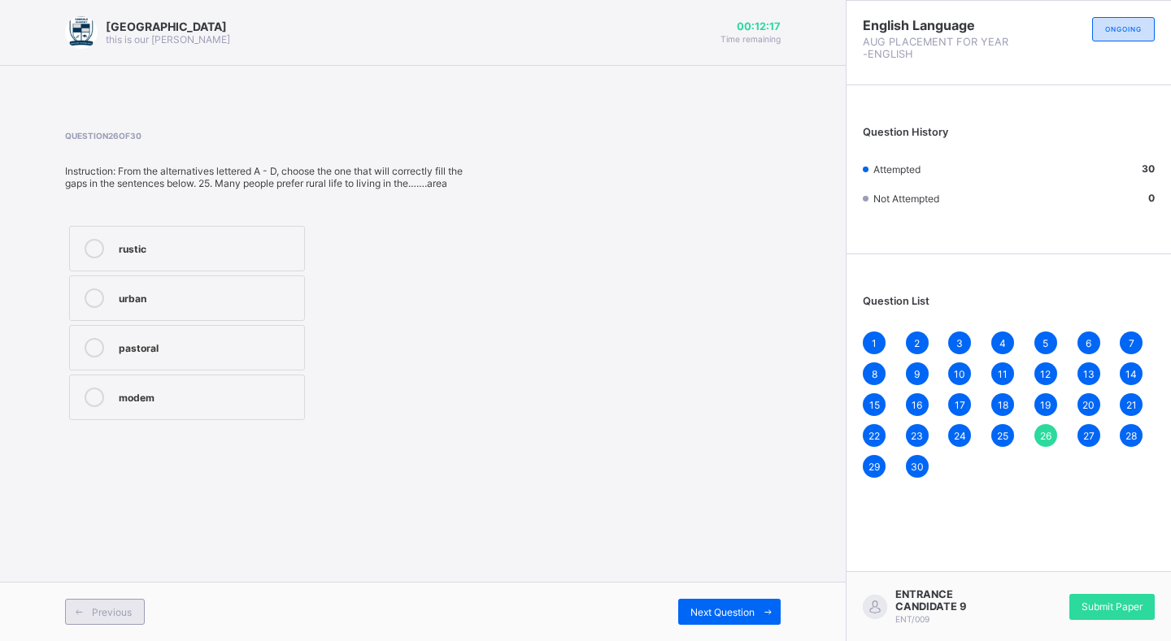
click at [130, 612] on span "Previous" at bounding box center [112, 612] width 40 height 12
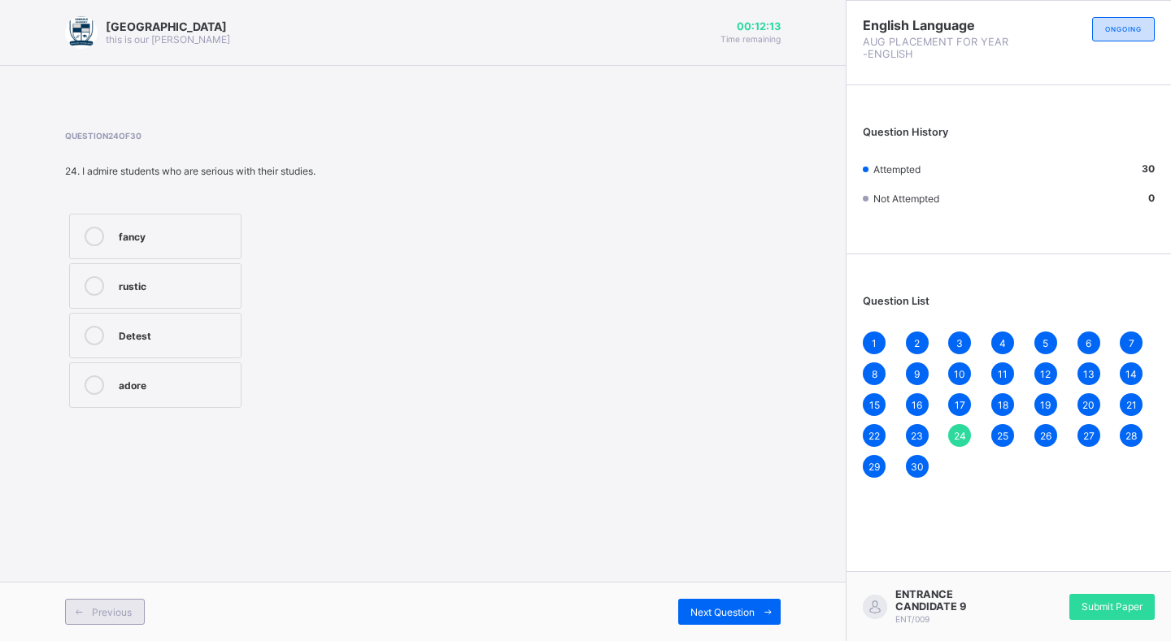
click at [130, 611] on span "Previous" at bounding box center [112, 612] width 40 height 12
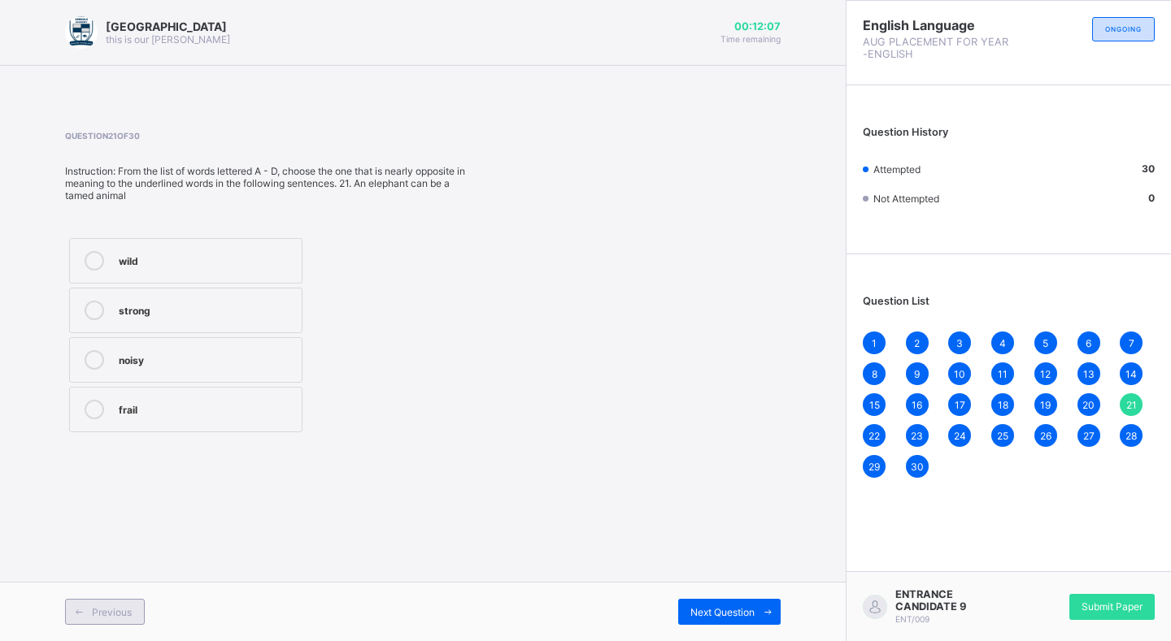
click at [130, 611] on span "Previous" at bounding box center [112, 612] width 40 height 12
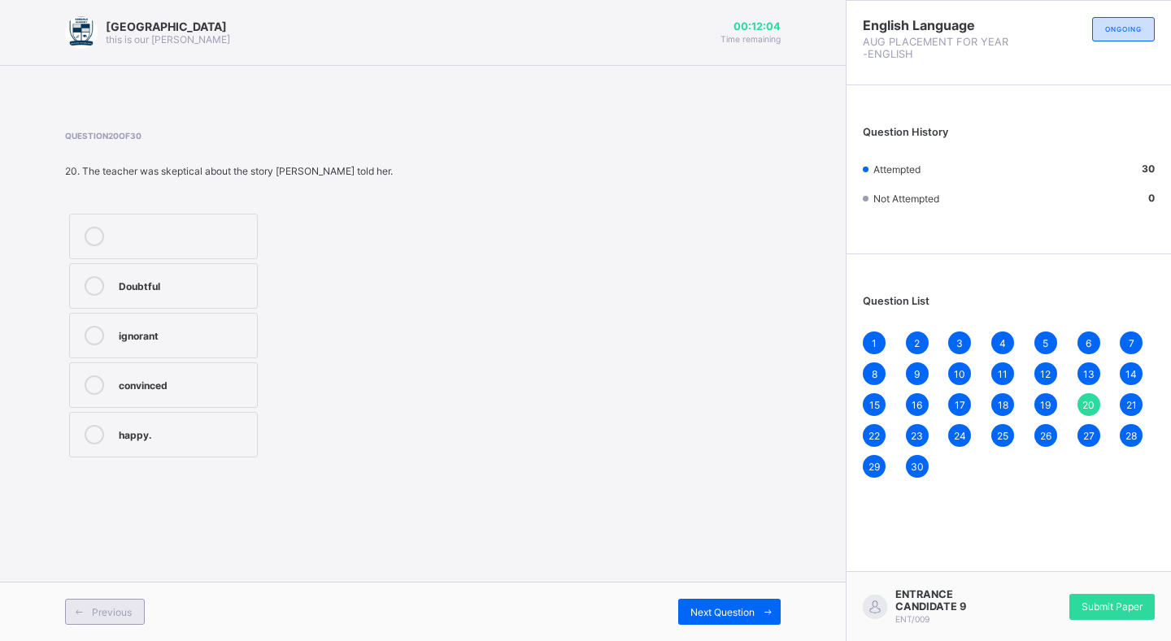
click at [130, 611] on span "Previous" at bounding box center [112, 612] width 40 height 12
click at [137, 605] on div "Previous" at bounding box center [105, 612] width 80 height 26
click at [127, 606] on span "Previous" at bounding box center [112, 612] width 40 height 12
click at [100, 607] on span "Previous" at bounding box center [112, 612] width 40 height 12
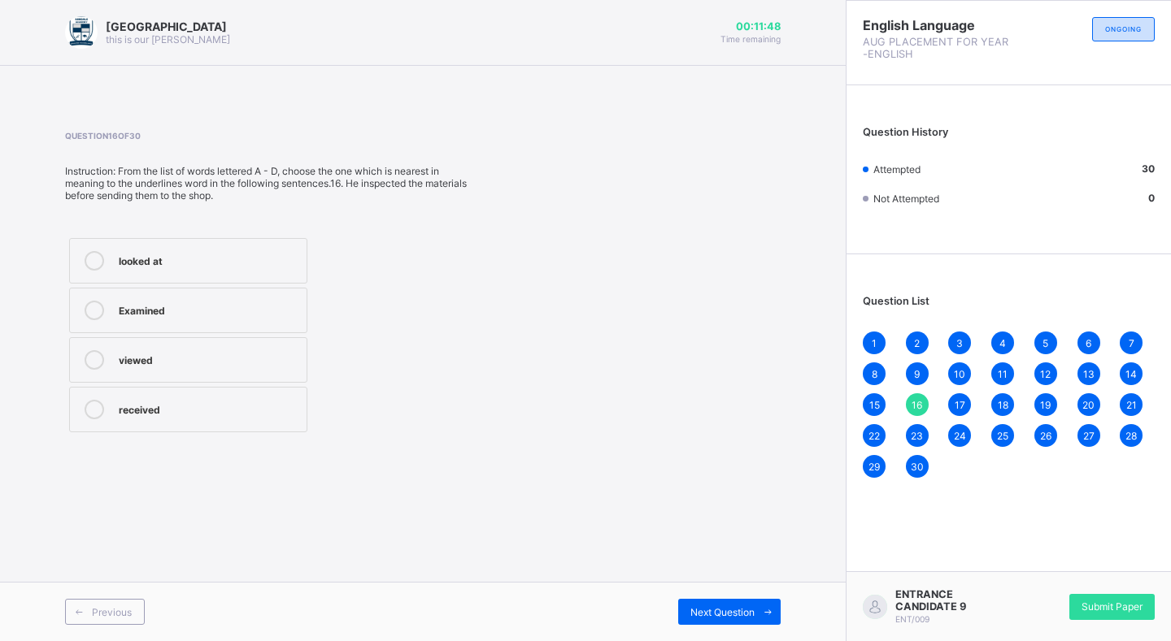
click at [106, 595] on div "Previous Next Question" at bounding box center [423, 611] width 846 height 59
click at [100, 605] on div "Previous" at bounding box center [105, 612] width 80 height 26
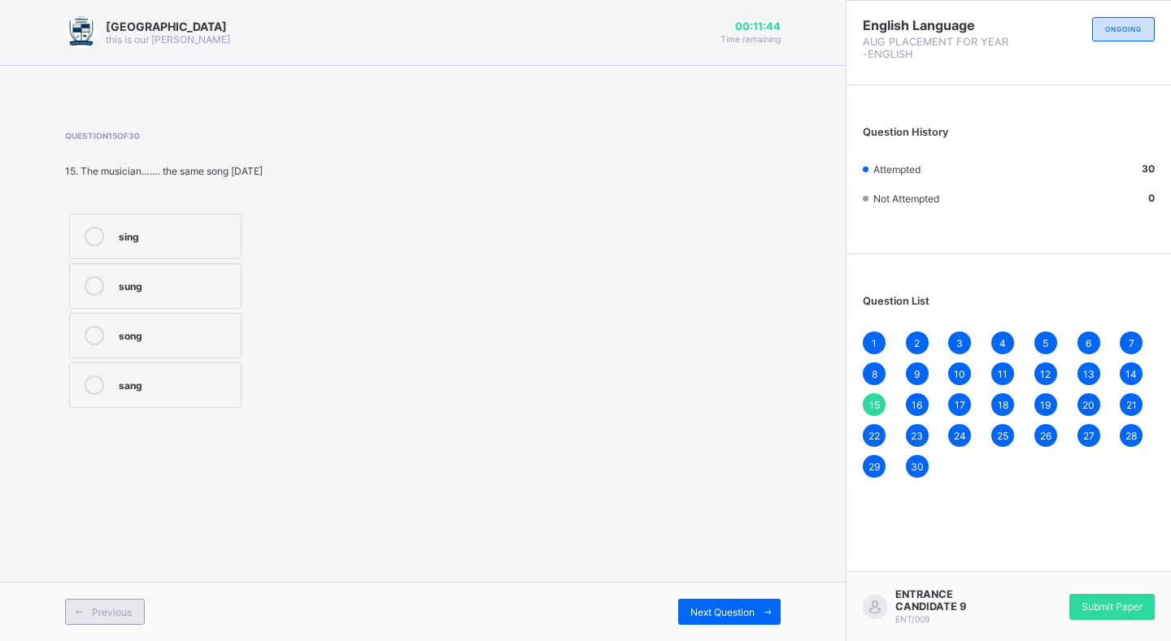
click at [100, 605] on div "Previous" at bounding box center [105, 612] width 80 height 26
click at [102, 605] on div "Previous" at bounding box center [105, 612] width 80 height 26
click at [769, 605] on span at bounding box center [767, 612] width 26 height 26
drag, startPoint x: 89, startPoint y: 603, endPoint x: 93, endPoint y: 612, distance: 9.8
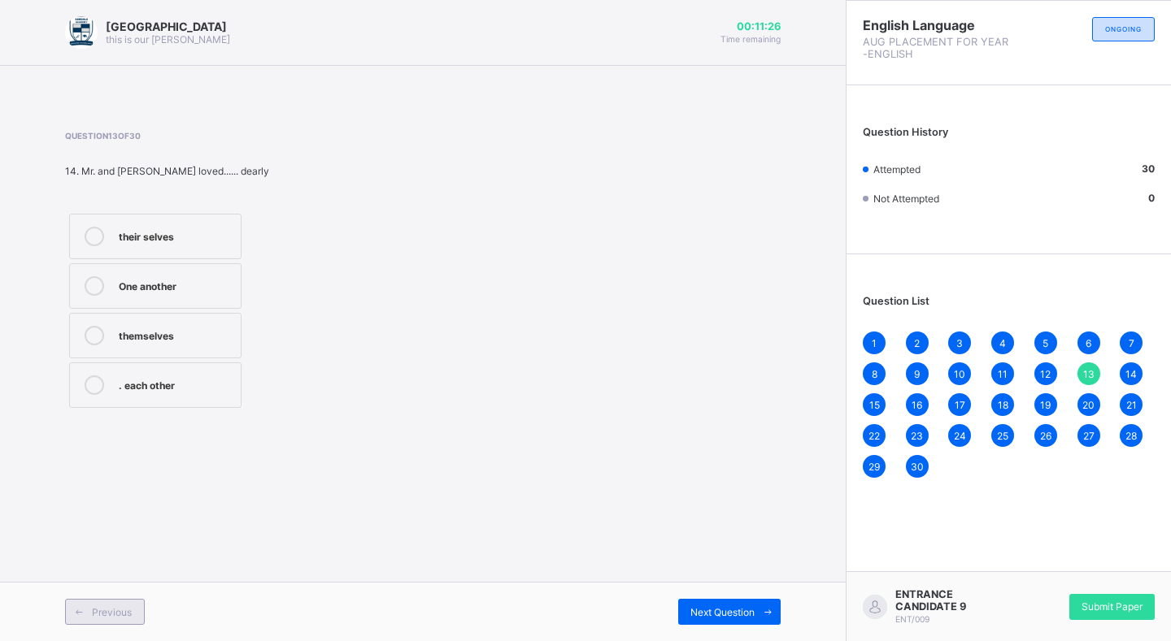
click at [93, 612] on div "Previous" at bounding box center [105, 612] width 80 height 26
click at [93, 612] on span "Previous" at bounding box center [112, 612] width 40 height 12
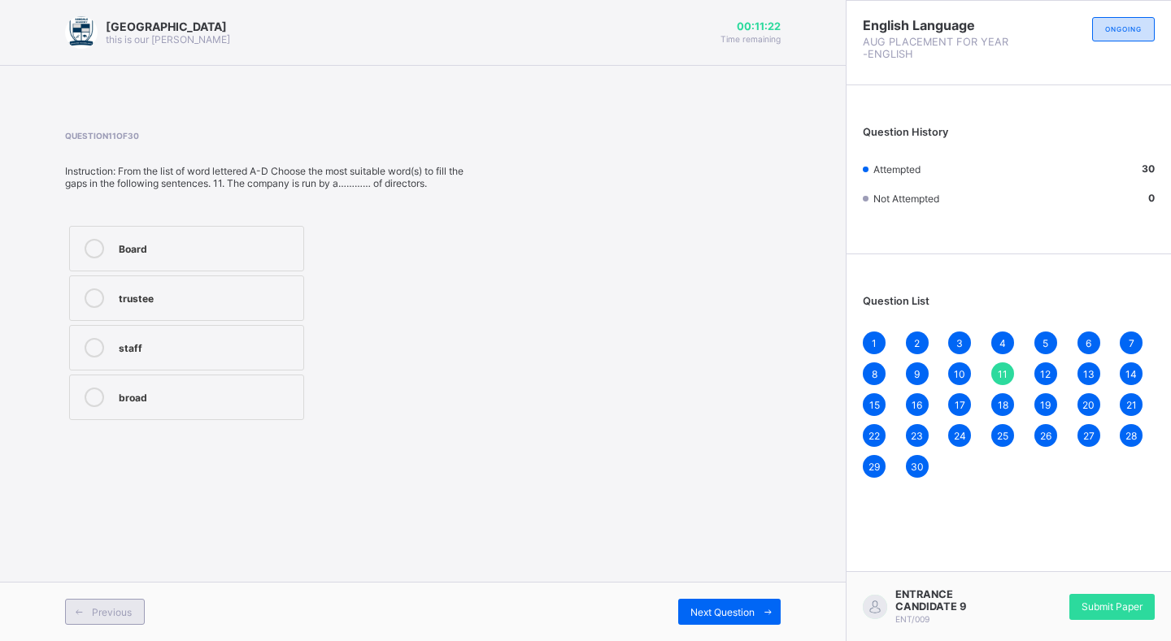
click at [104, 603] on div "Previous" at bounding box center [105, 612] width 80 height 26
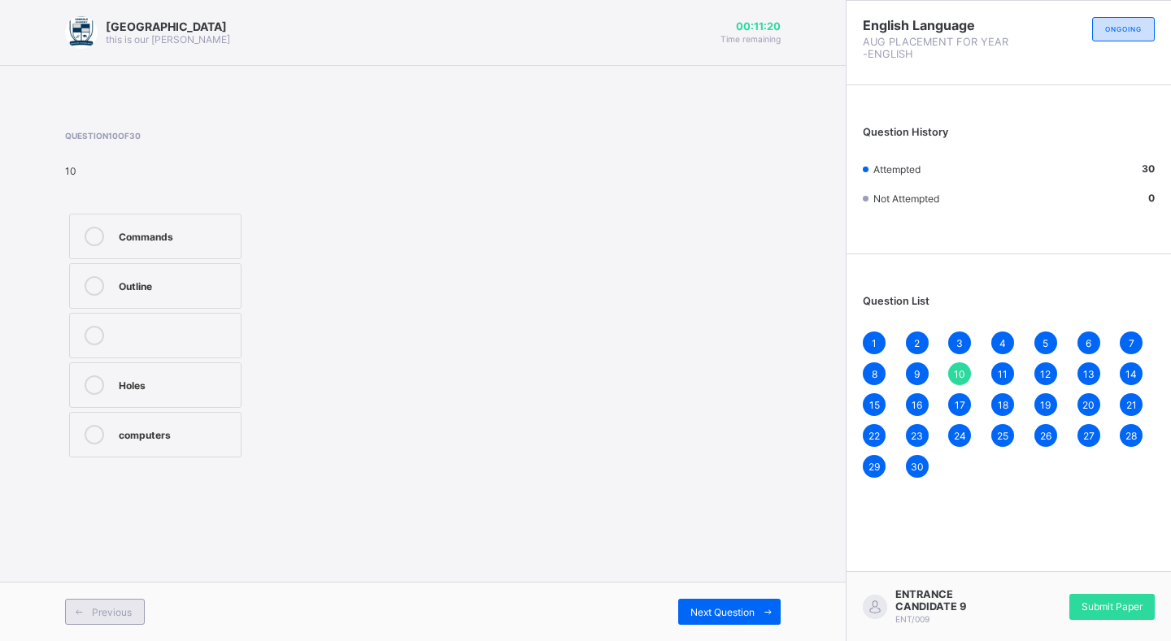
click at [103, 604] on div "Previous" at bounding box center [105, 612] width 80 height 26
click at [102, 607] on div "Previous" at bounding box center [105, 612] width 80 height 26
click at [102, 607] on span "Previous" at bounding box center [112, 612] width 40 height 12
click at [128, 606] on span "Previous" at bounding box center [112, 612] width 40 height 12
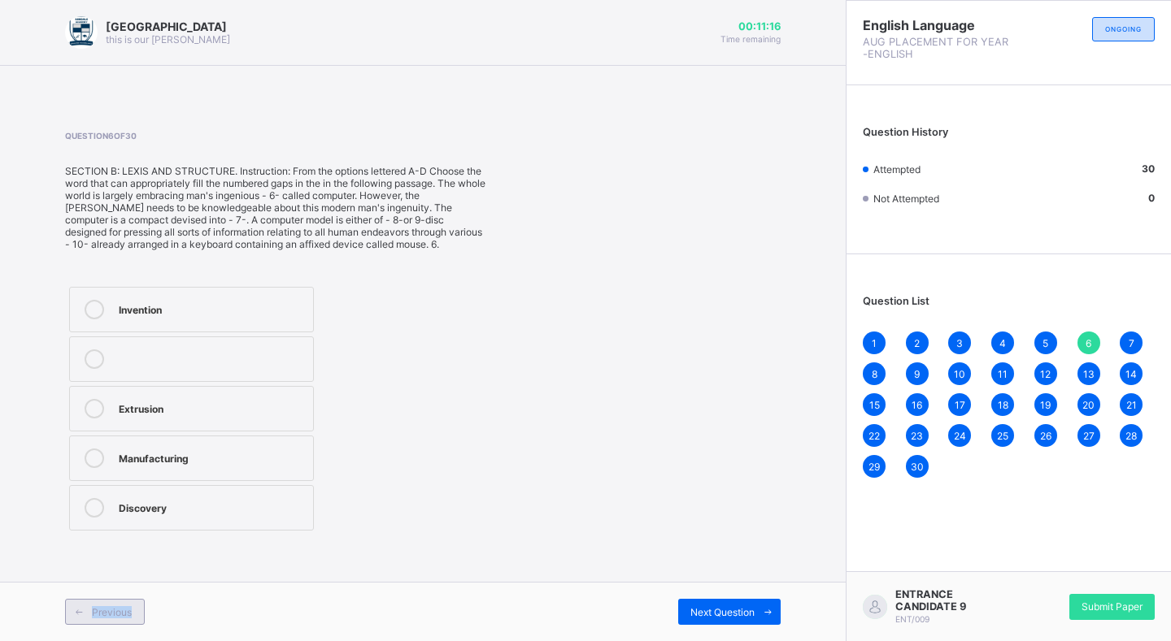
click at [128, 606] on span "Previous" at bounding box center [112, 612] width 40 height 12
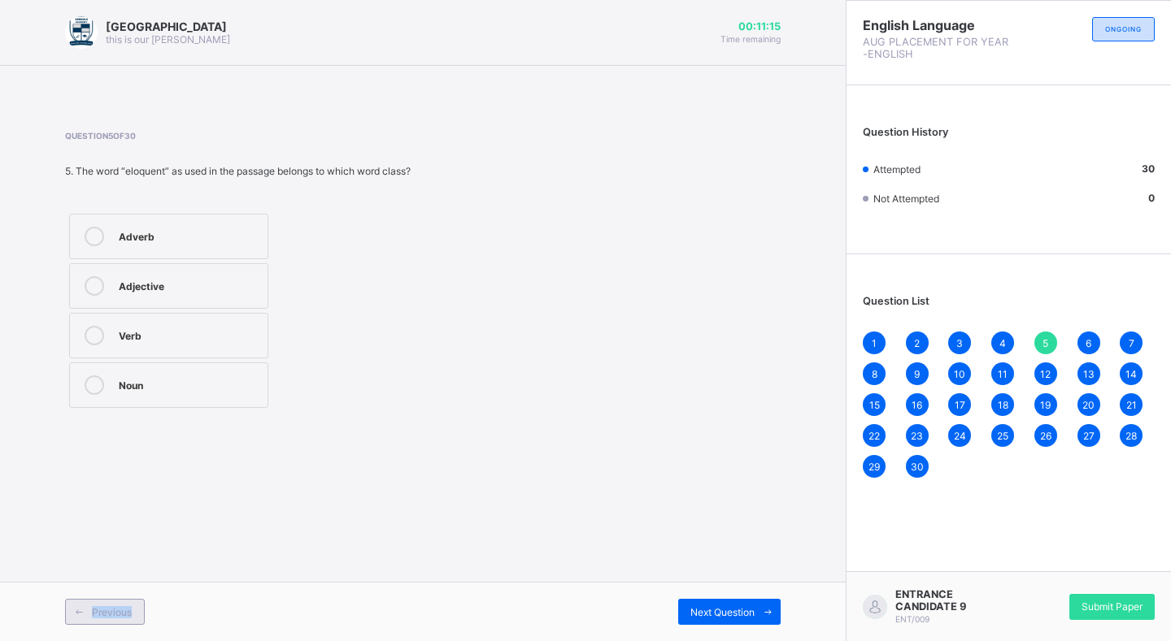
click at [128, 606] on span "Previous" at bounding box center [112, 612] width 40 height 12
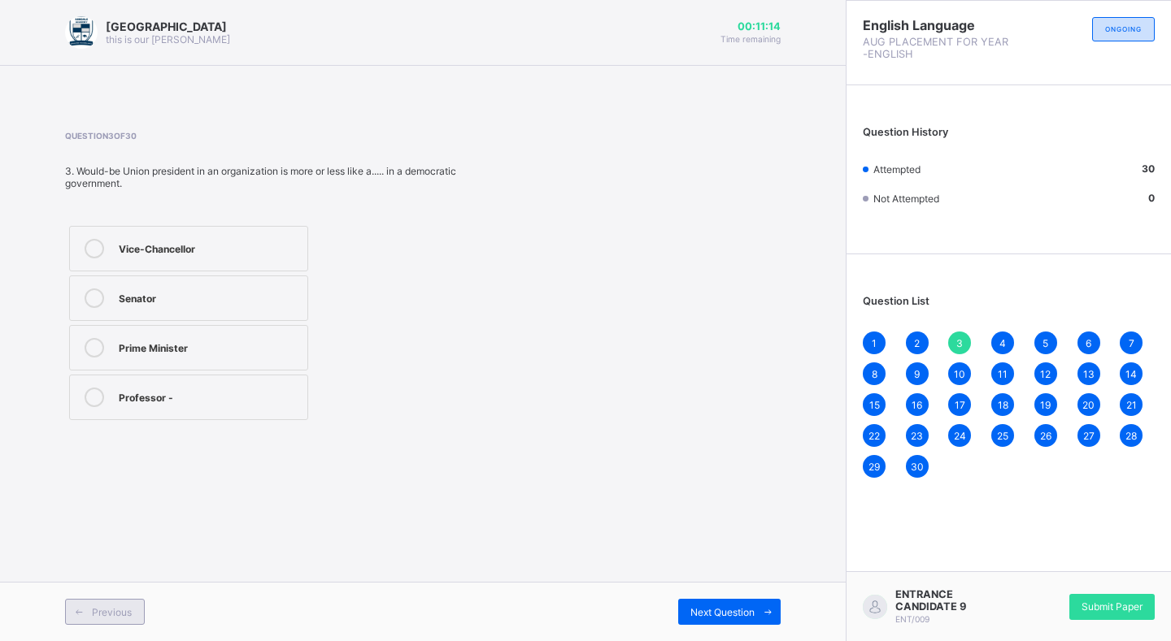
click at [128, 606] on span "Previous" at bounding box center [112, 612] width 40 height 12
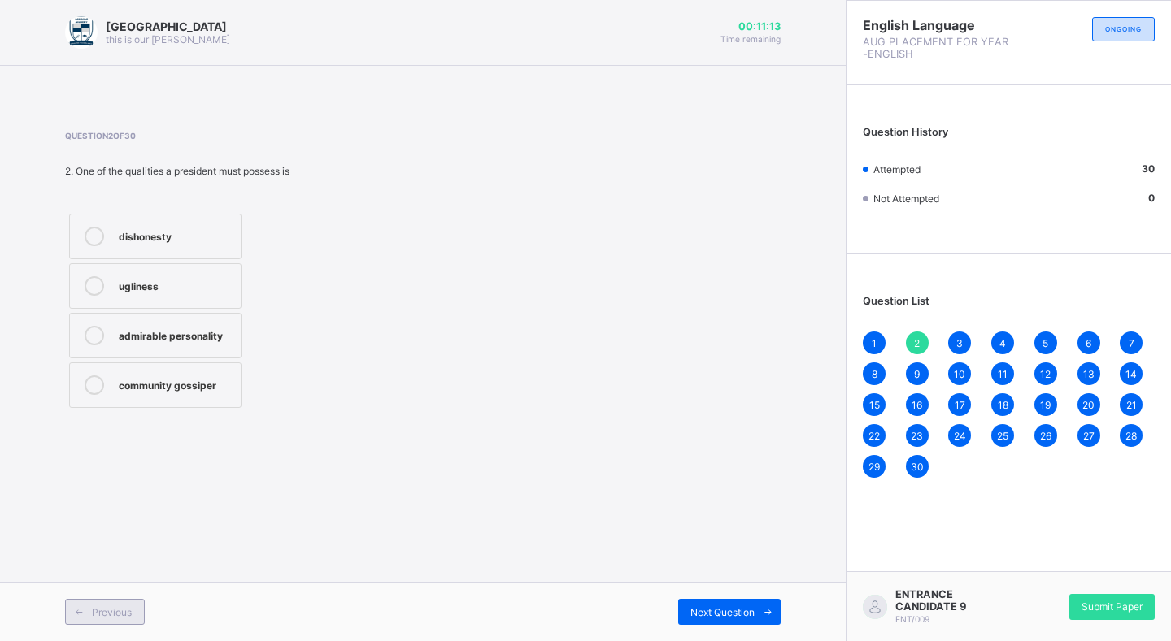
click at [128, 606] on span "Previous" at bounding box center [112, 612] width 40 height 12
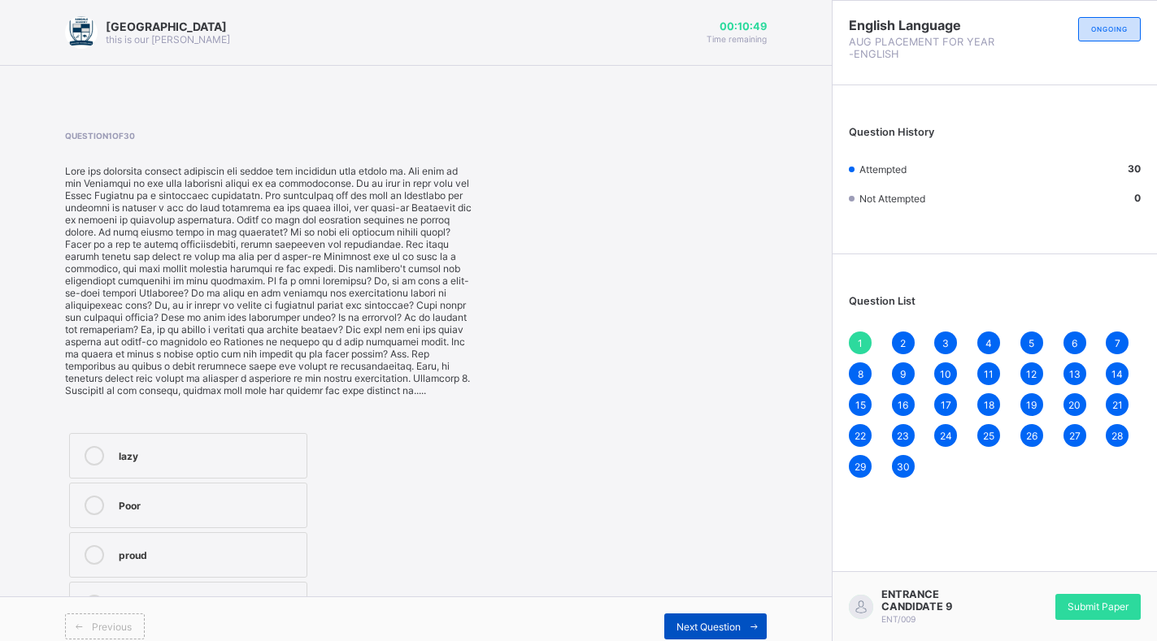
click at [733, 636] on div "Next Question" at bounding box center [715, 627] width 102 height 26
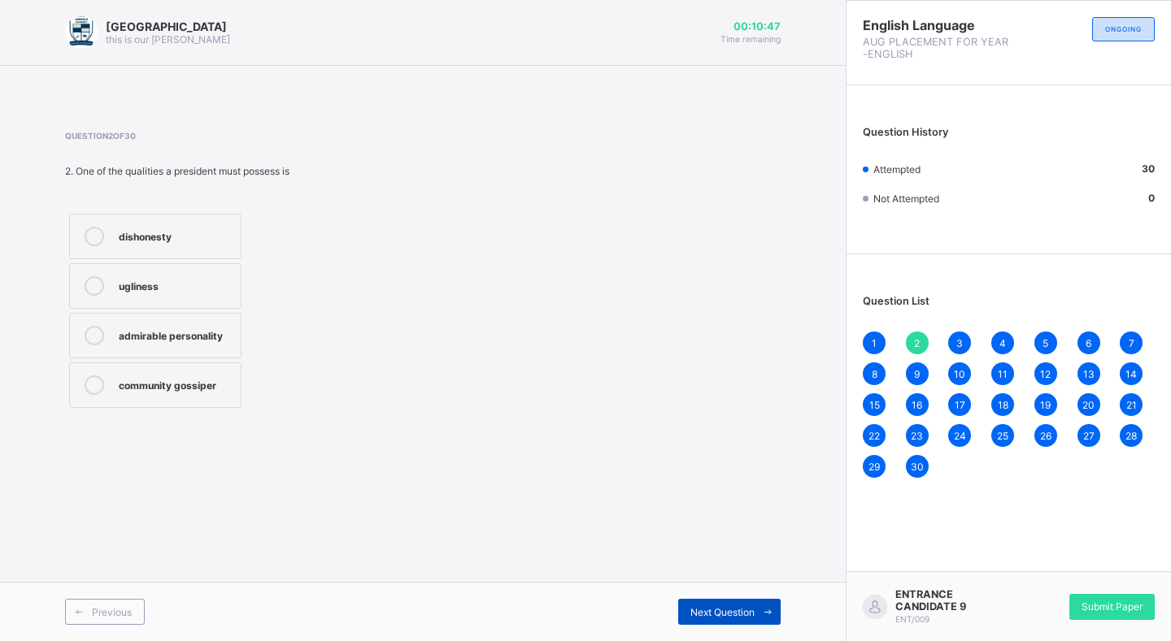
click at [767, 602] on span at bounding box center [767, 612] width 26 height 26
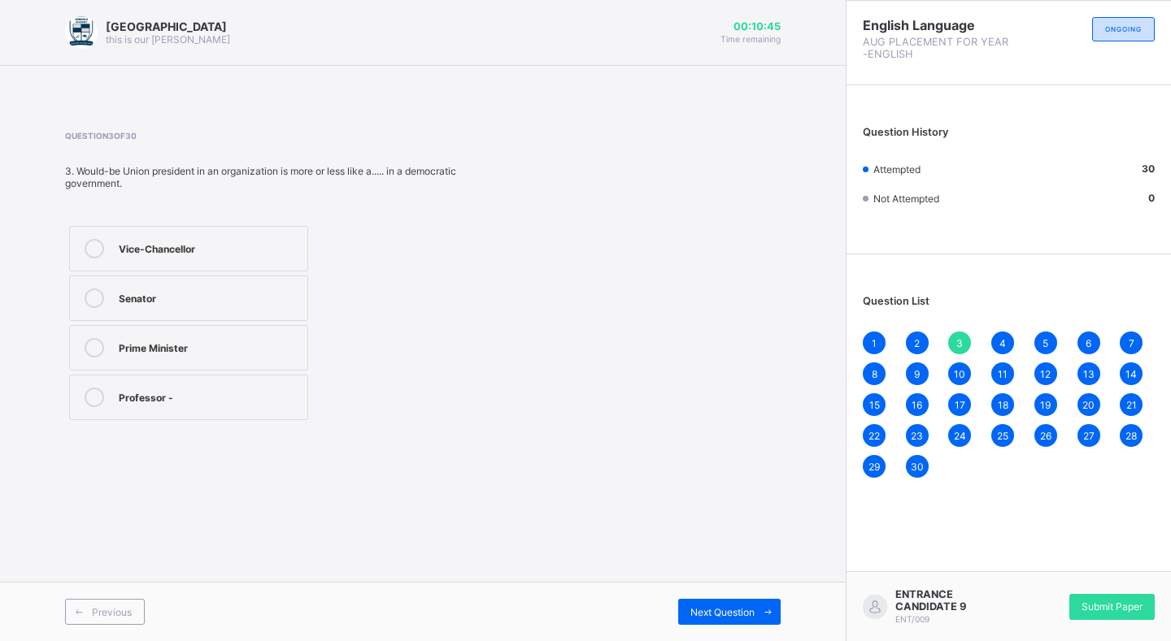
click at [261, 342] on div "Prime Minister" at bounding box center [209, 346] width 180 height 16
click at [92, 606] on div "Previous" at bounding box center [105, 612] width 80 height 26
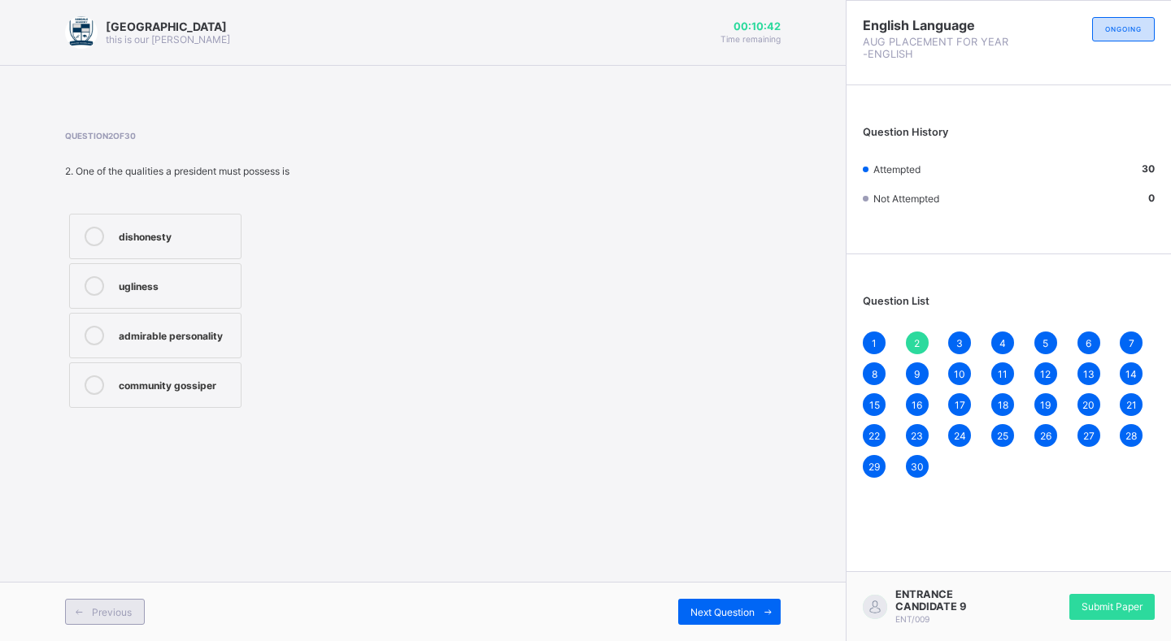
click at [93, 605] on div "Previous" at bounding box center [105, 612] width 80 height 26
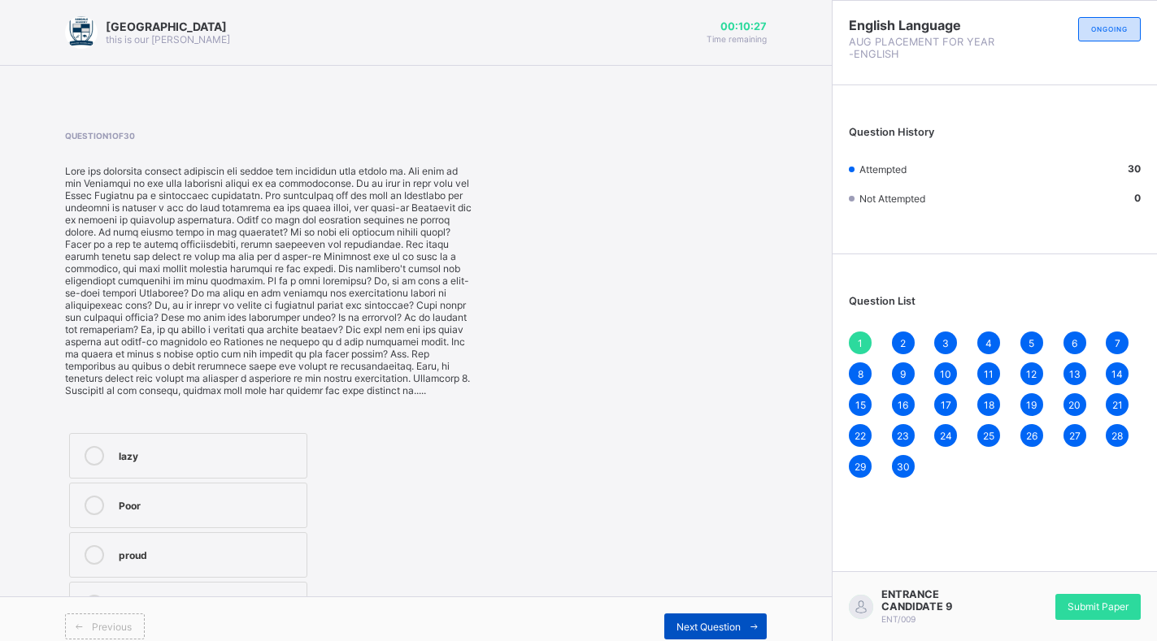
click at [715, 616] on div "Next Question" at bounding box center [715, 627] width 102 height 26
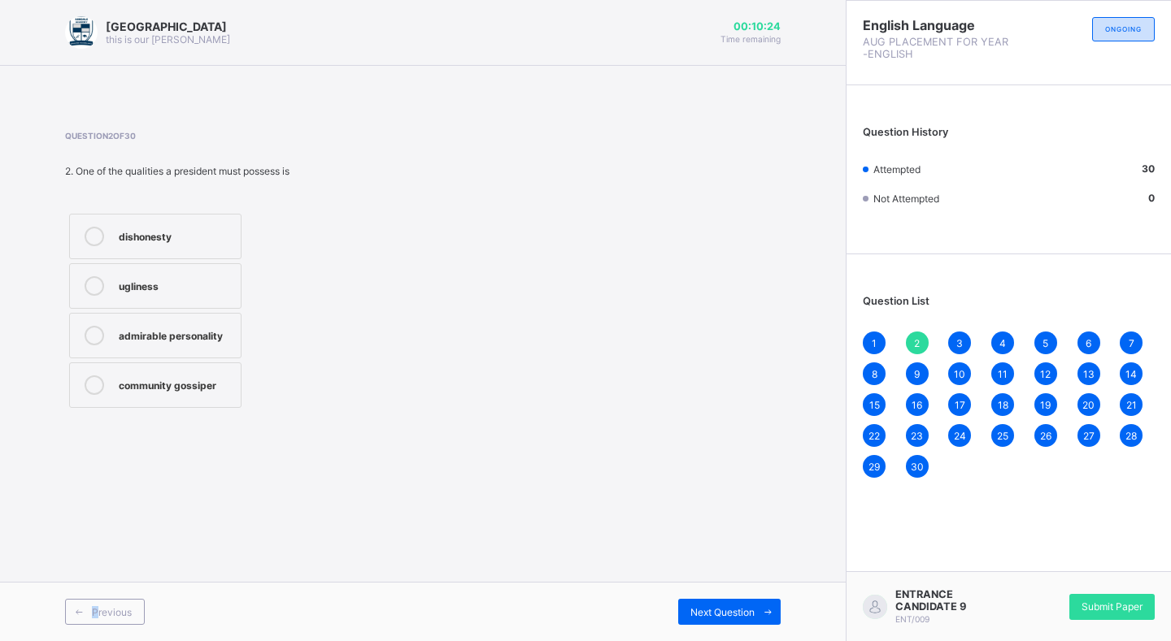
drag, startPoint x: 91, startPoint y: 614, endPoint x: 101, endPoint y: 606, distance: 12.7
click at [98, 610] on div "Previous" at bounding box center [105, 612] width 80 height 26
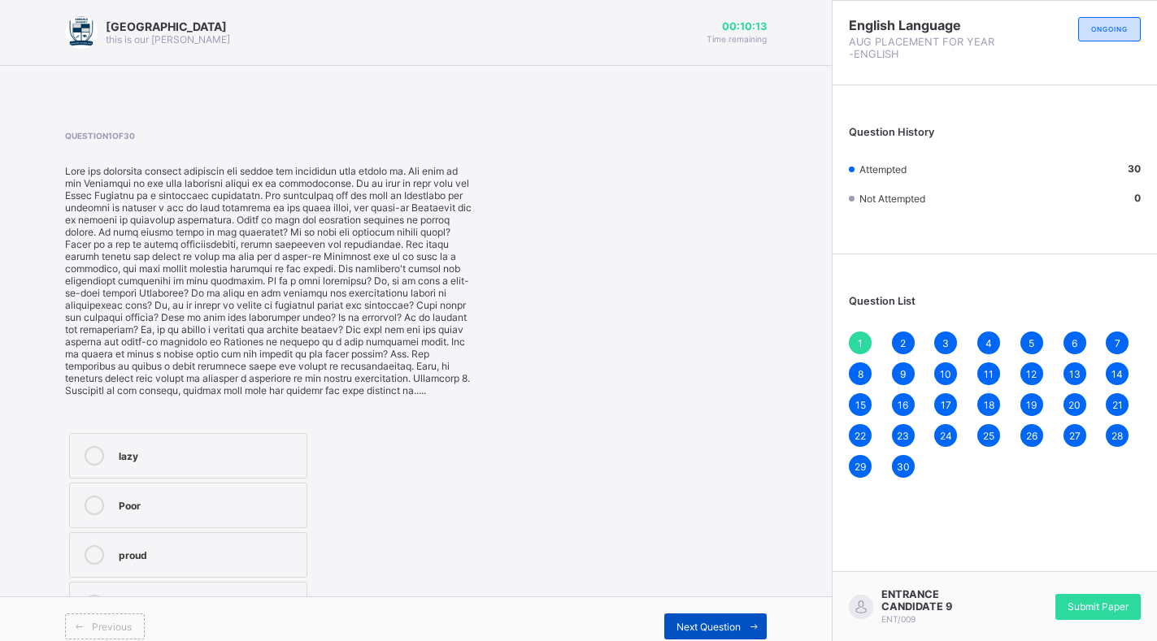
click at [755, 624] on span at bounding box center [754, 627] width 26 height 26
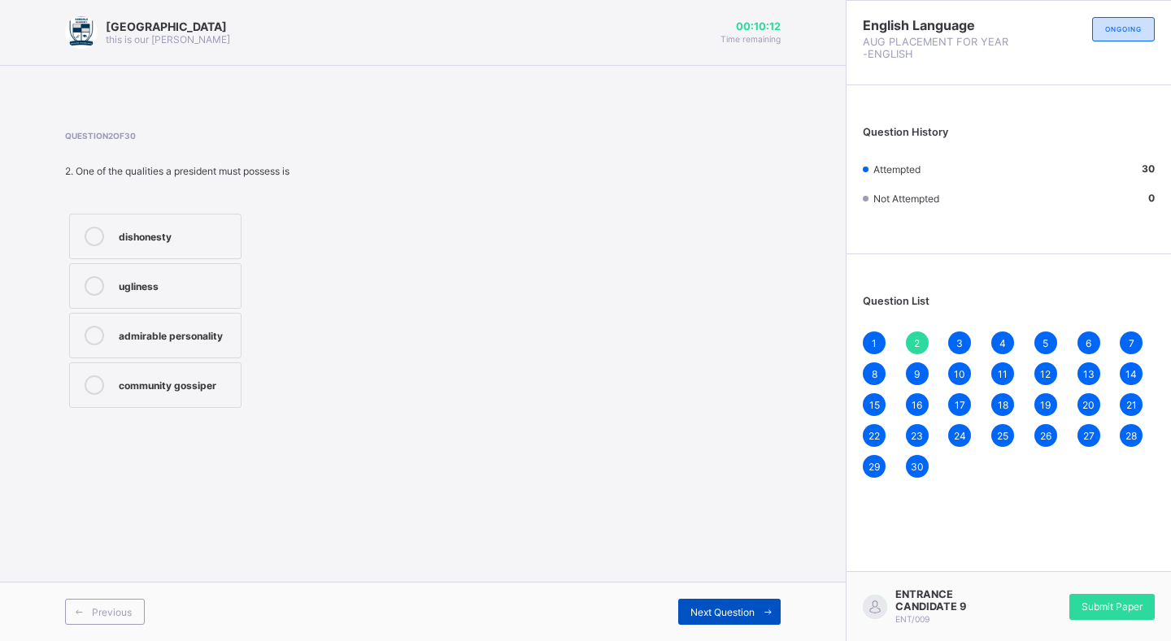
click at [755, 624] on span at bounding box center [767, 612] width 26 height 26
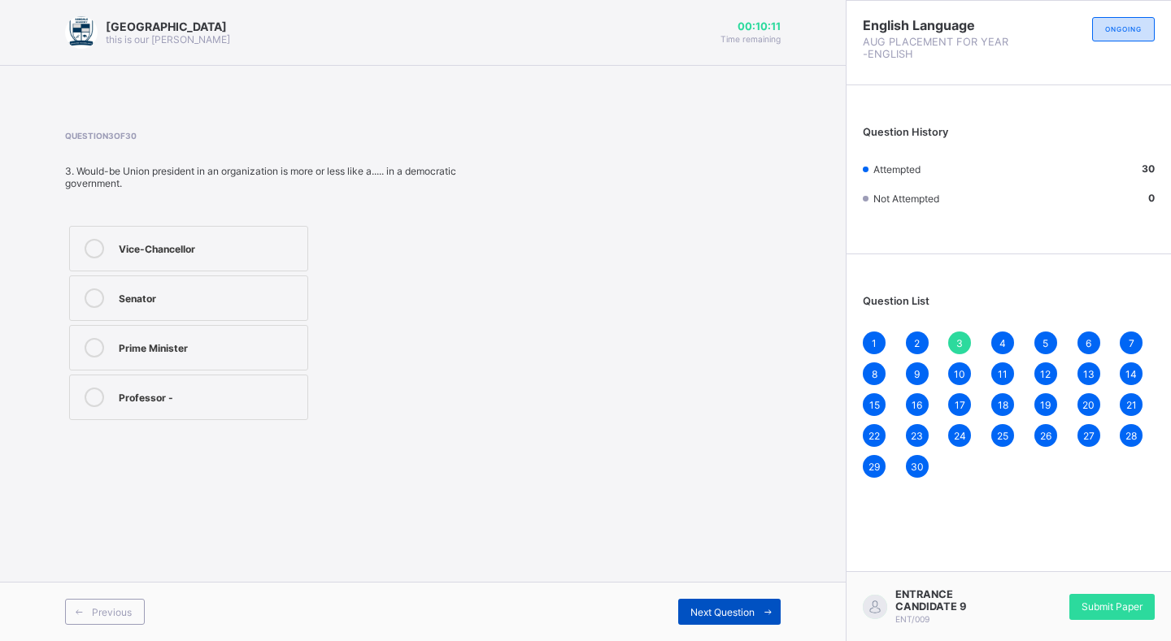
click at [753, 622] on div "Next Question" at bounding box center [729, 612] width 102 height 26
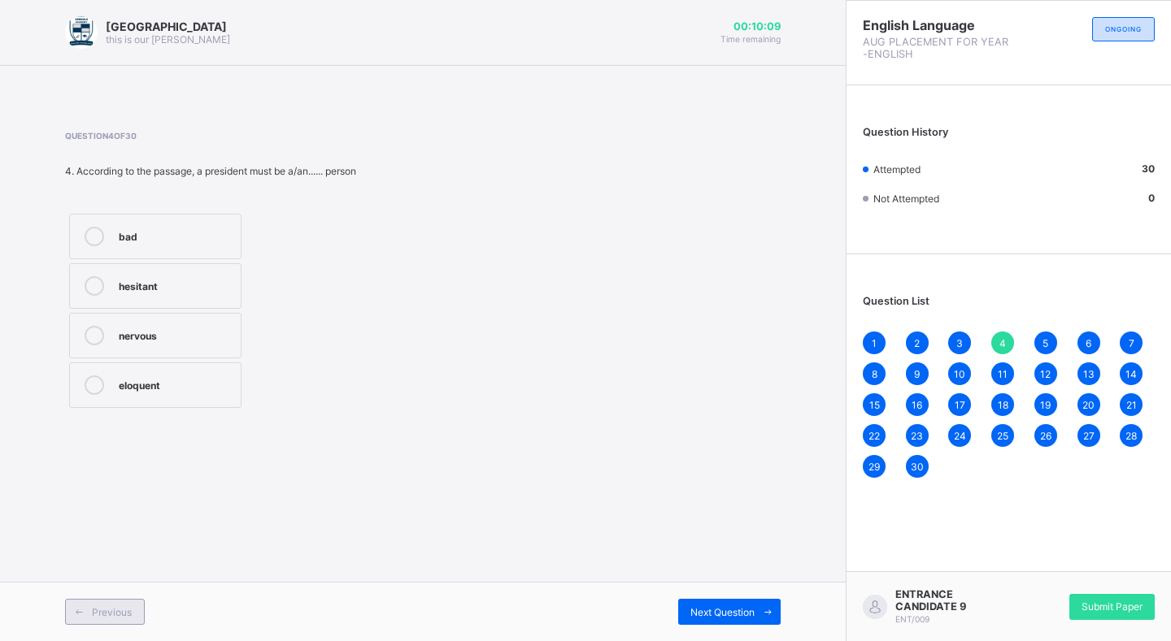
click at [91, 606] on span at bounding box center [79, 612] width 26 height 26
click at [91, 602] on span at bounding box center [79, 612] width 26 height 26
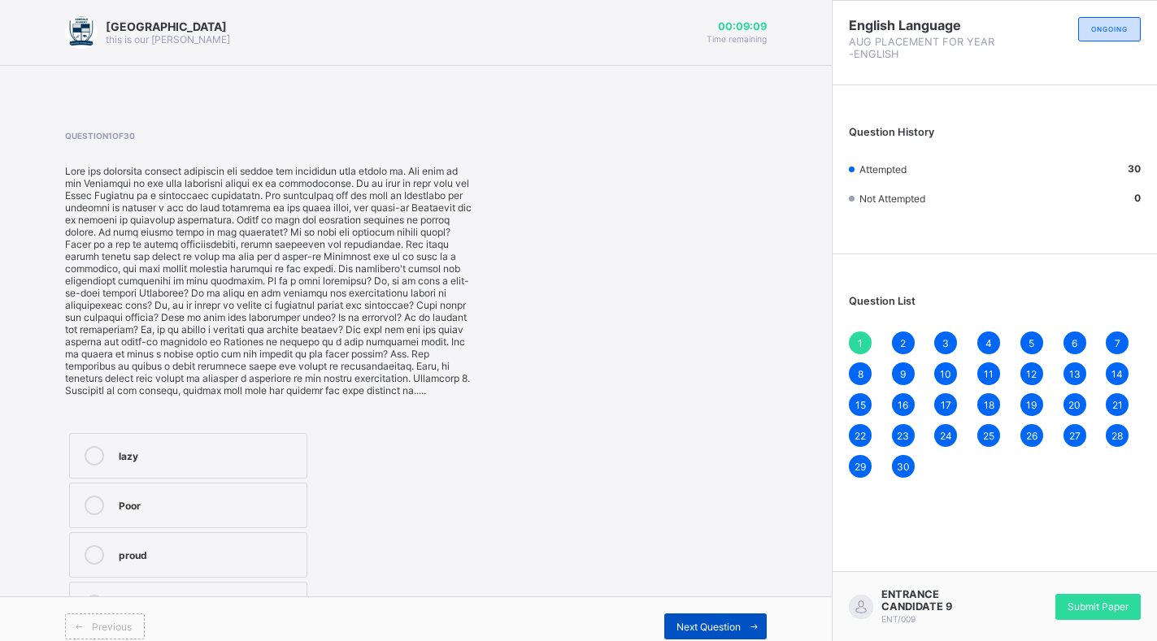
click at [694, 623] on span "Next Question" at bounding box center [708, 627] width 64 height 12
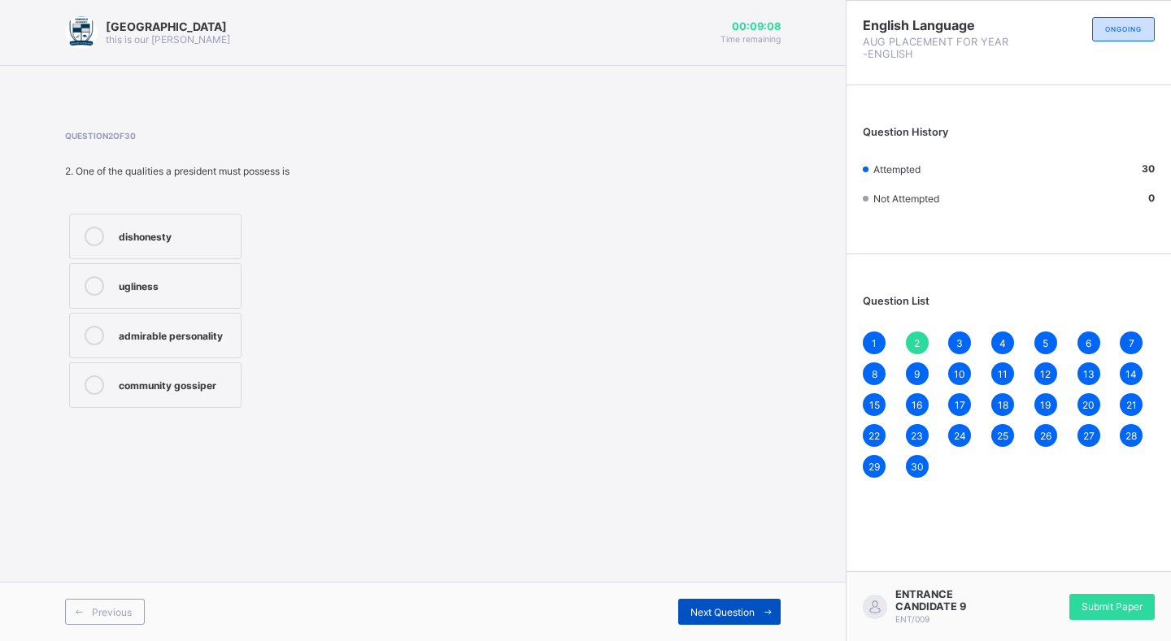
click at [694, 623] on div "Next Question" at bounding box center [729, 612] width 102 height 26
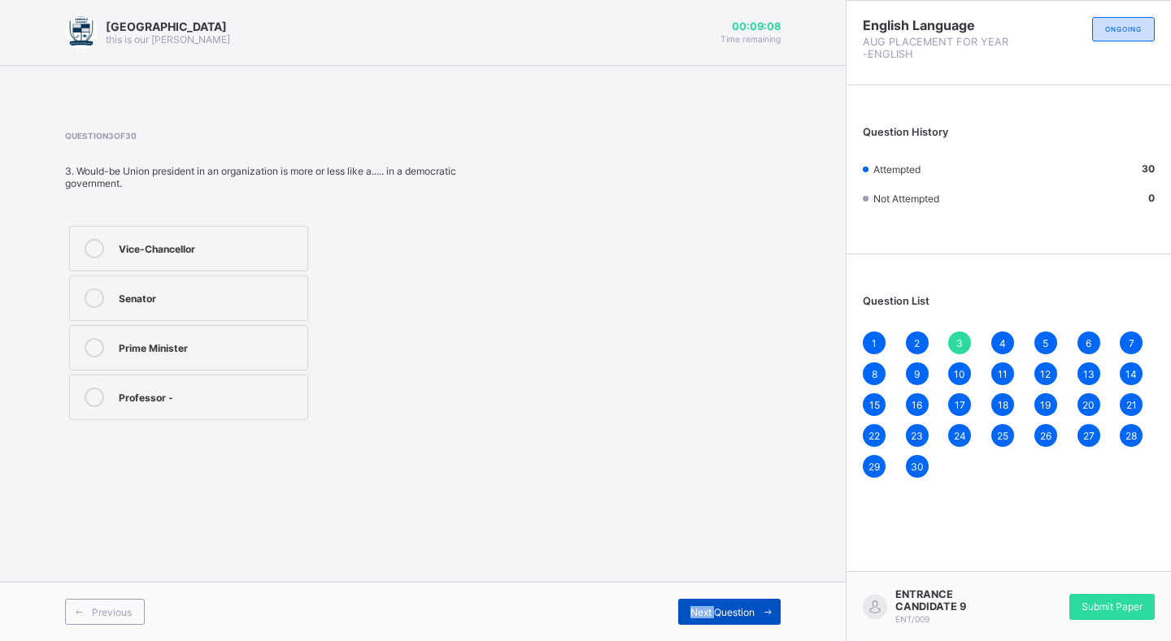
click at [694, 623] on div "Next Question" at bounding box center [729, 612] width 102 height 26
click at [715, 603] on div "Next Question" at bounding box center [729, 612] width 102 height 26
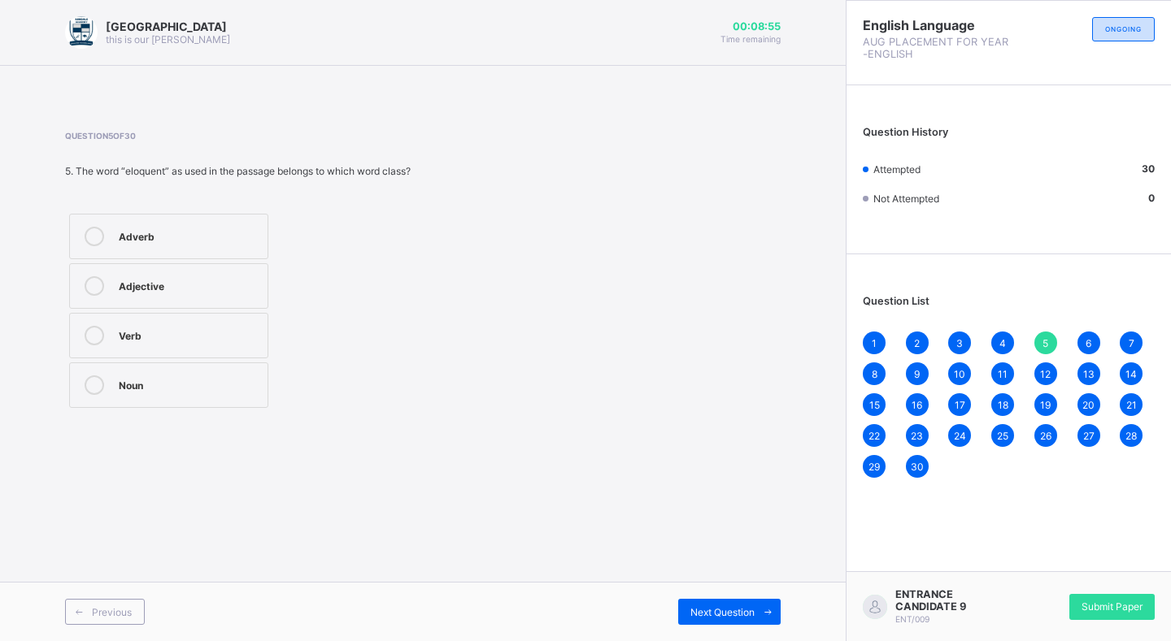
click at [224, 238] on div "Adverb" at bounding box center [189, 235] width 141 height 16
click at [715, 614] on span "Next Question" at bounding box center [722, 612] width 64 height 12
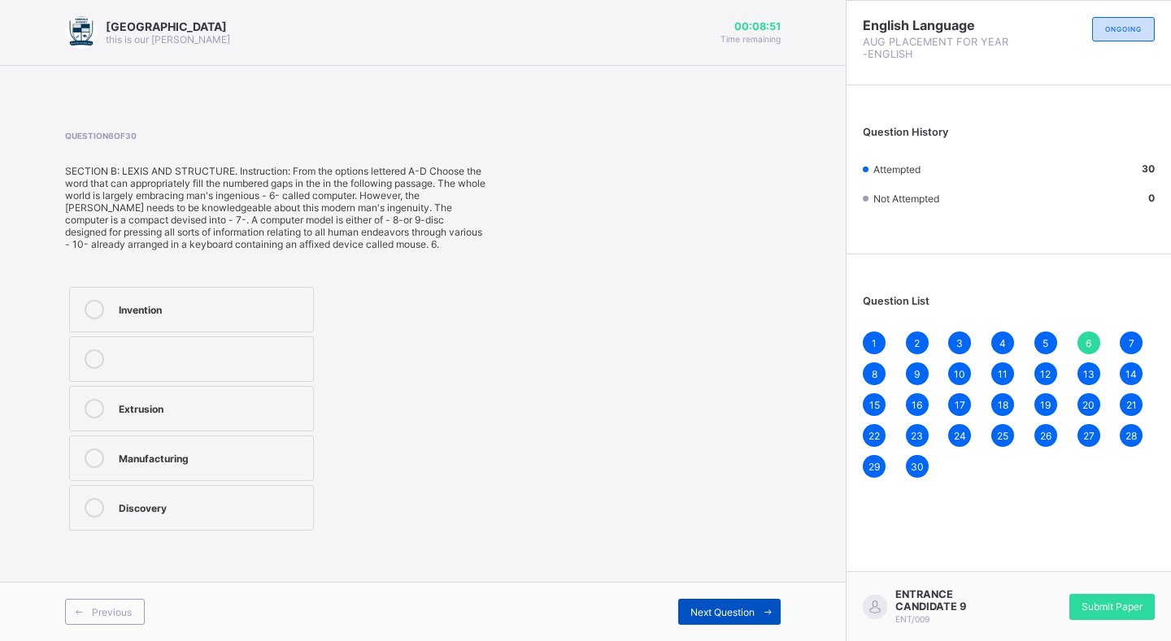
click at [715, 614] on span "Next Question" at bounding box center [722, 612] width 64 height 12
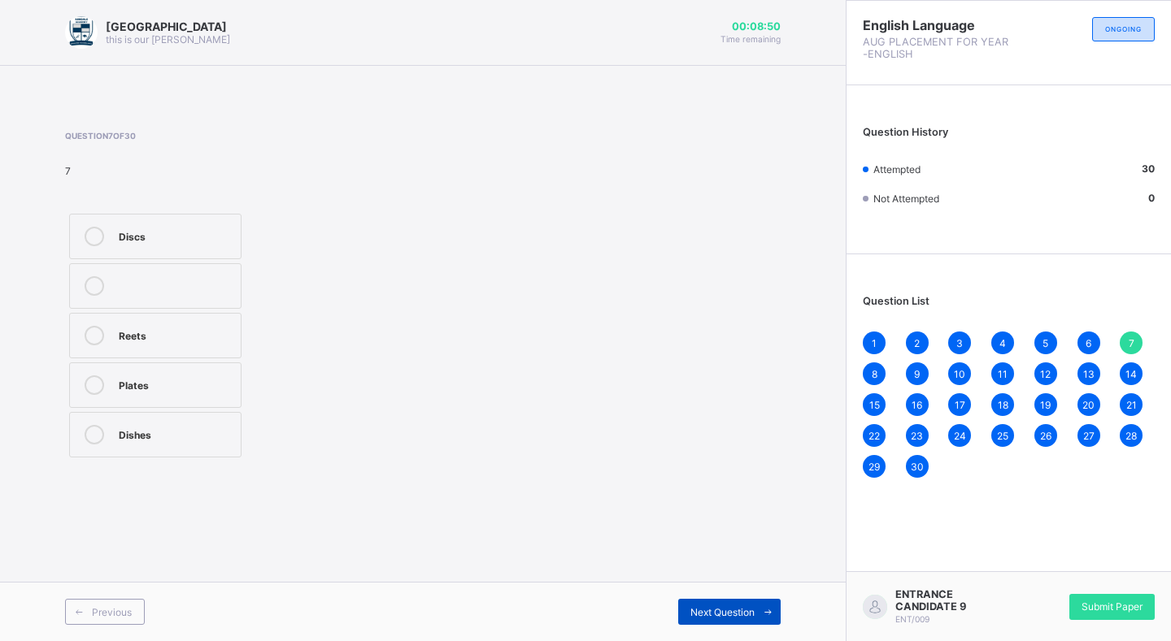
click at [715, 614] on span "Next Question" at bounding box center [722, 612] width 64 height 12
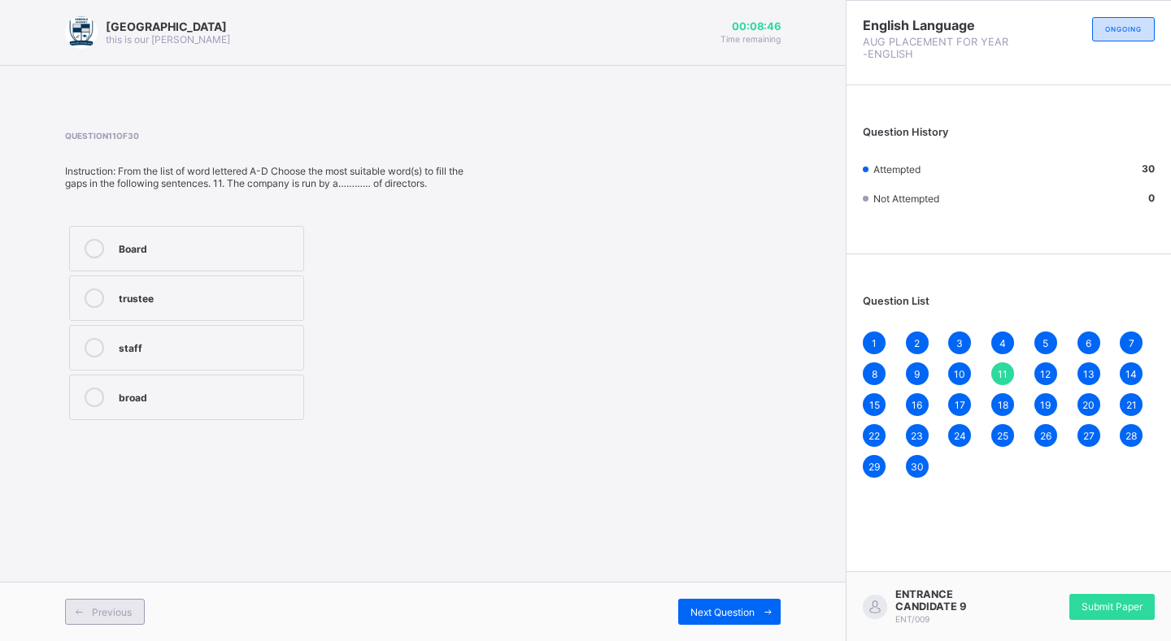
click at [88, 600] on div "Previous" at bounding box center [105, 612] width 80 height 26
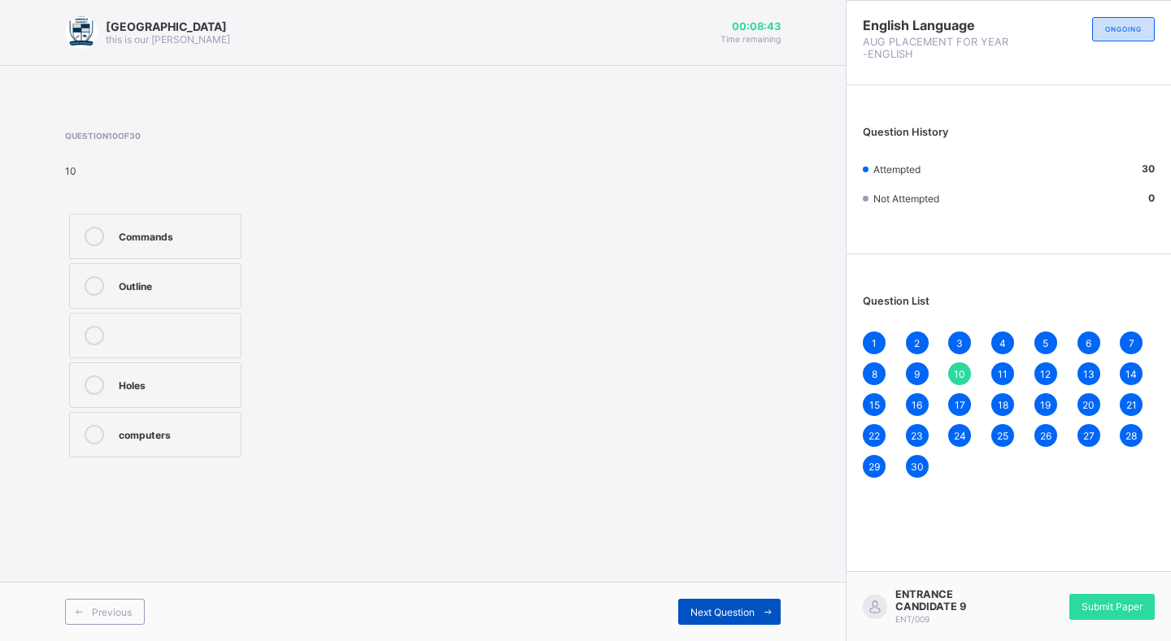
click at [738, 614] on span "Next Question" at bounding box center [722, 612] width 64 height 12
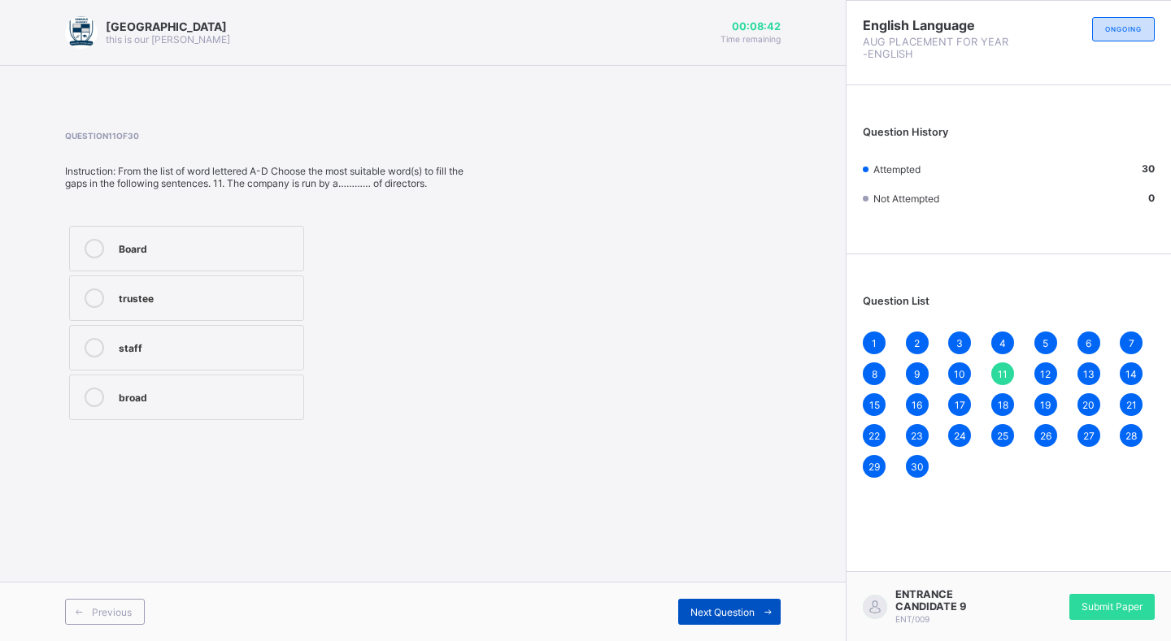
click at [738, 613] on span "Next Question" at bounding box center [722, 612] width 64 height 12
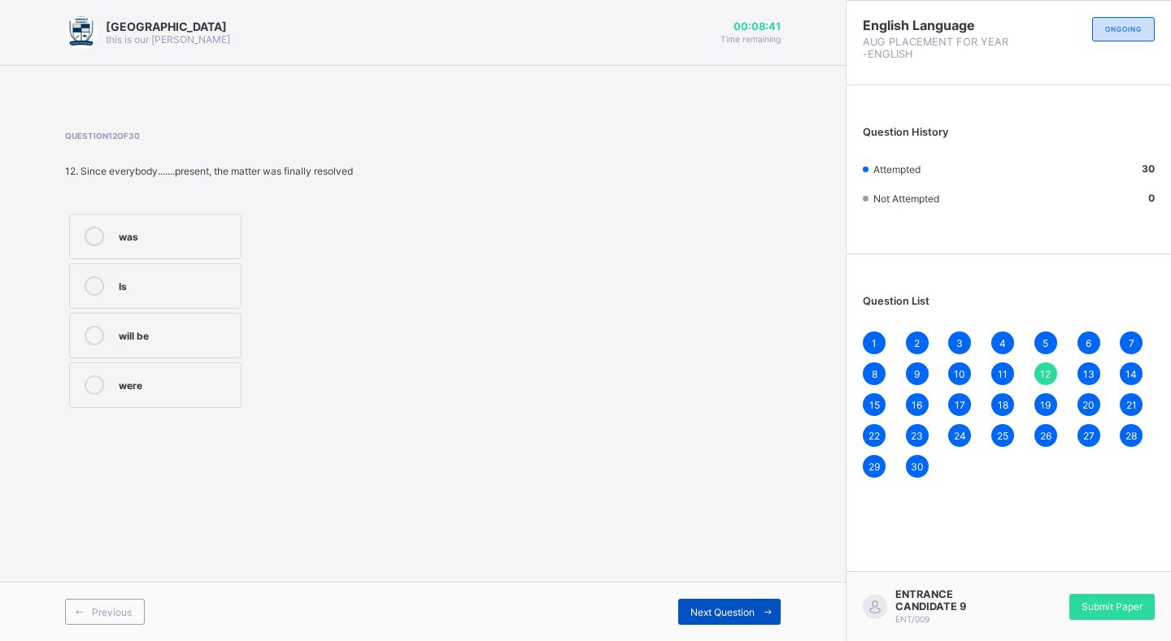
click at [738, 613] on span "Next Question" at bounding box center [722, 612] width 64 height 12
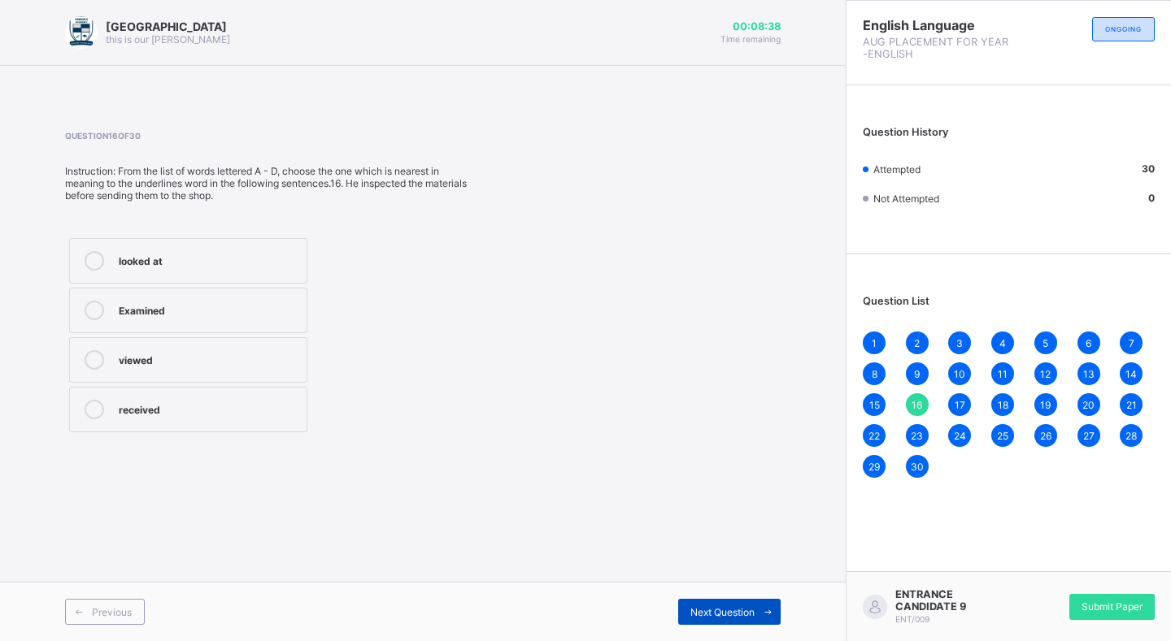
click at [738, 613] on span "Next Question" at bounding box center [722, 612] width 64 height 12
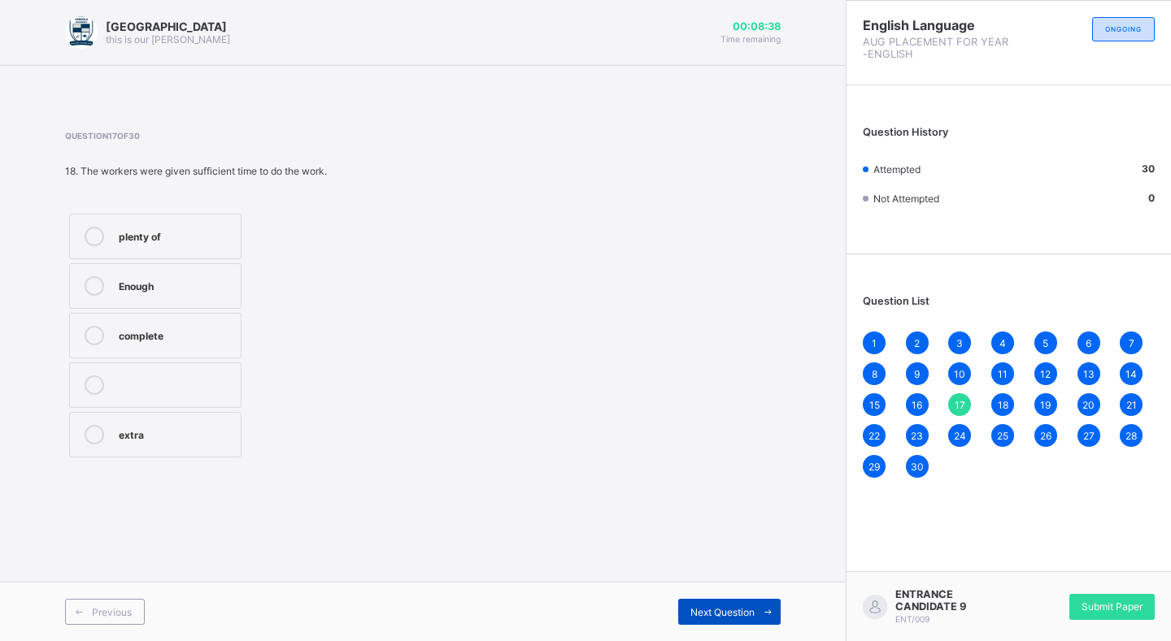
click at [738, 613] on span "Next Question" at bounding box center [722, 612] width 64 height 12
click at [735, 611] on span "Next Question" at bounding box center [722, 612] width 64 height 12
click at [735, 608] on span "Next Question" at bounding box center [722, 612] width 64 height 12
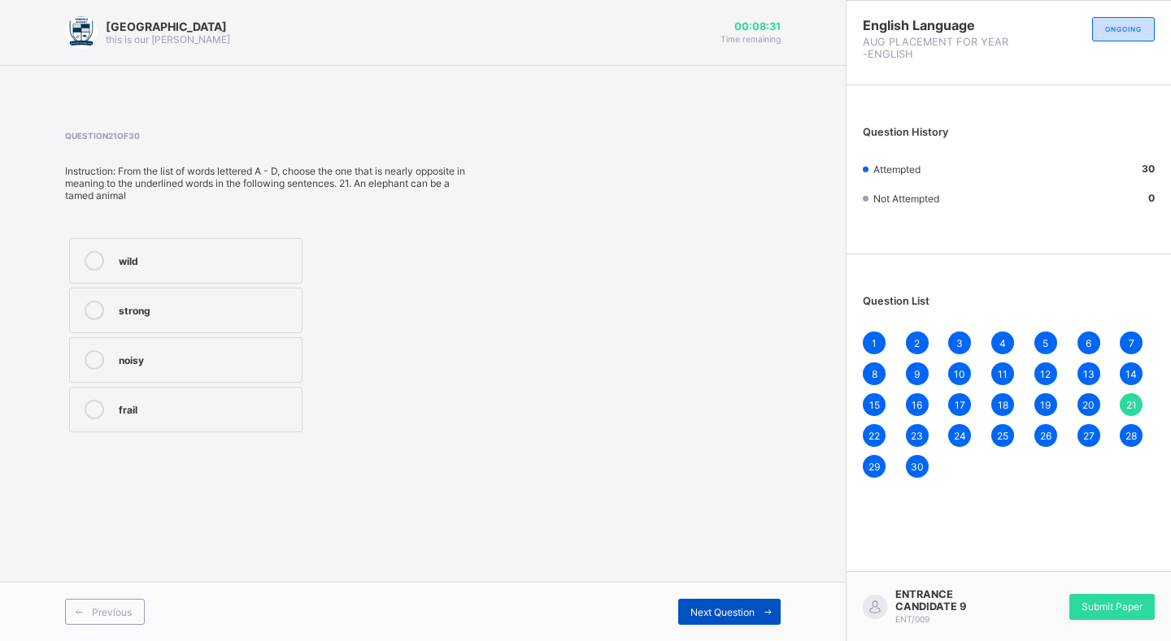
click at [735, 606] on span "Next Question" at bounding box center [722, 612] width 64 height 12
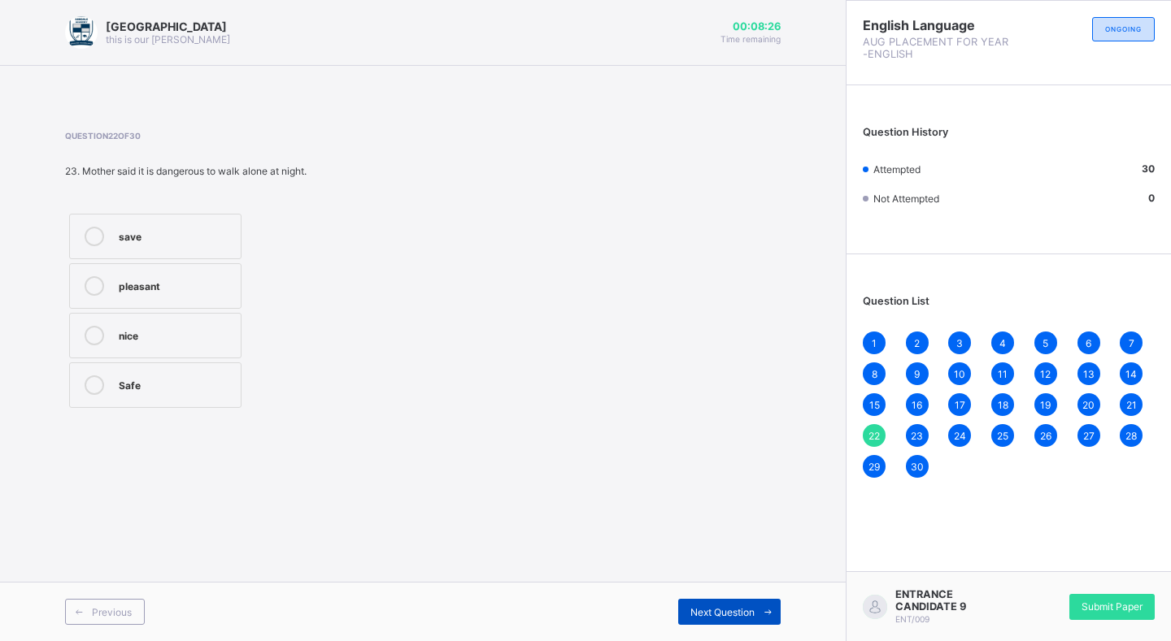
click at [739, 610] on span "Next Question" at bounding box center [722, 612] width 64 height 12
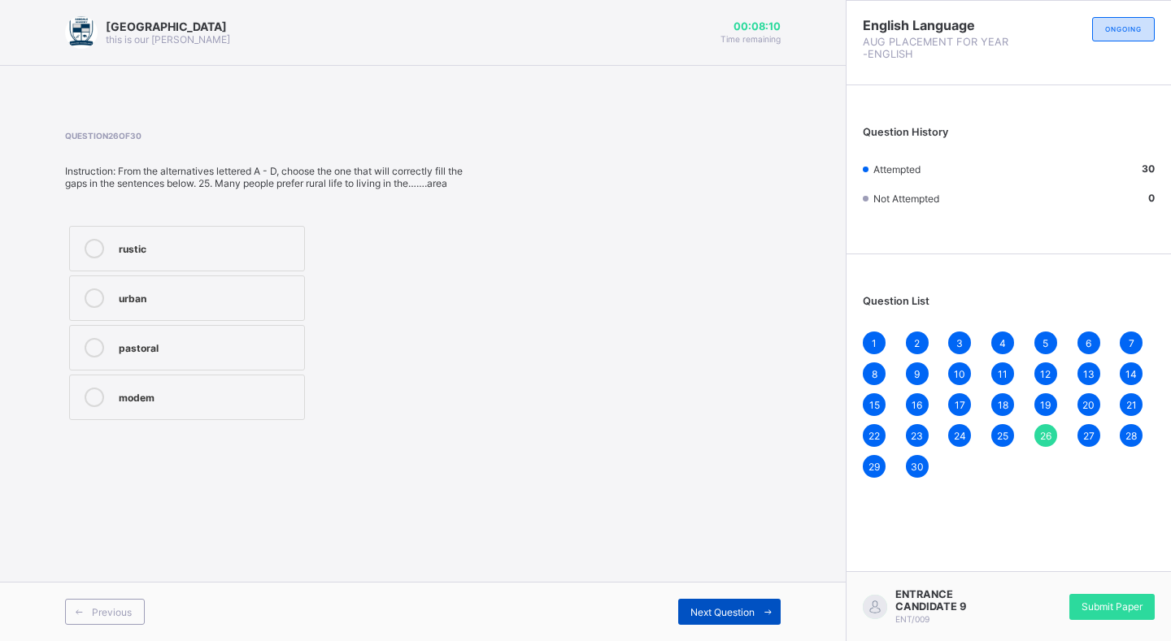
click at [736, 610] on span "Next Question" at bounding box center [722, 612] width 64 height 12
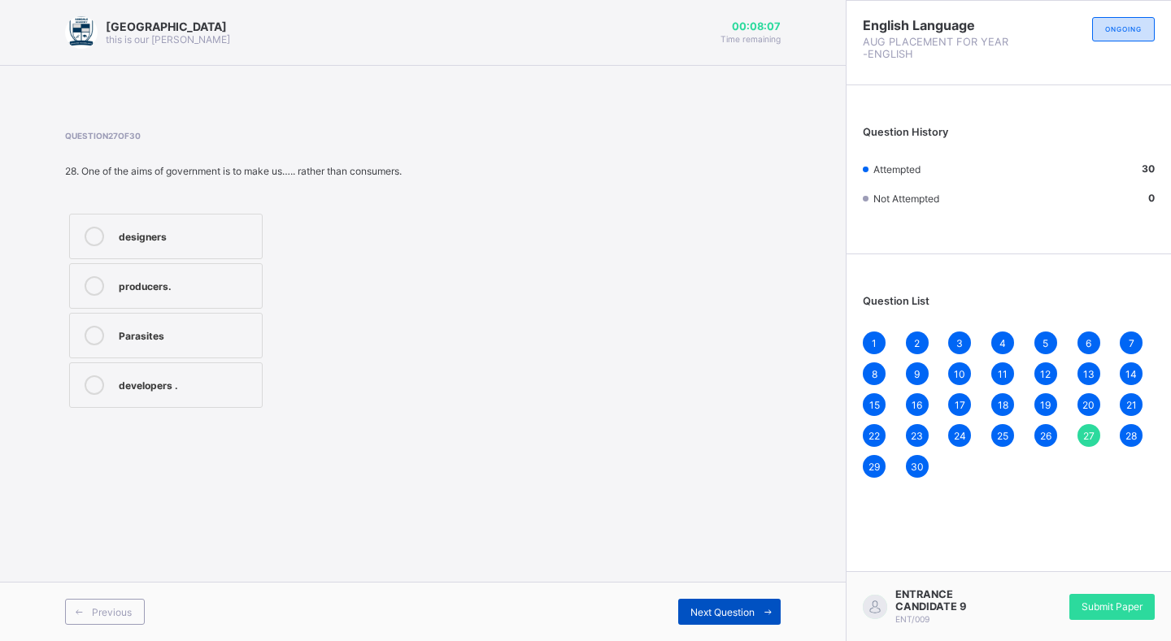
click at [745, 606] on span "Next Question" at bounding box center [722, 612] width 64 height 12
click at [193, 277] on div "attitude" at bounding box center [176, 284] width 114 height 16
click at [155, 233] on div "love" at bounding box center [176, 235] width 114 height 16
click at [700, 608] on span "Next Question" at bounding box center [722, 612] width 64 height 12
click at [711, 608] on span "Next Question" at bounding box center [722, 612] width 64 height 12
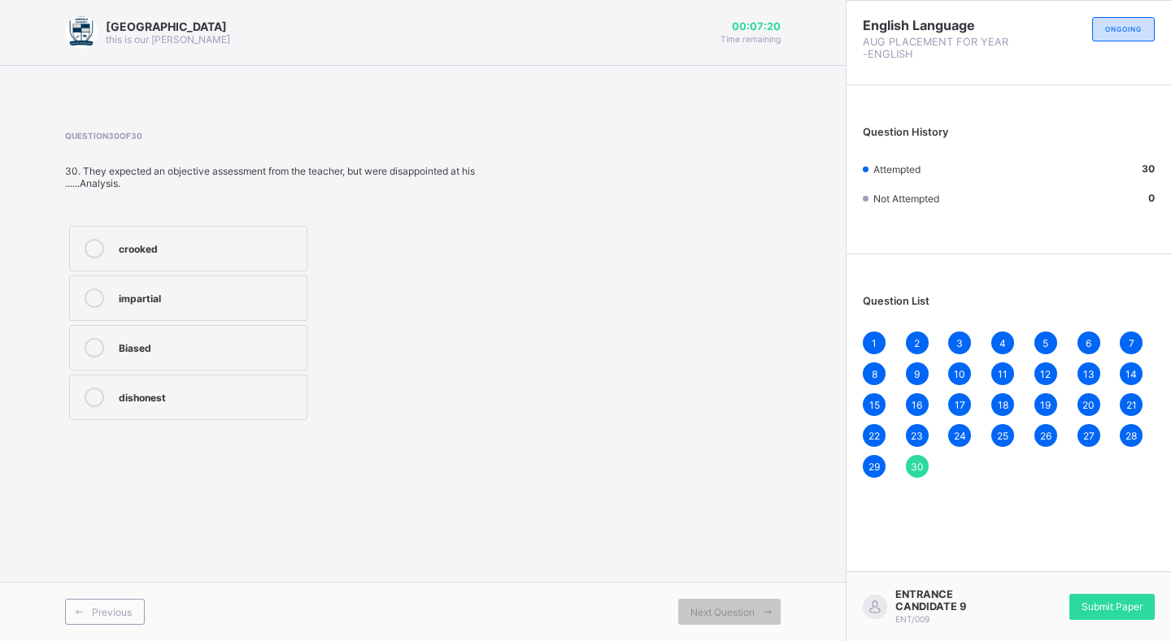
click at [168, 401] on div "dishonest" at bounding box center [209, 396] width 180 height 16
click at [1112, 601] on div "Submit Paper" at bounding box center [1111, 607] width 85 height 26
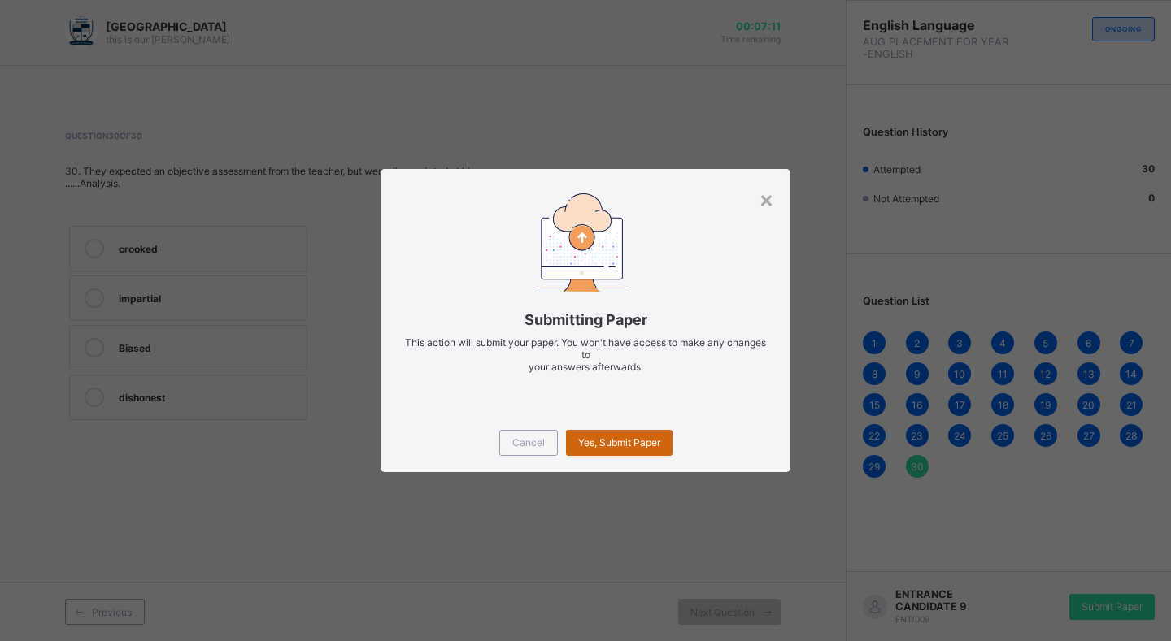
click at [601, 437] on span "Yes, Submit Paper" at bounding box center [619, 443] width 82 height 12
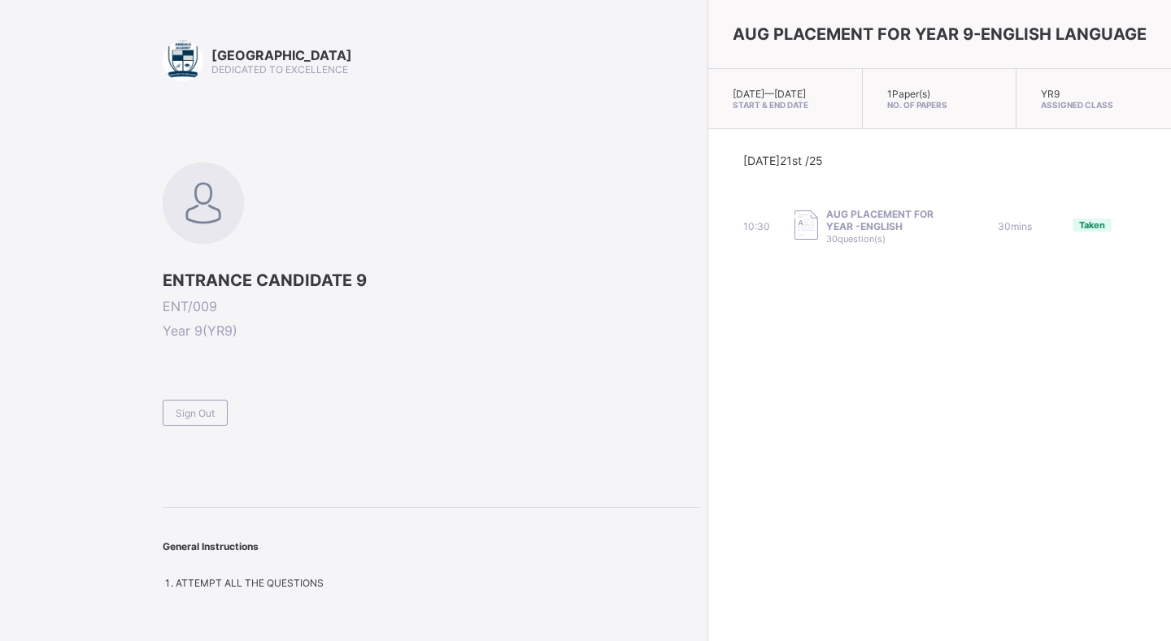
drag, startPoint x: 521, startPoint y: 425, endPoint x: 670, endPoint y: 424, distance: 148.8
click at [670, 424] on div "Arndale Academy DEDICATED TO EXCELLENCE ENTRANCE CANDIDATE 9 ENT/009 Year 9 ( Y…" at bounding box center [585, 320] width 1171 height 641
click at [345, 380] on div "ENTRANCE CANDIDATE 9 ENT/009 Year 9 ( YR9 ) Sign Out" at bounding box center [431, 294] width 537 height 263
click at [1054, 484] on div "AUG PLACEMENT FOR YEAR 9-ENGLISH LANGUAGE Fri, Aug 22nd 2025 — Fri, Aug 22nd 20…" at bounding box center [938, 320] width 463 height 641
click at [943, 318] on div "AUG PLACEMENT FOR YEAR 9-ENGLISH LANGUAGE Fri, Aug 22nd 2025 — Fri, Aug 22nd 20…" at bounding box center [938, 320] width 463 height 641
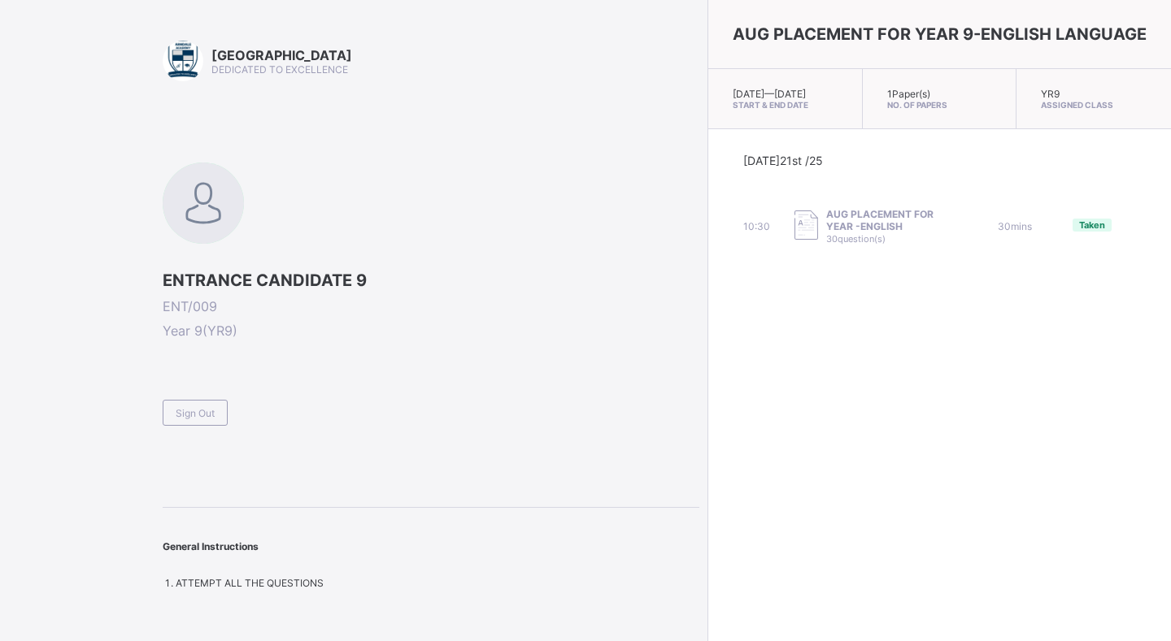
drag, startPoint x: 908, startPoint y: 355, endPoint x: 484, endPoint y: 406, distance: 427.4
drag, startPoint x: 484, startPoint y: 406, endPoint x: 739, endPoint y: 575, distance: 306.2
drag, startPoint x: 739, startPoint y: 575, endPoint x: 732, endPoint y: 557, distance: 19.3
click at [732, 557] on div "AUG PLACEMENT FOR YEAR 9-ENGLISH LANGUAGE Fri, Aug 22nd 2025 — Fri, Aug 22nd 20…" at bounding box center [938, 320] width 463 height 641
click at [546, 453] on div "Arndale Academy DEDICATED TO EXCELLENCE ENTRANCE CANDIDATE 9 ENT/009 Year 9 ( Y…" at bounding box center [431, 315] width 537 height 549
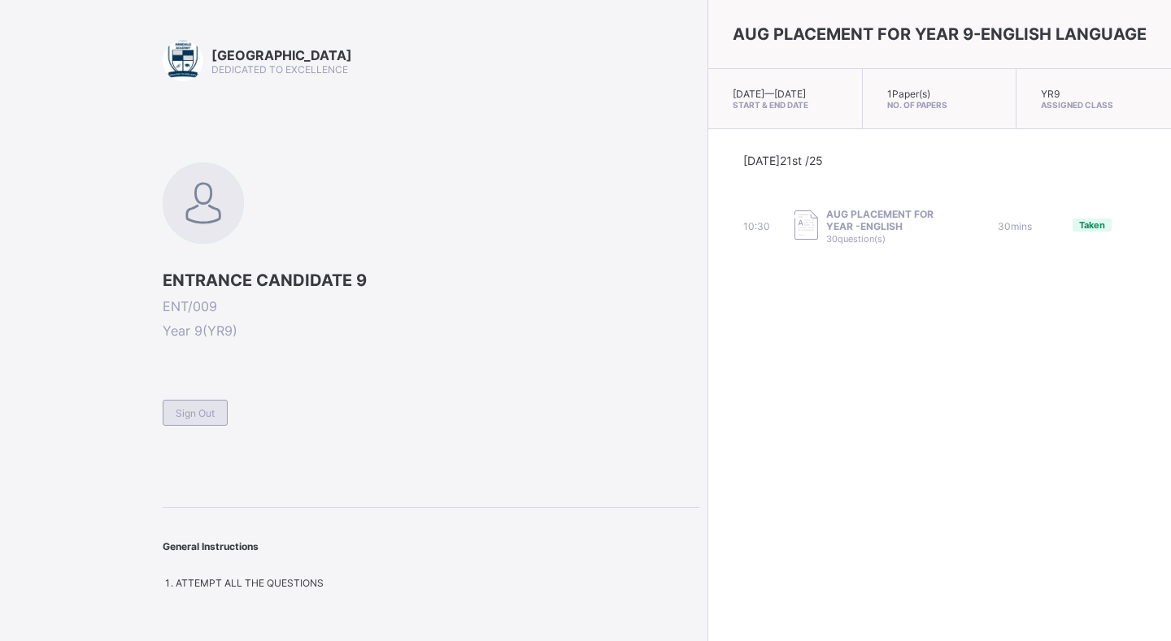
click at [202, 409] on span "Sign Out" at bounding box center [195, 413] width 39 height 12
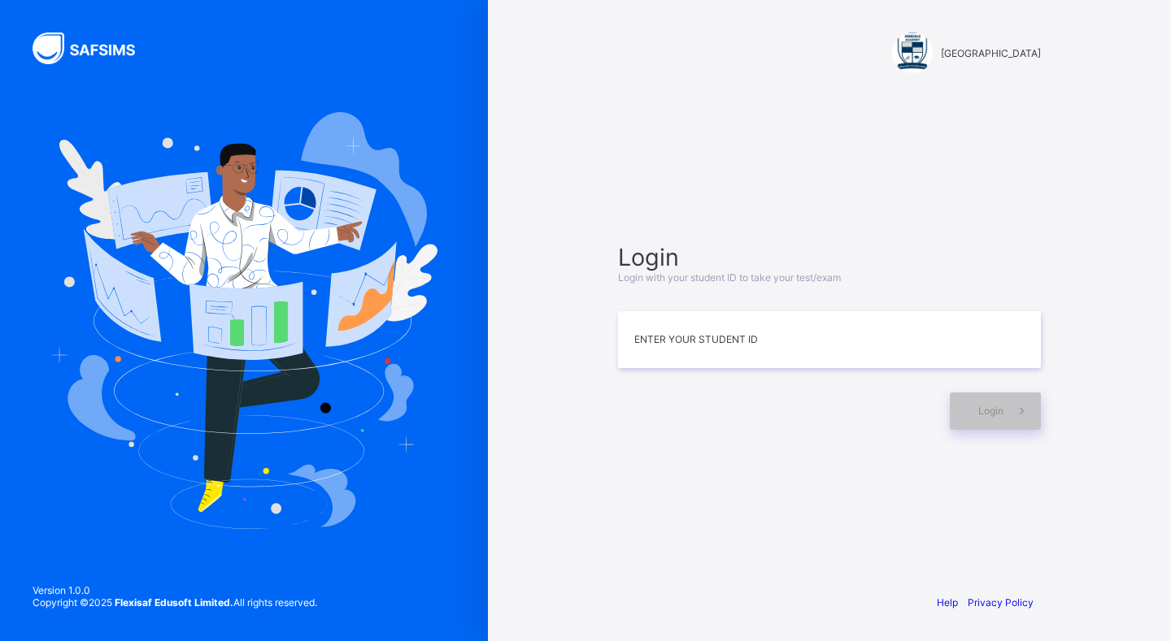
click at [70, 631] on div "Version 1.0.0 Copyright © 2025 Flexisaf Edusoft Limited. All rights reserved." at bounding box center [175, 604] width 350 height 73
